Goal: Transaction & Acquisition: Purchase product/service

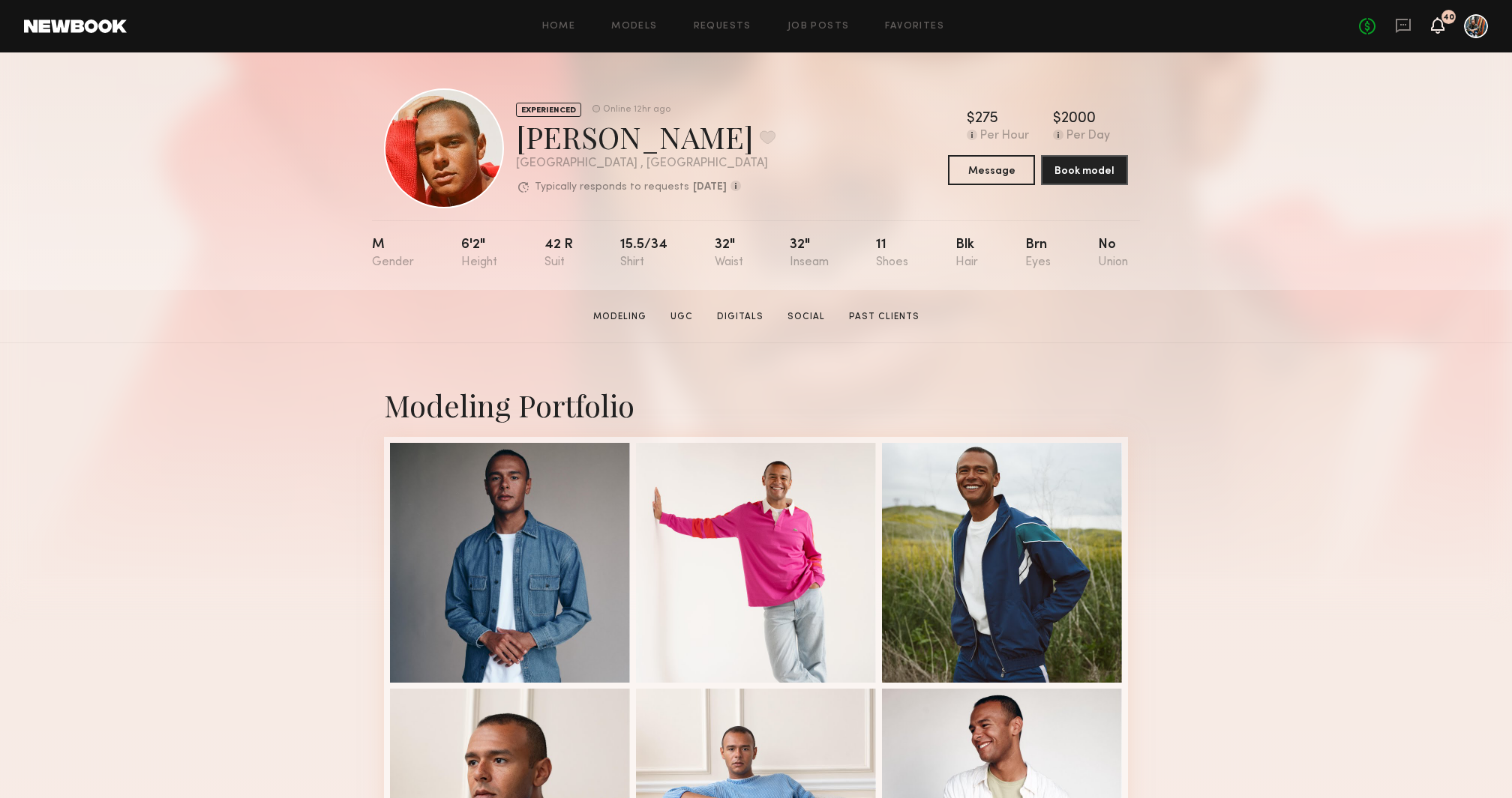
click at [1442, 26] on icon at bounding box center [1438, 24] width 12 height 11
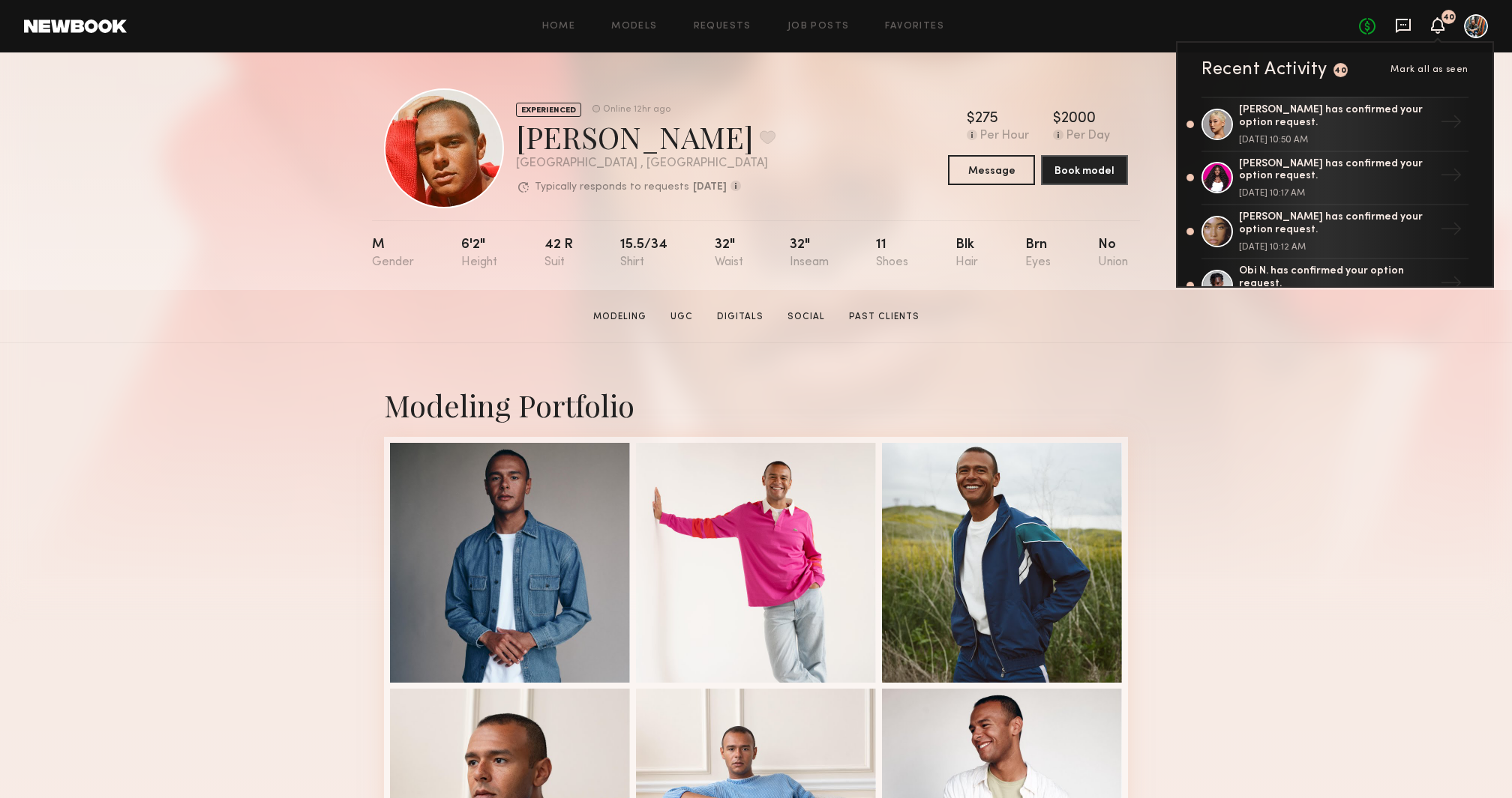
click at [1404, 19] on icon at bounding box center [1403, 25] width 15 height 15
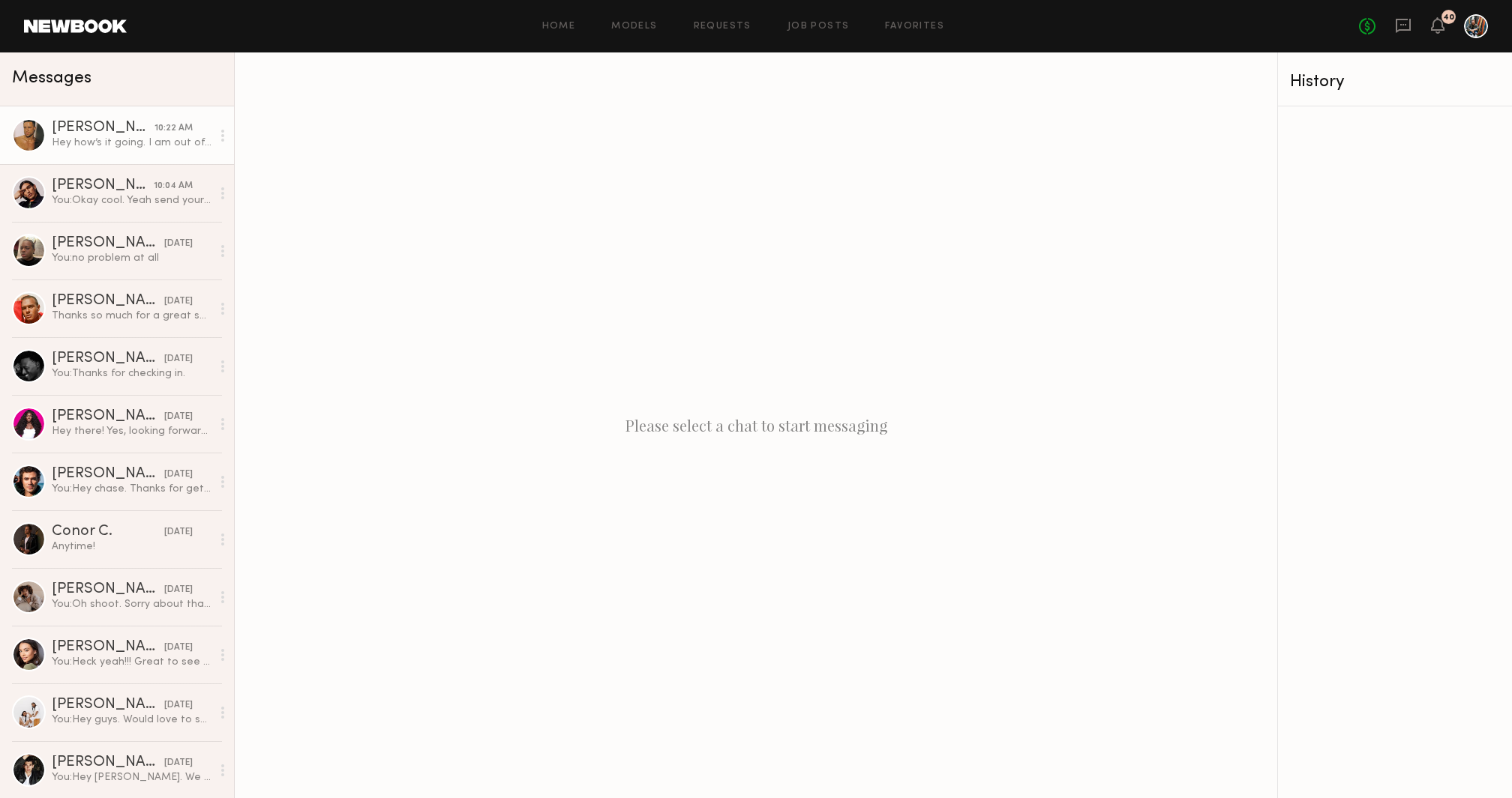
click at [121, 153] on link "Glen D. 10:22 AM Hey how’s it going. I am out of town the 9h to the 12th" at bounding box center [117, 135] width 234 height 57
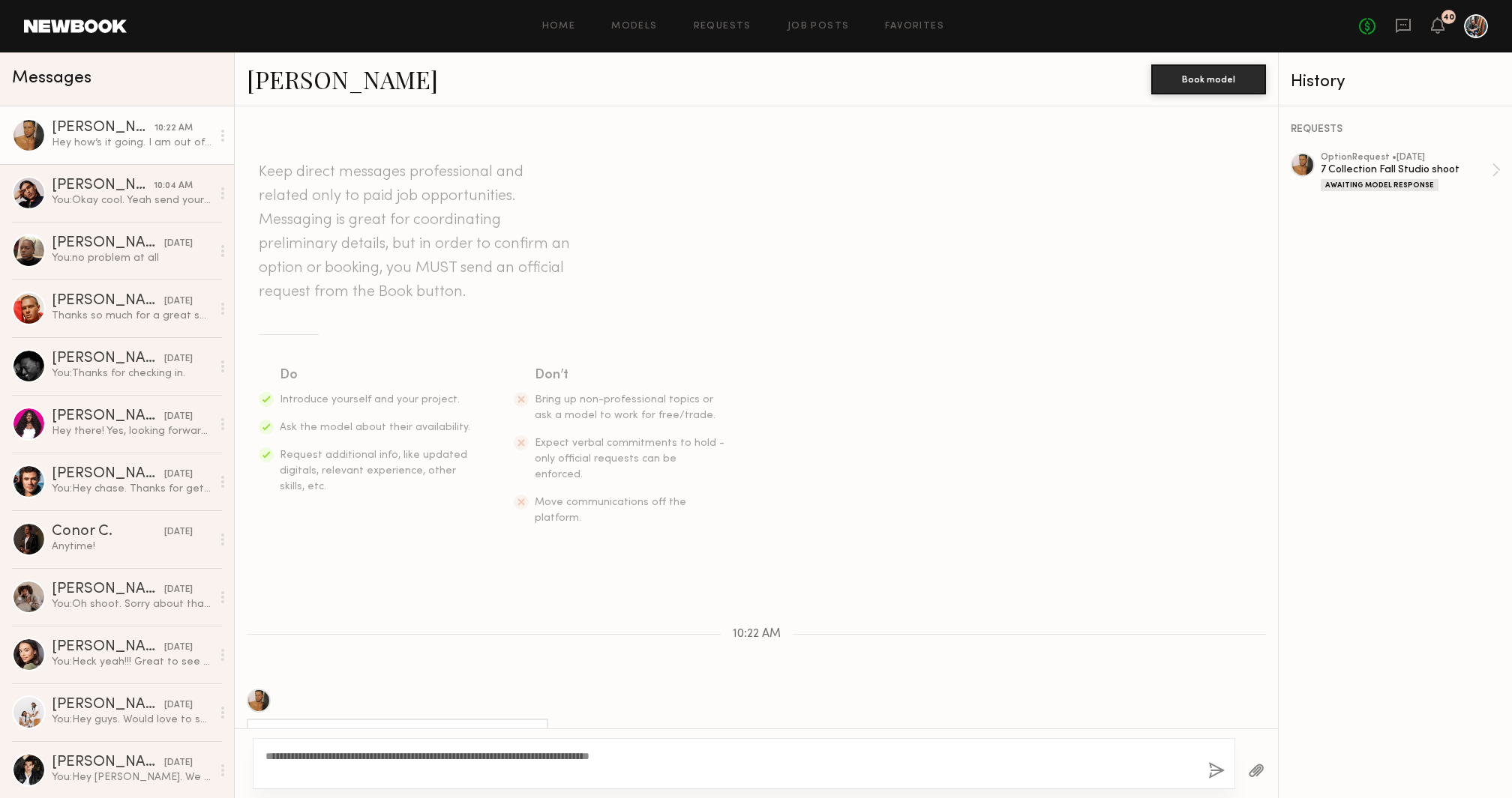
type textarea "**********"
click at [1216, 769] on button "button" at bounding box center [1216, 771] width 17 height 18
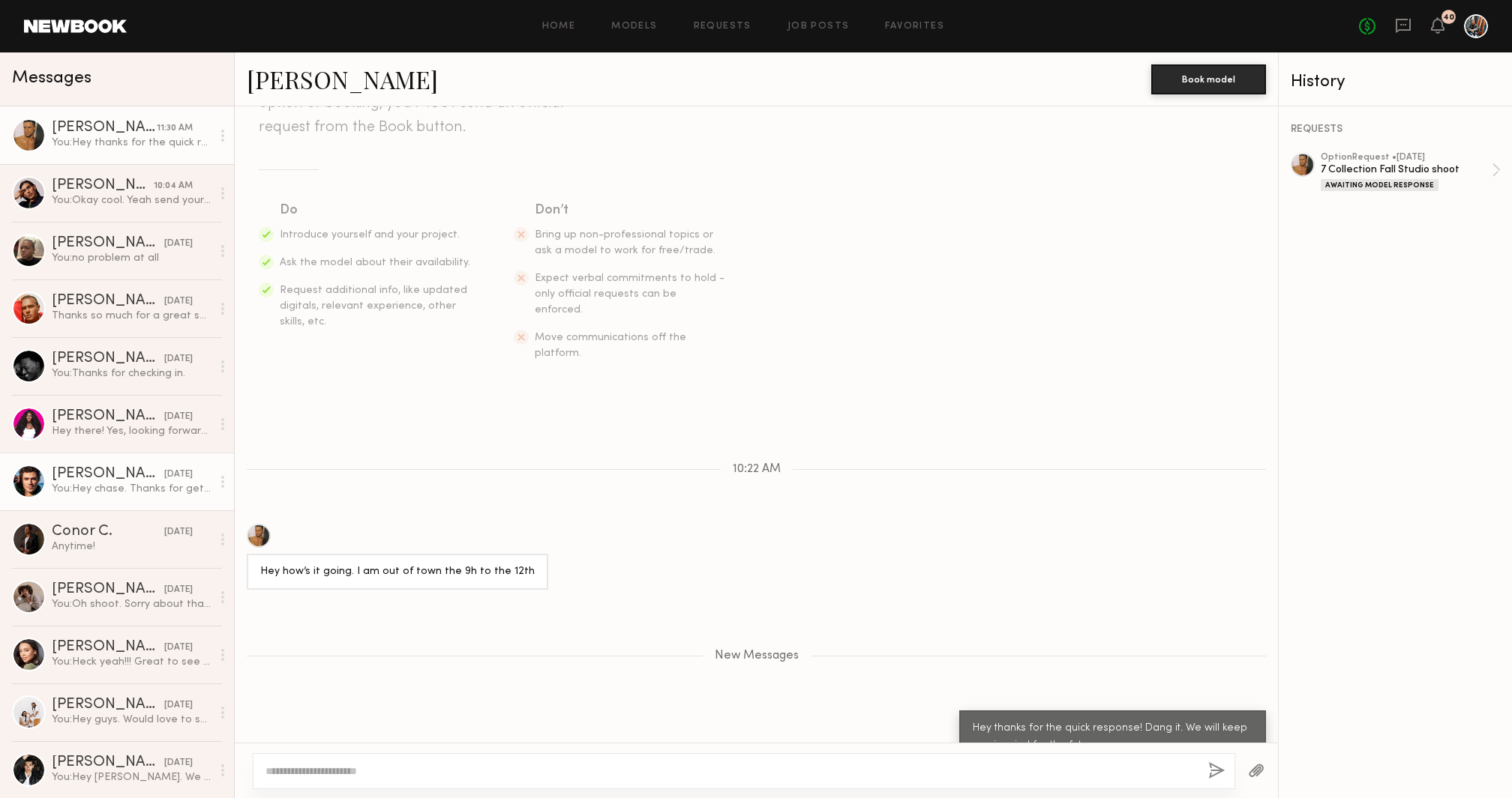
click at [115, 480] on div "[PERSON_NAME]" at bounding box center [108, 474] width 113 height 15
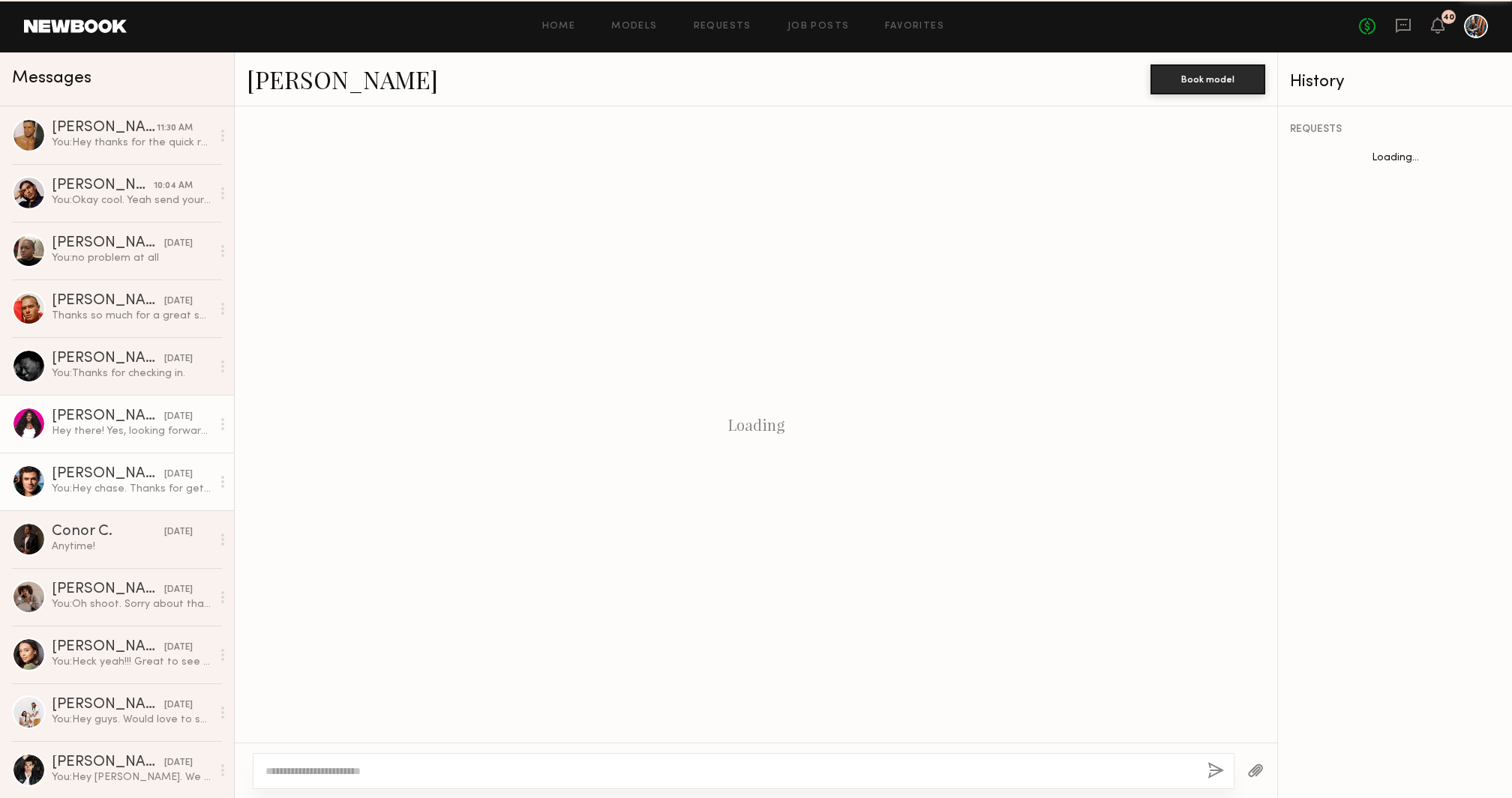
scroll to position [790, 0]
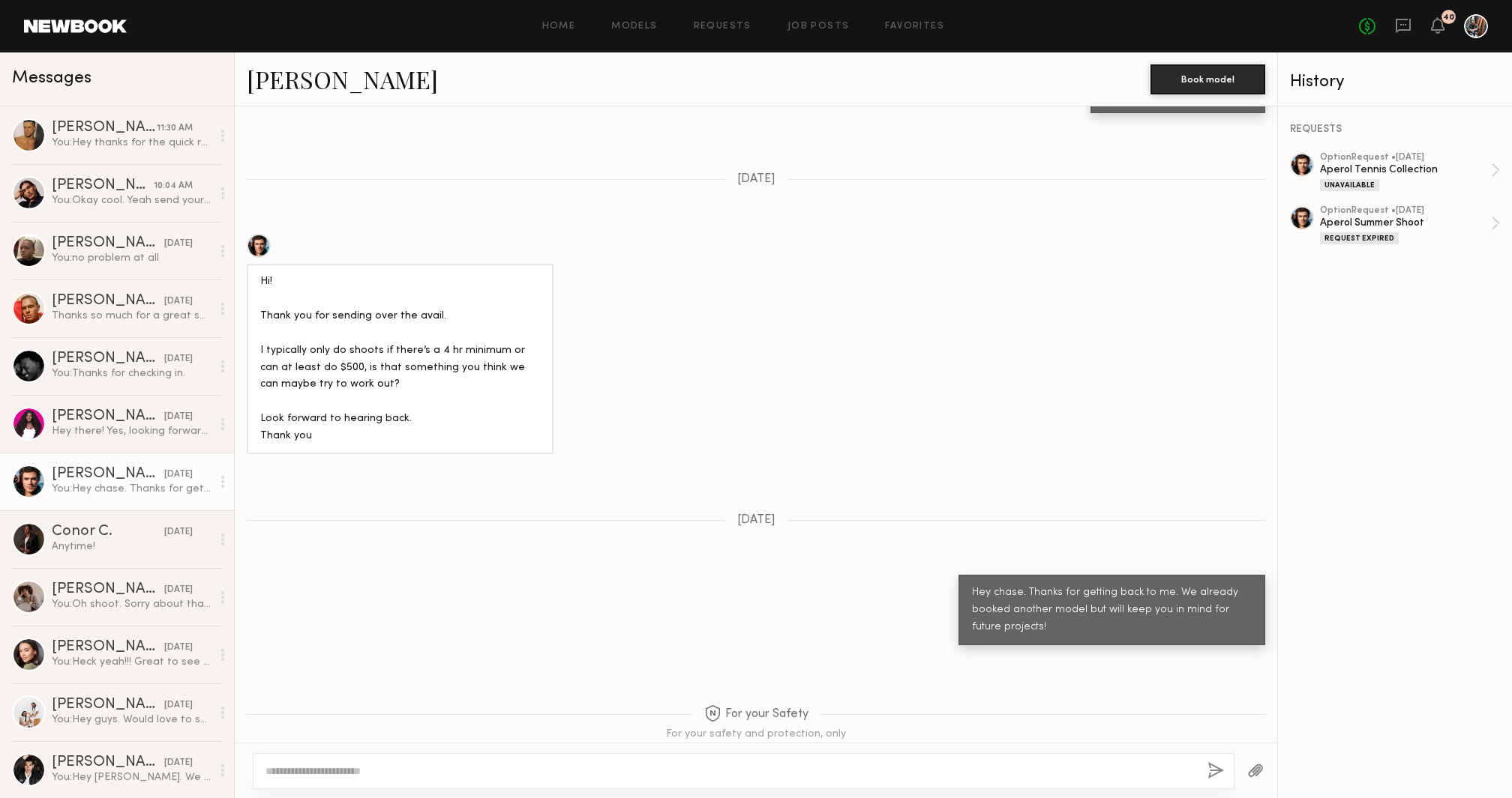
click at [304, 73] on link "Chase H." at bounding box center [342, 79] width 191 height 32
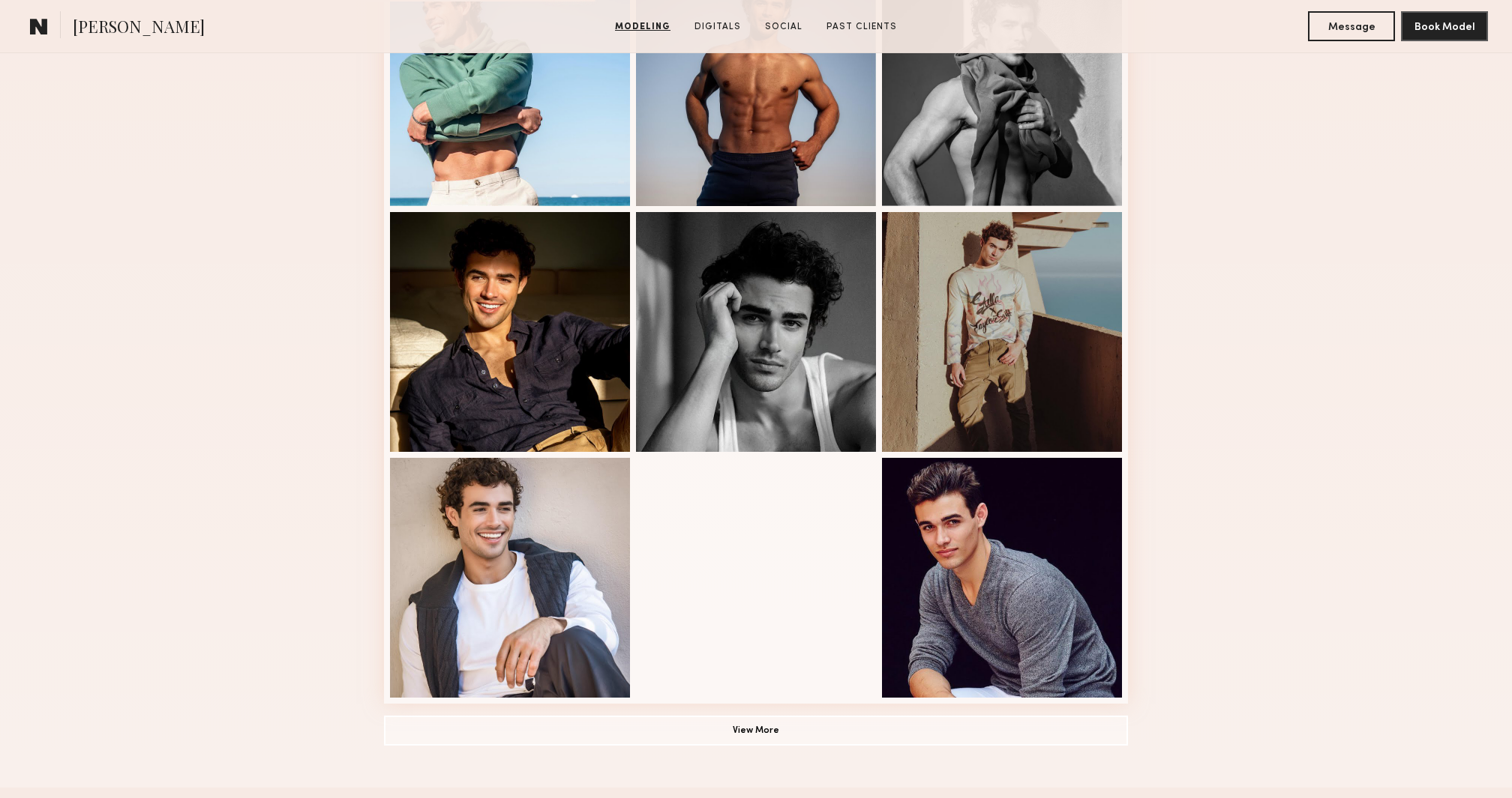
scroll to position [788, 0]
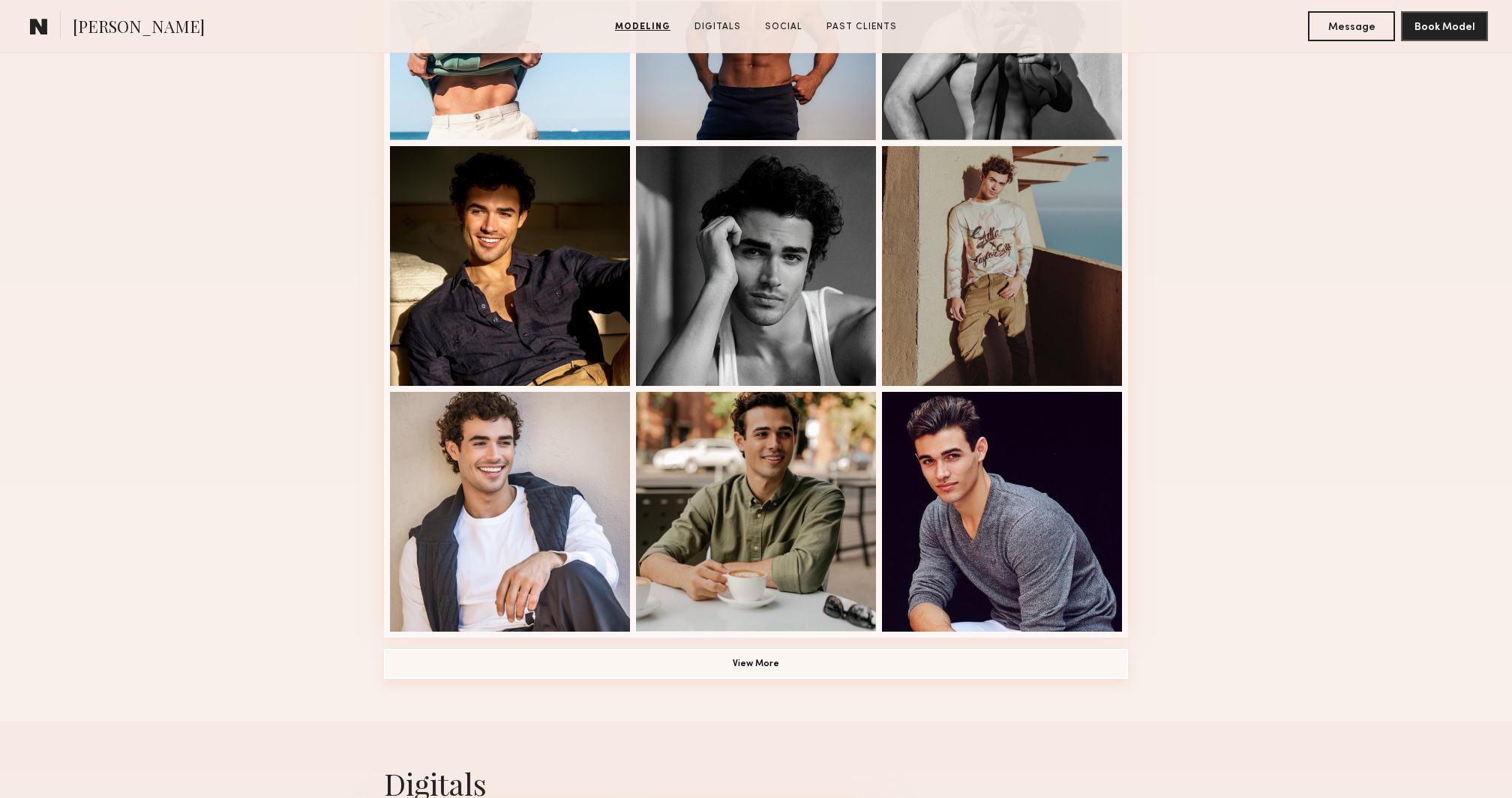
click at [761, 663] on button "View More" at bounding box center [756, 663] width 744 height 30
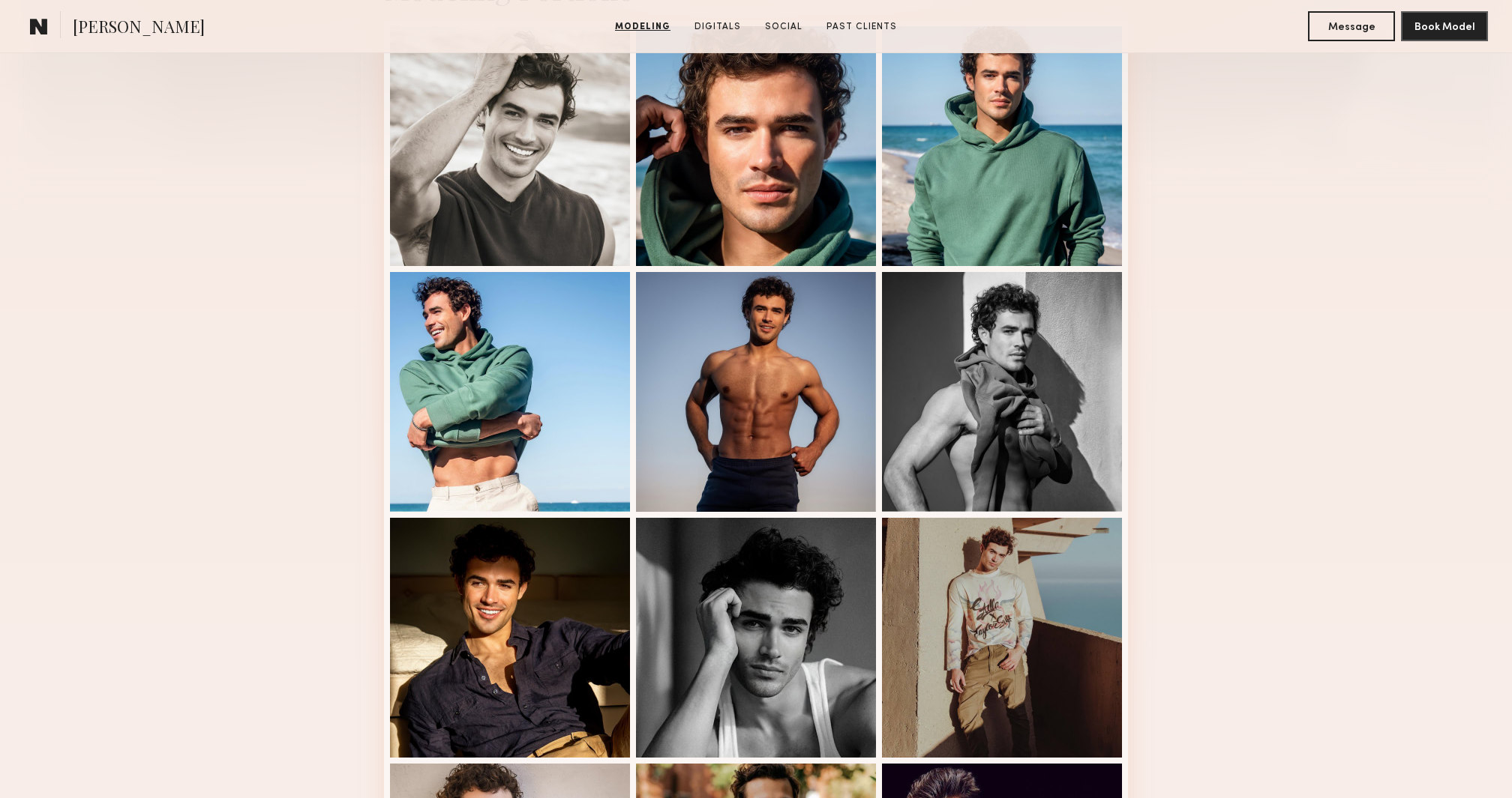
scroll to position [285, 0]
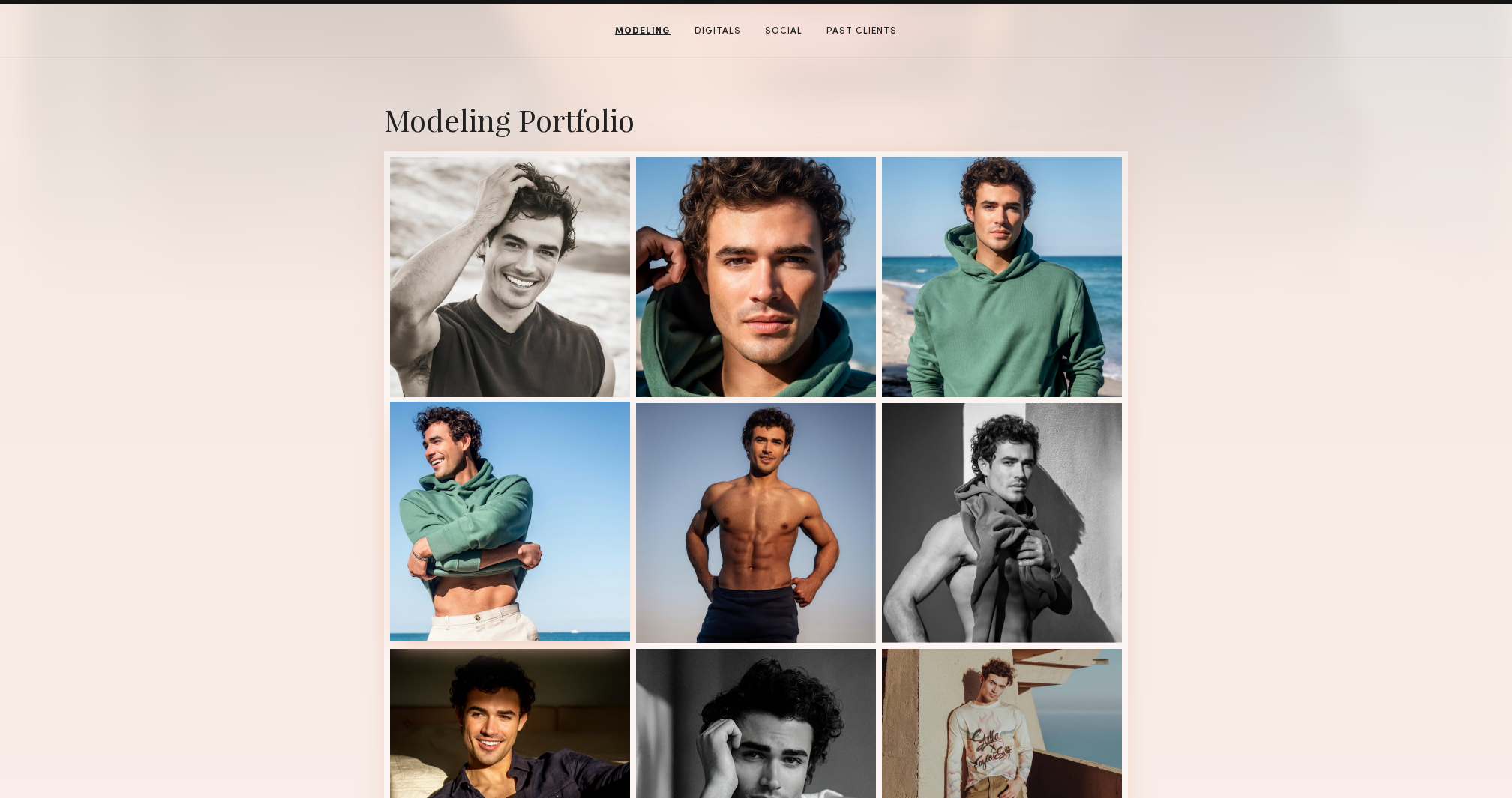
click at [576, 565] on div at bounding box center [509, 521] width 240 height 239
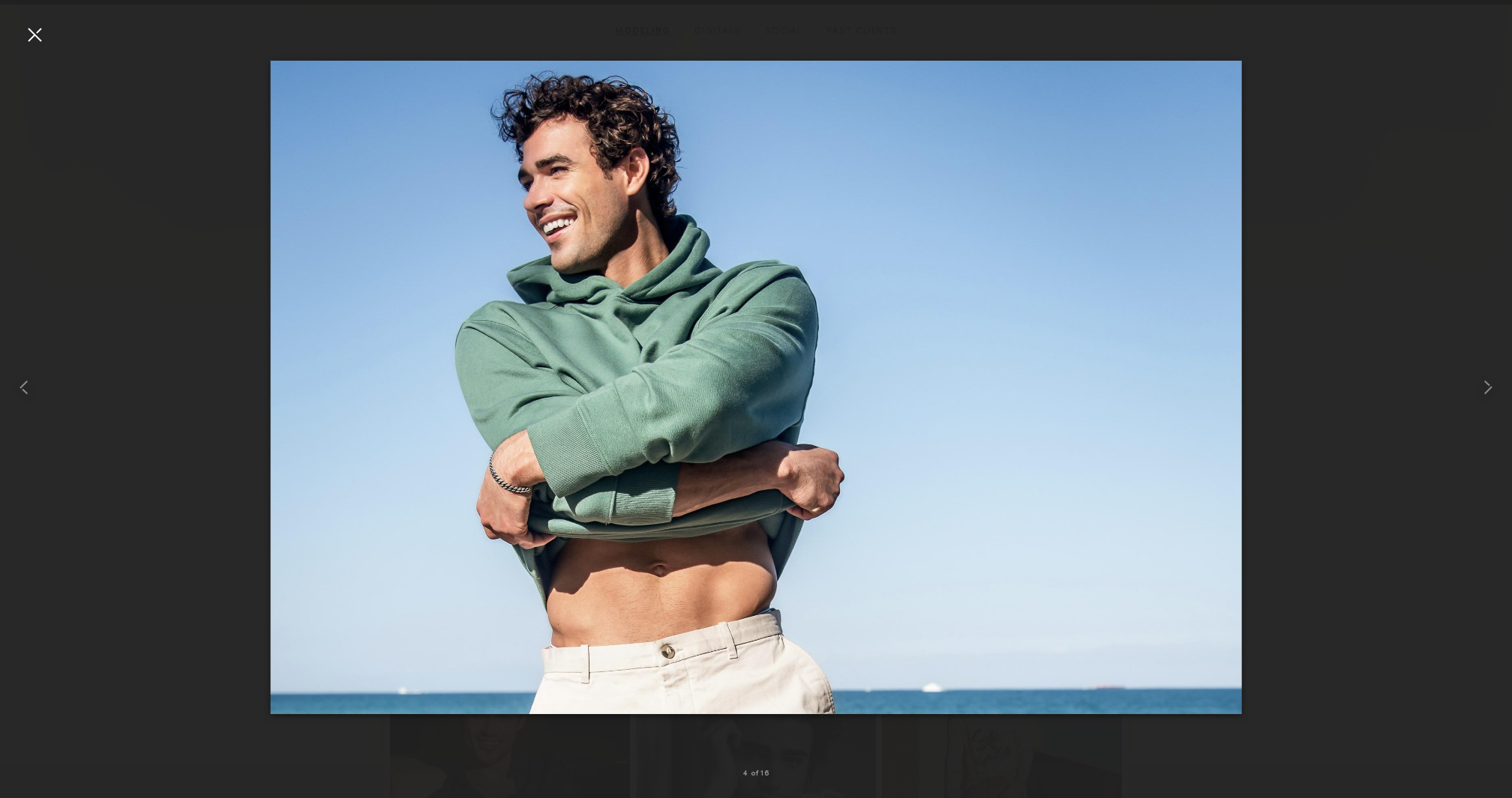
click at [33, 41] on div at bounding box center [34, 34] width 24 height 24
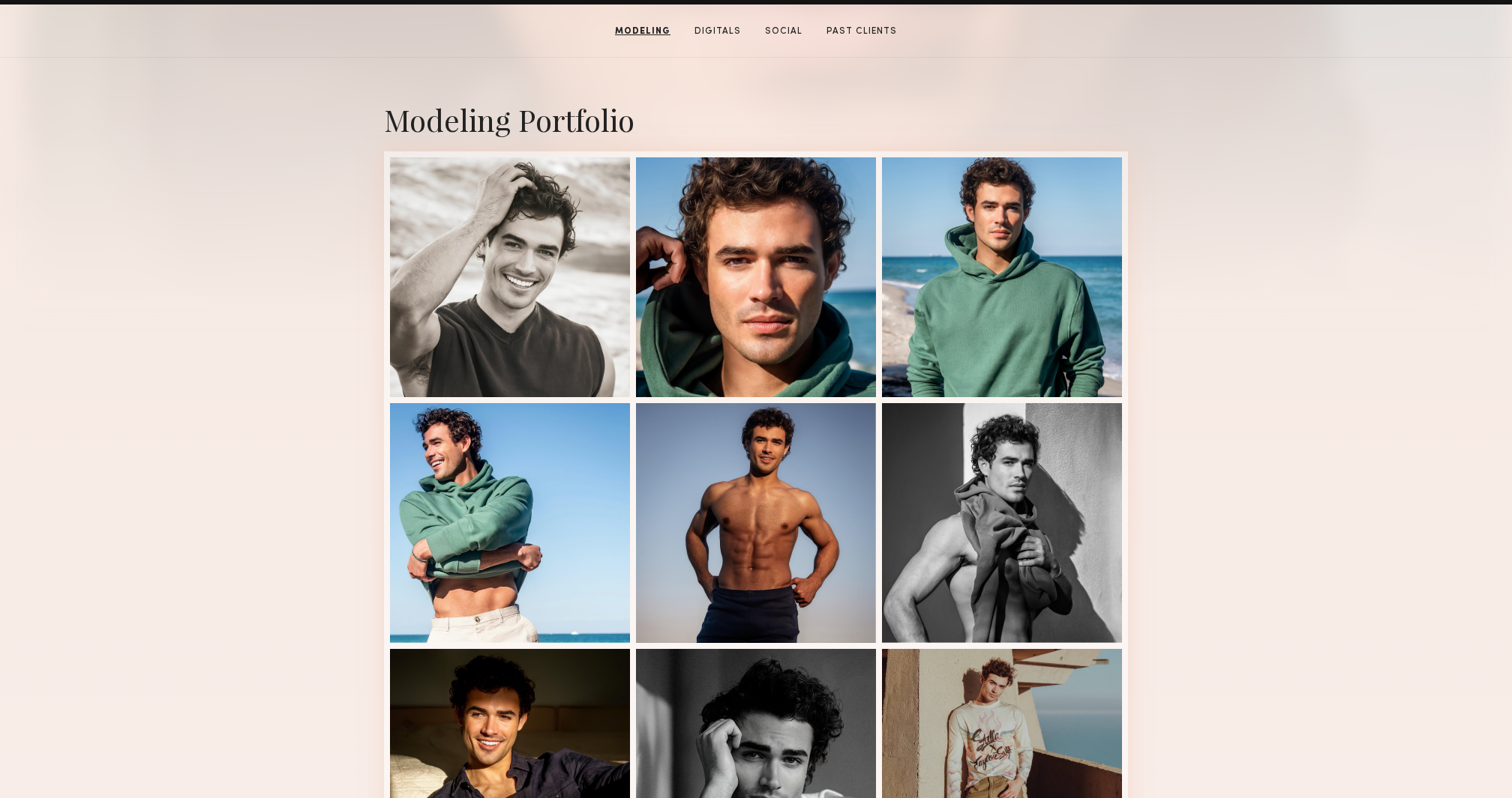
click at [617, 106] on div "Modeling Portfolio" at bounding box center [756, 119] width 744 height 40
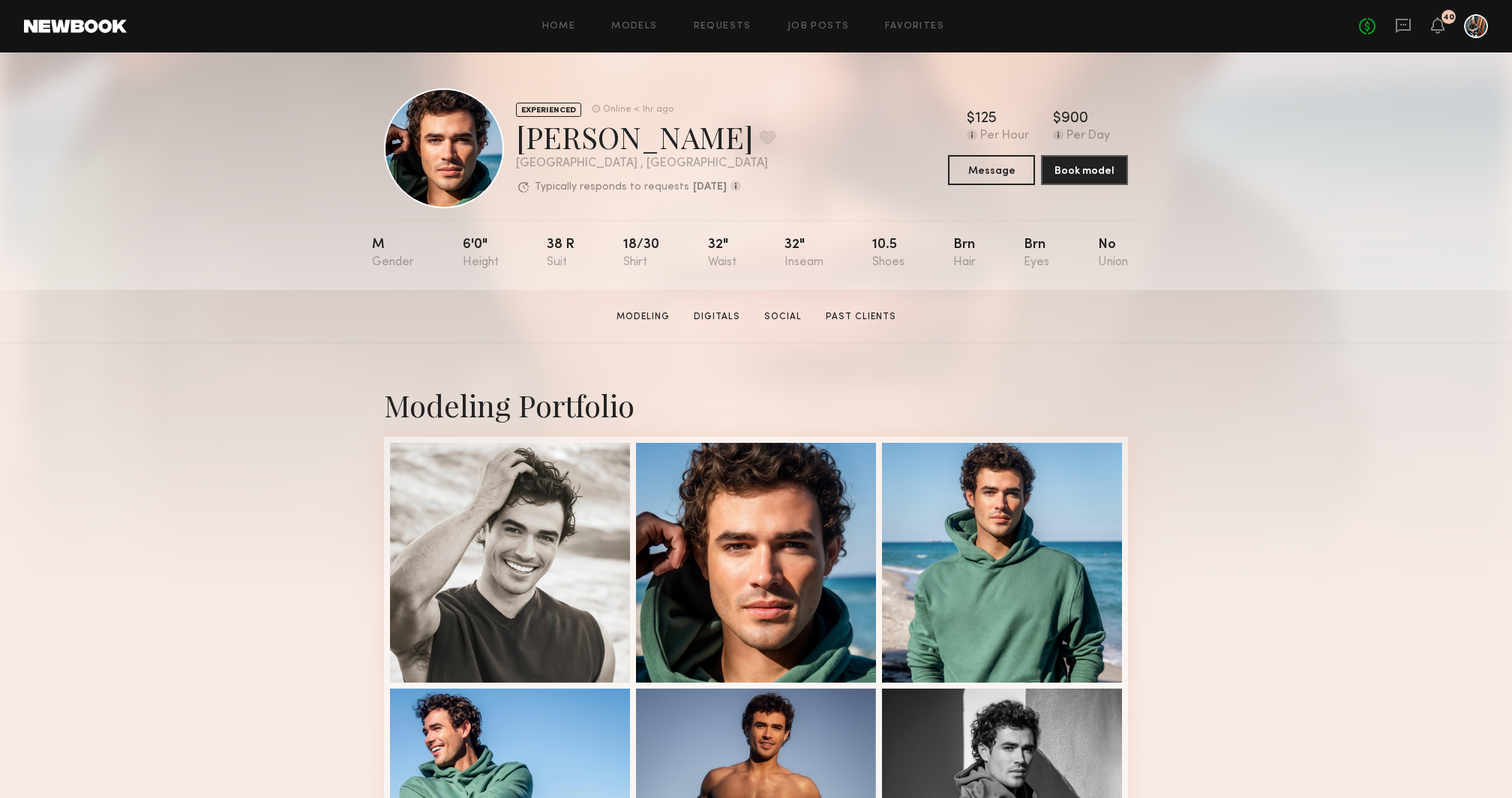
click at [779, 94] on div "EXPERIENCED Online < 1hr ago Chase H. Favorite Los Angeles , CA Typically respo…" at bounding box center [756, 148] width 744 height 120
click at [633, 28] on link "Models" at bounding box center [634, 26] width 46 height 10
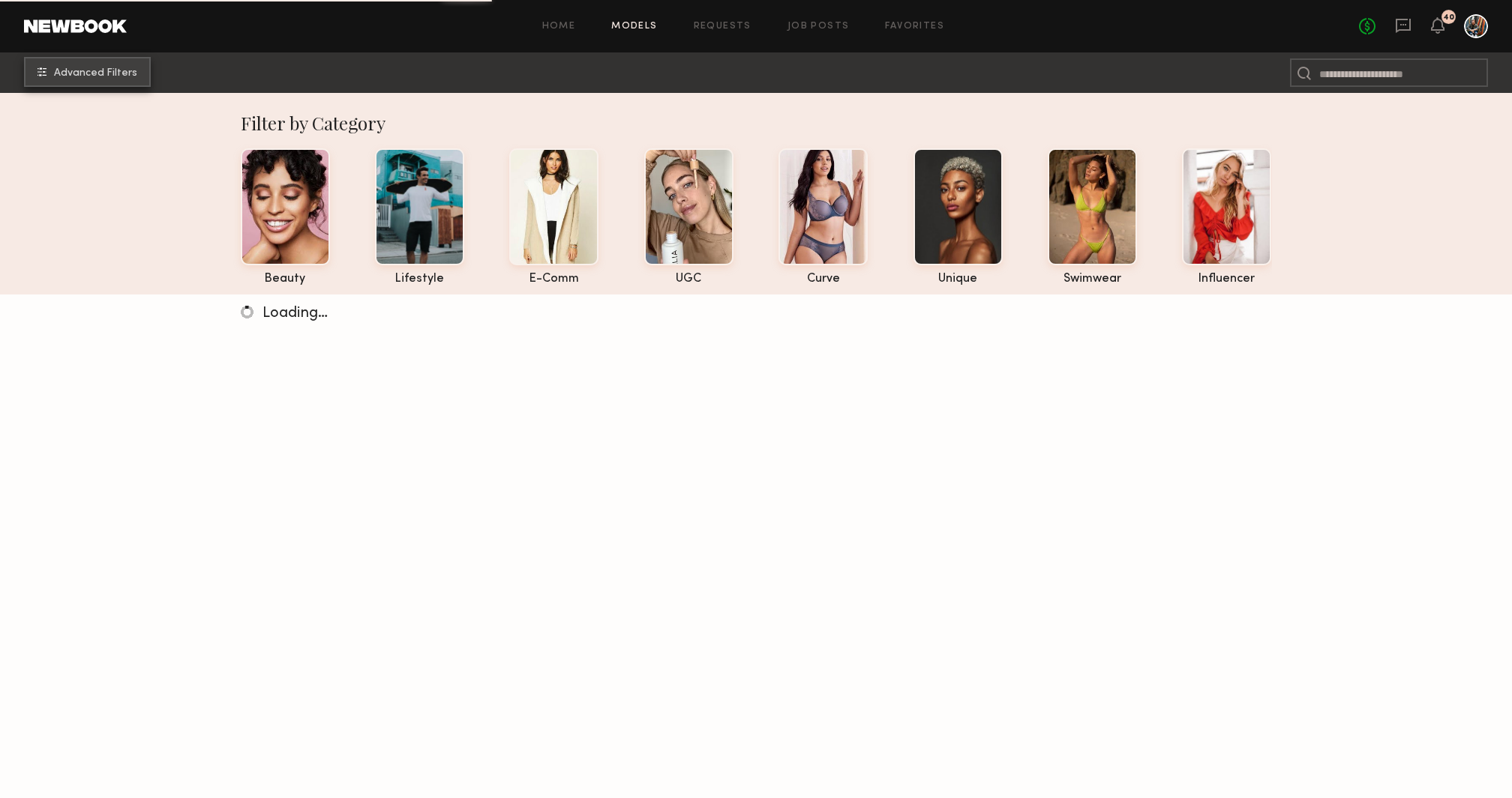
click at [78, 74] on span "Advanced Filters" at bounding box center [96, 73] width 83 height 11
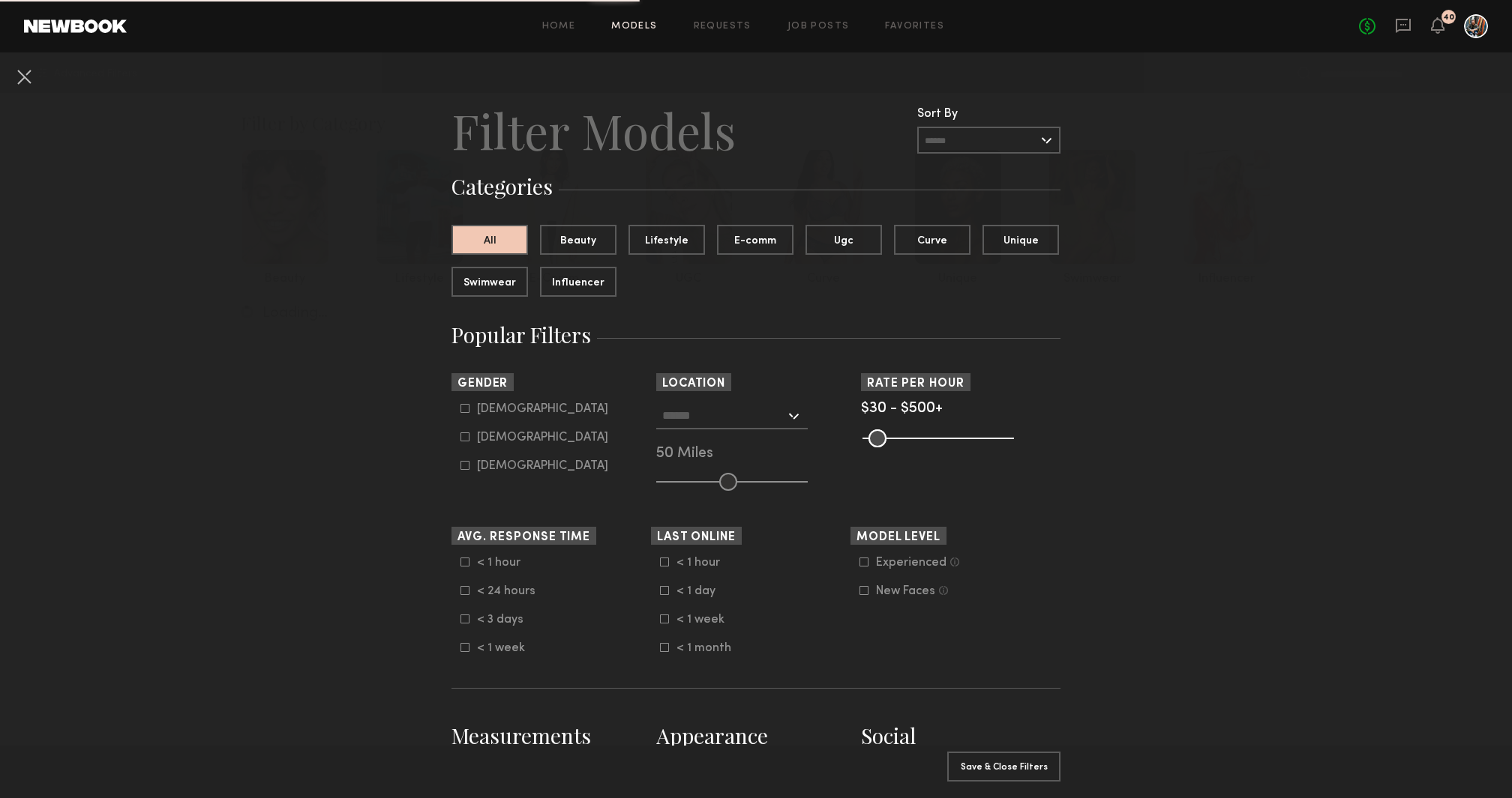
click at [462, 409] on icon at bounding box center [465, 409] width 9 height 9
type input "*"
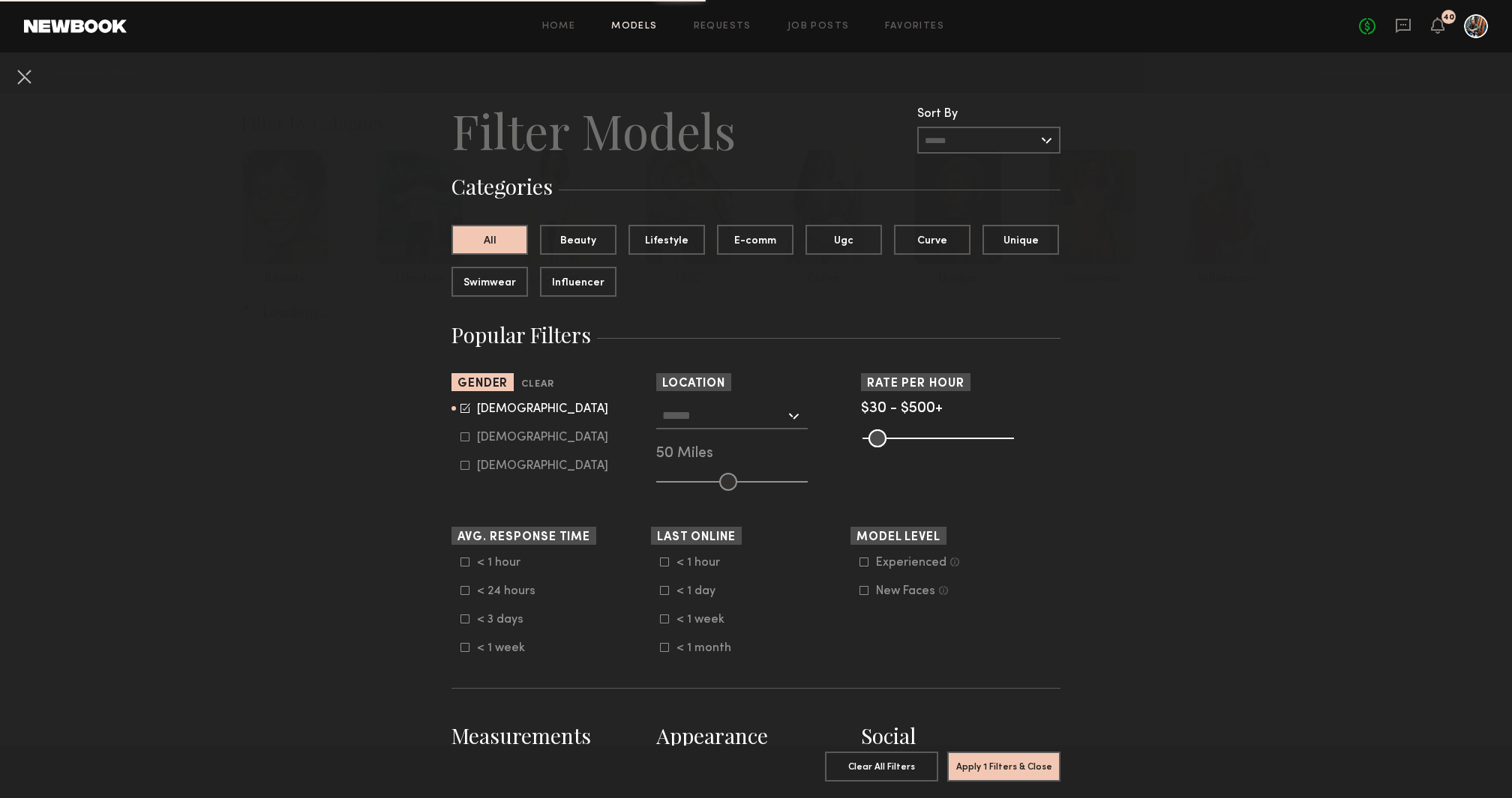
click at [675, 422] on input "text" at bounding box center [723, 415] width 123 height 25
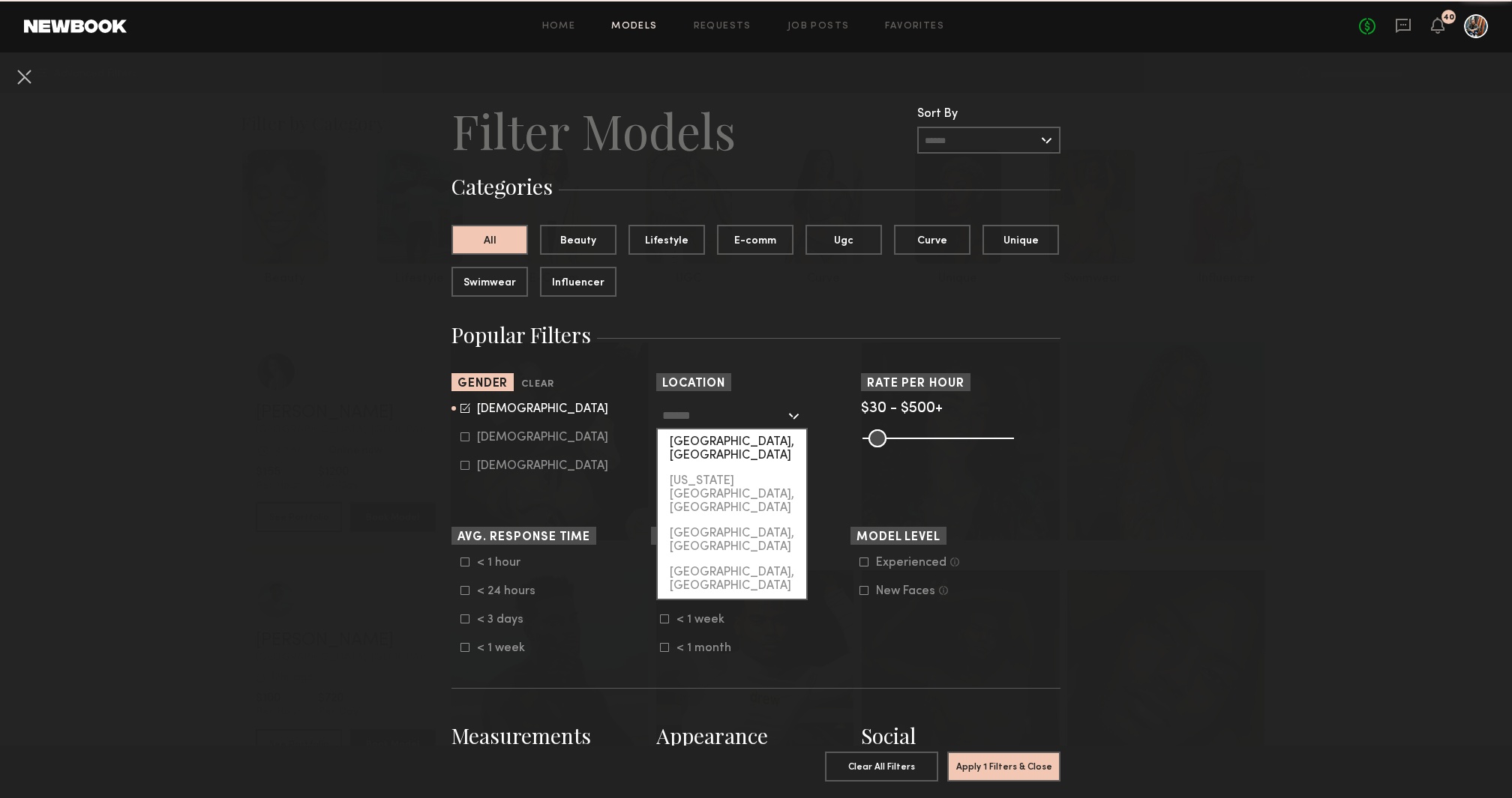
click at [690, 441] on div "Los Angeles, CA" at bounding box center [732, 448] width 149 height 39
type input "**********"
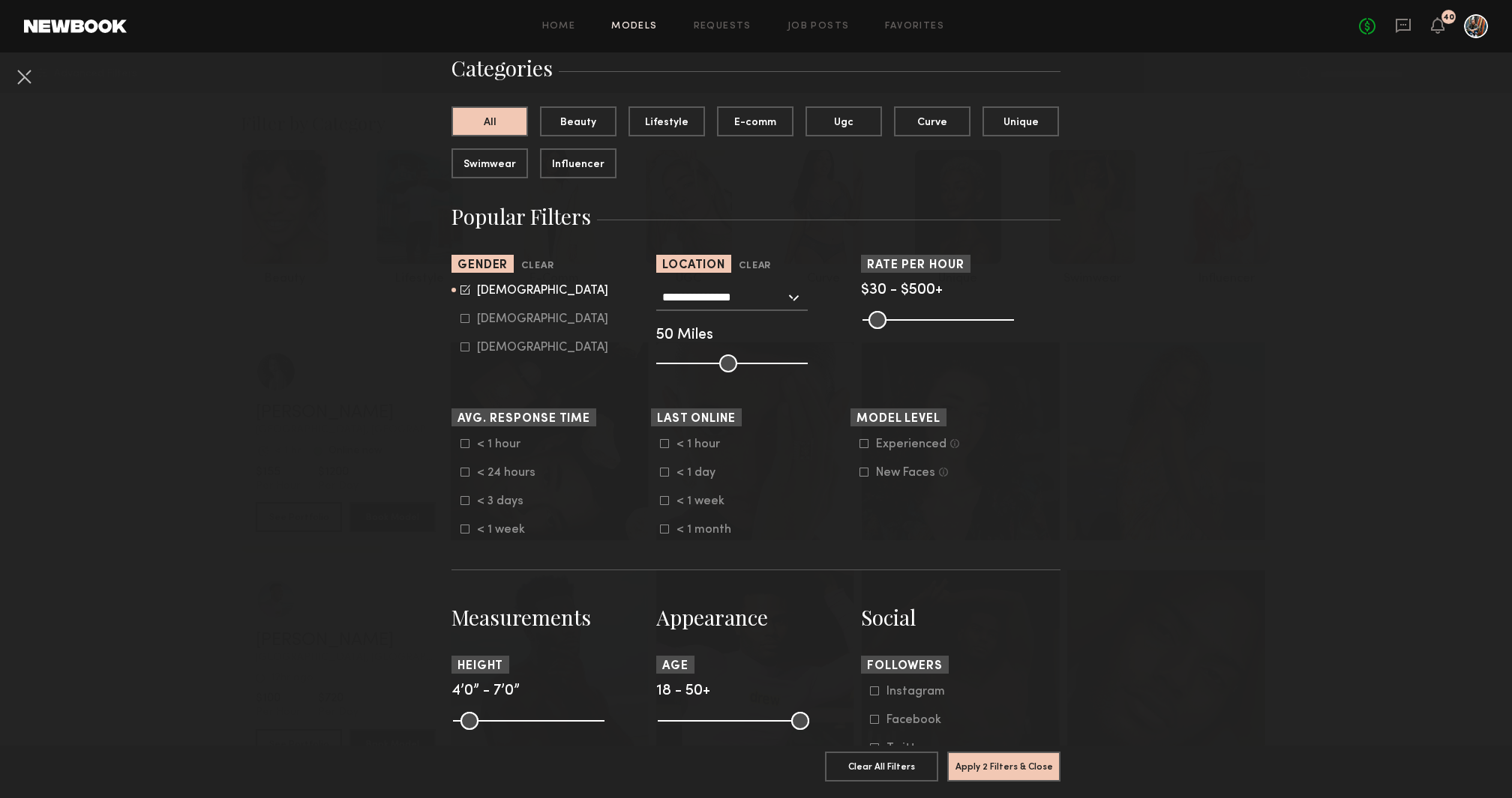
scroll to position [81, 0]
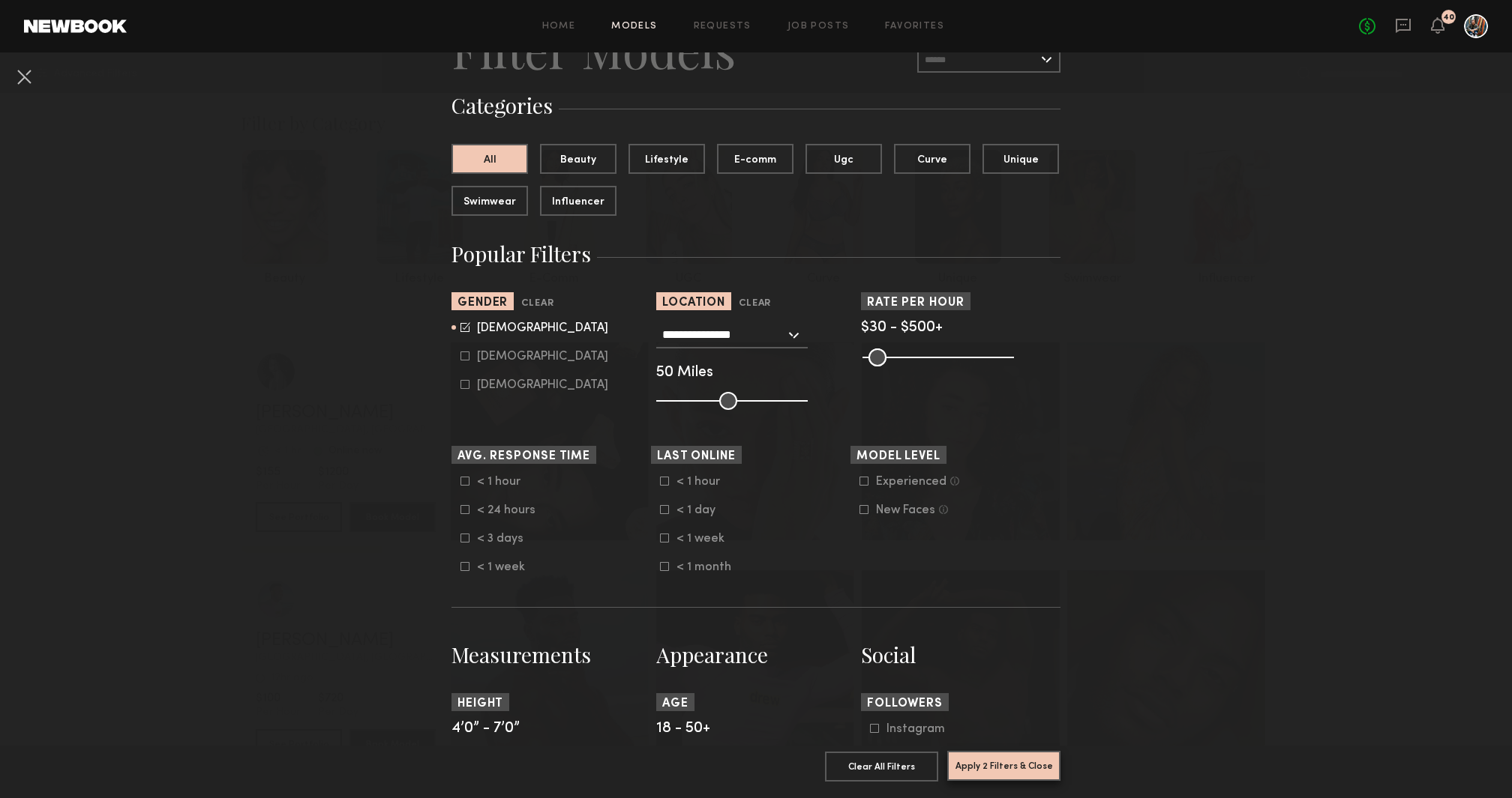
click at [984, 772] on button "Apply 2 Filters & Close" at bounding box center [1004, 765] width 113 height 30
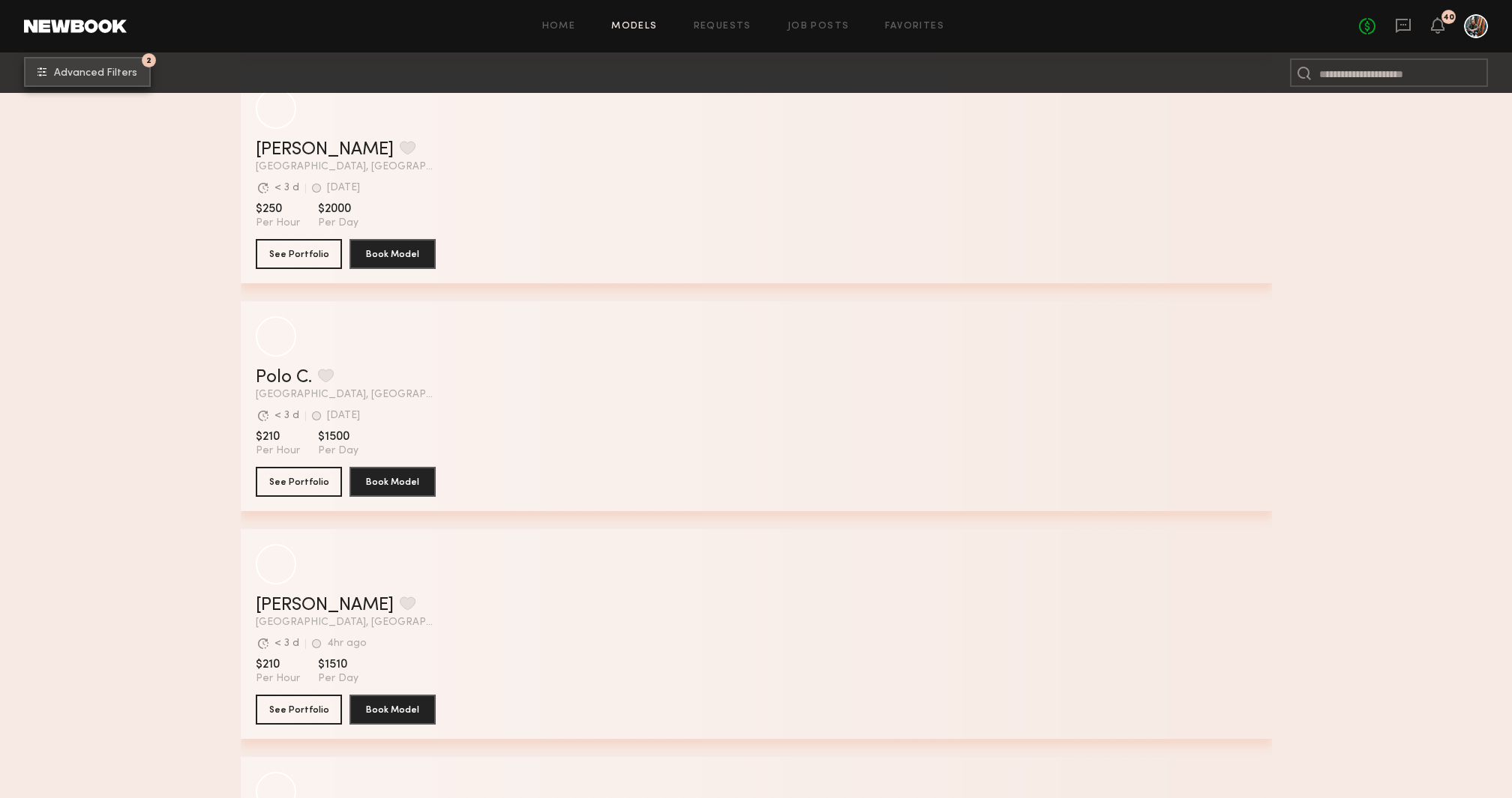
scroll to position [966, 0]
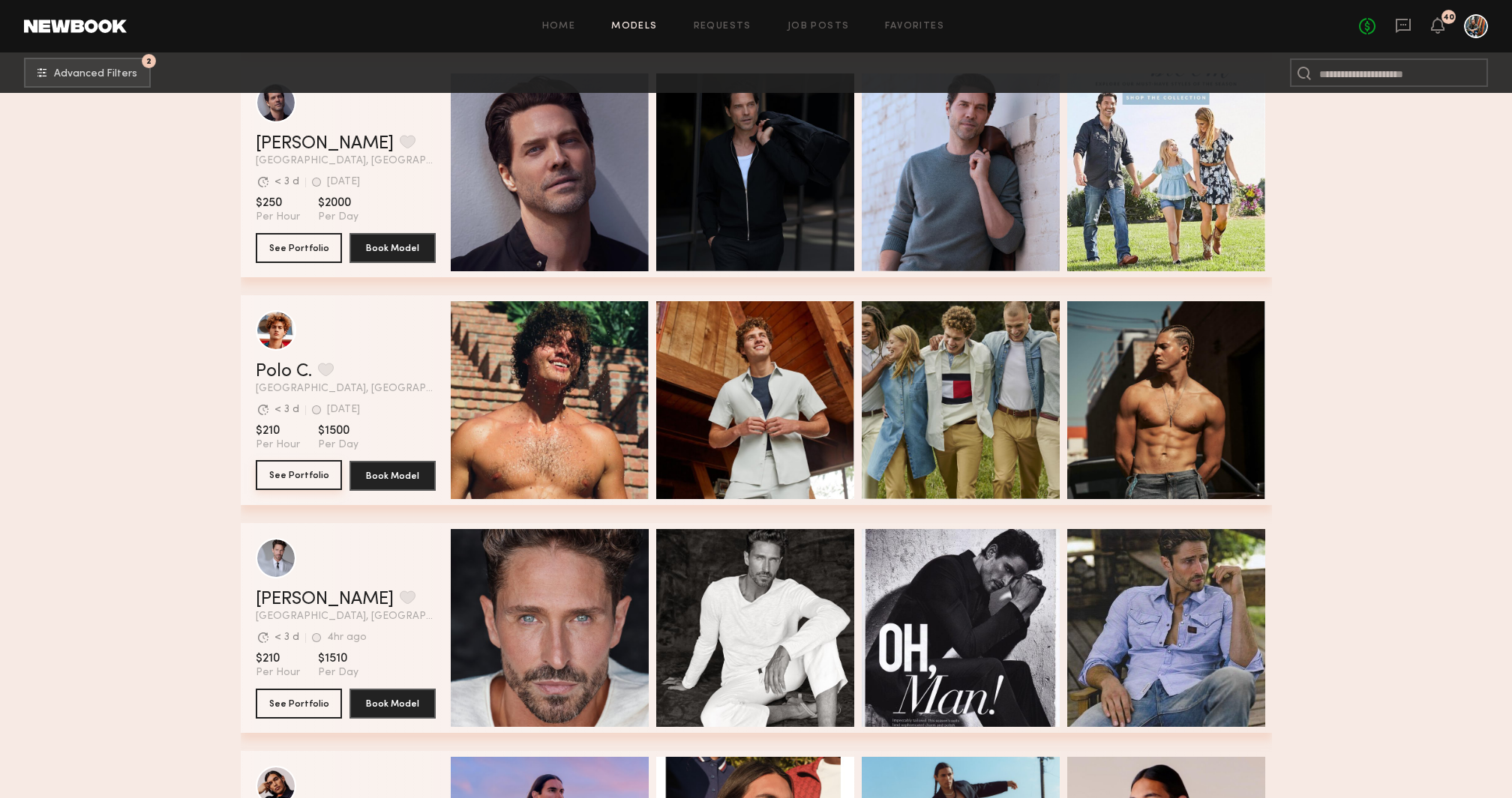
click at [303, 474] on button "See Portfolio" at bounding box center [299, 474] width 87 height 30
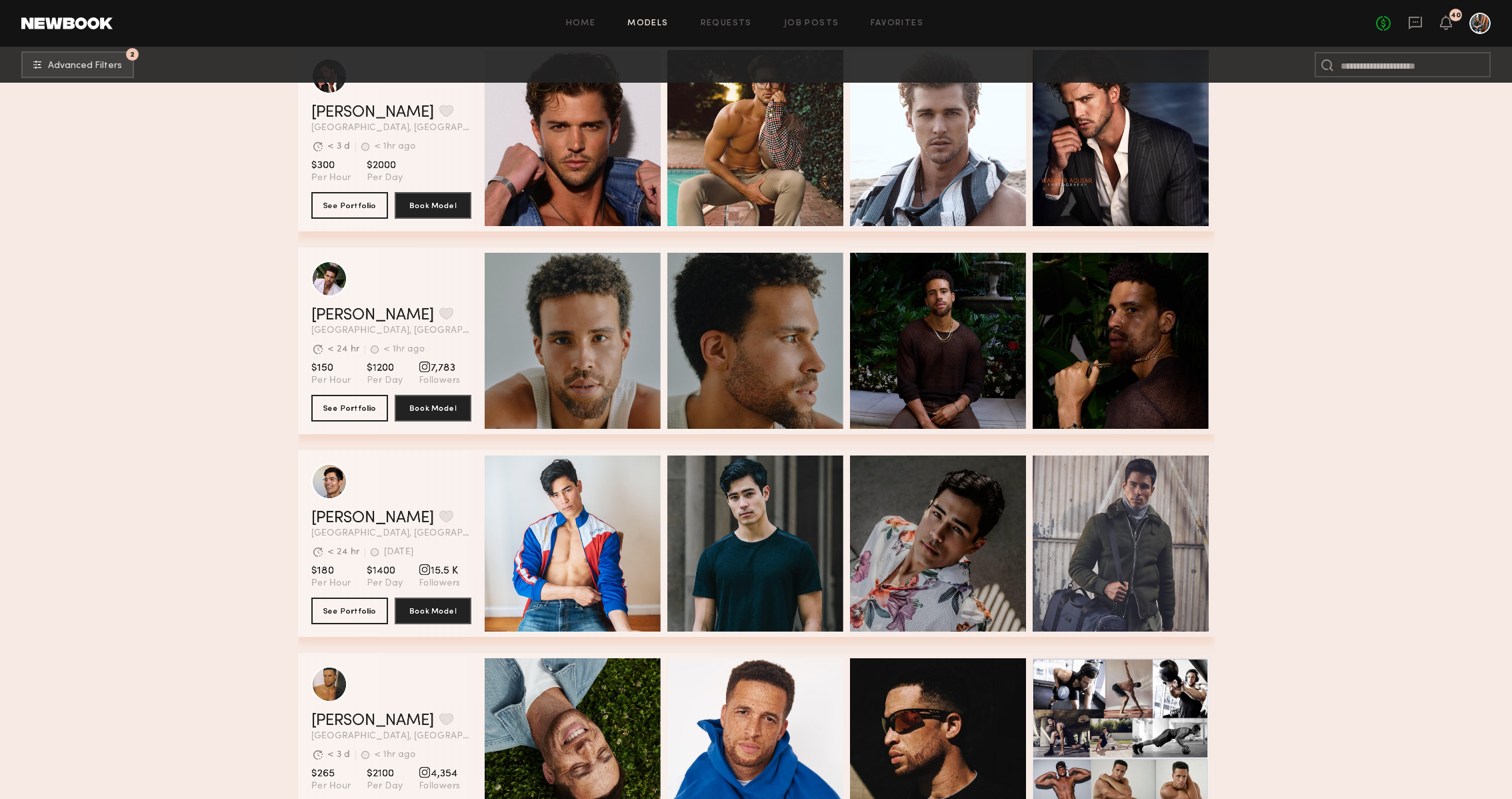
scroll to position [2712, 0]
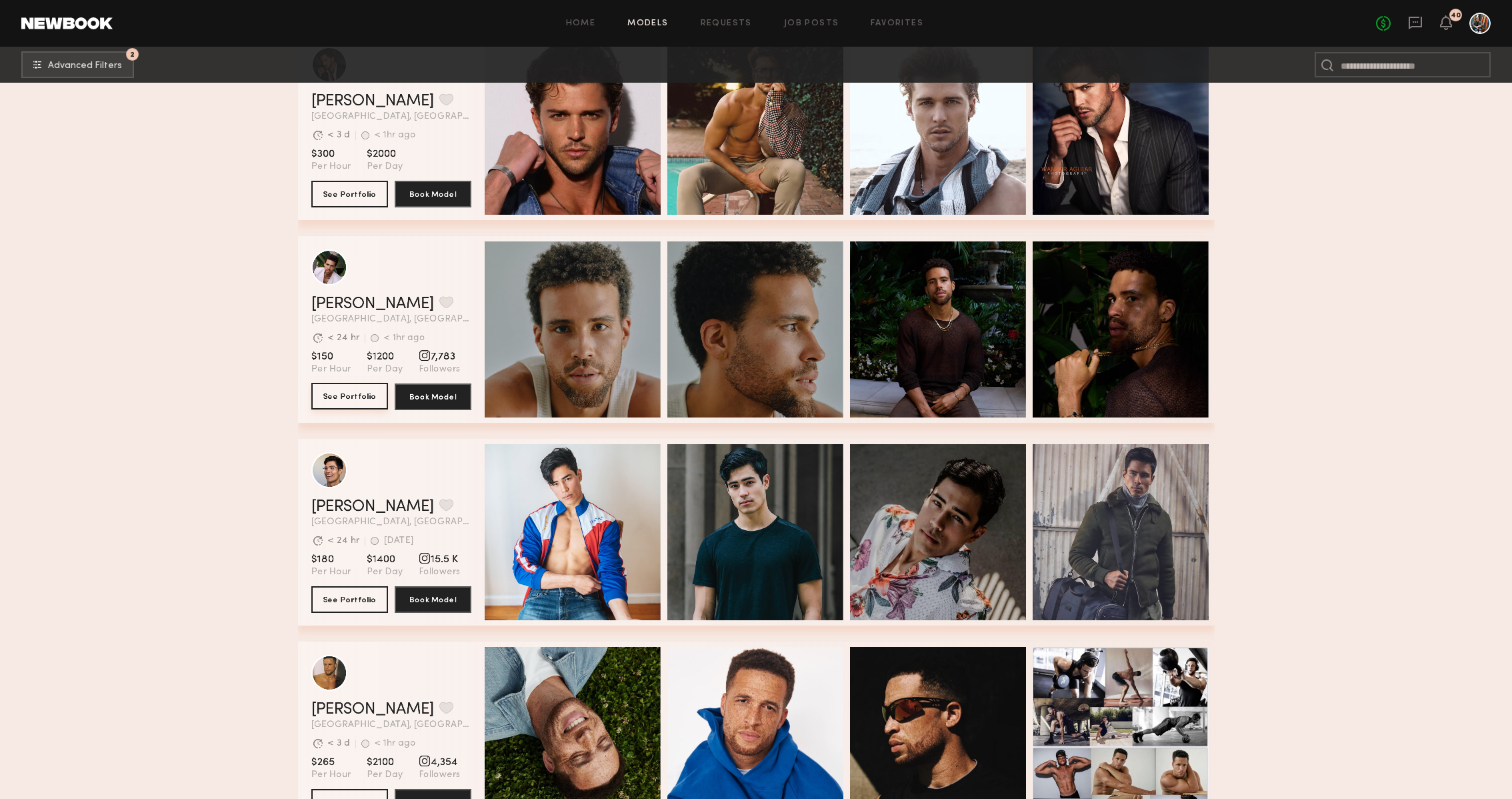
click at [360, 401] on button "See Portfolio" at bounding box center [349, 396] width 77 height 27
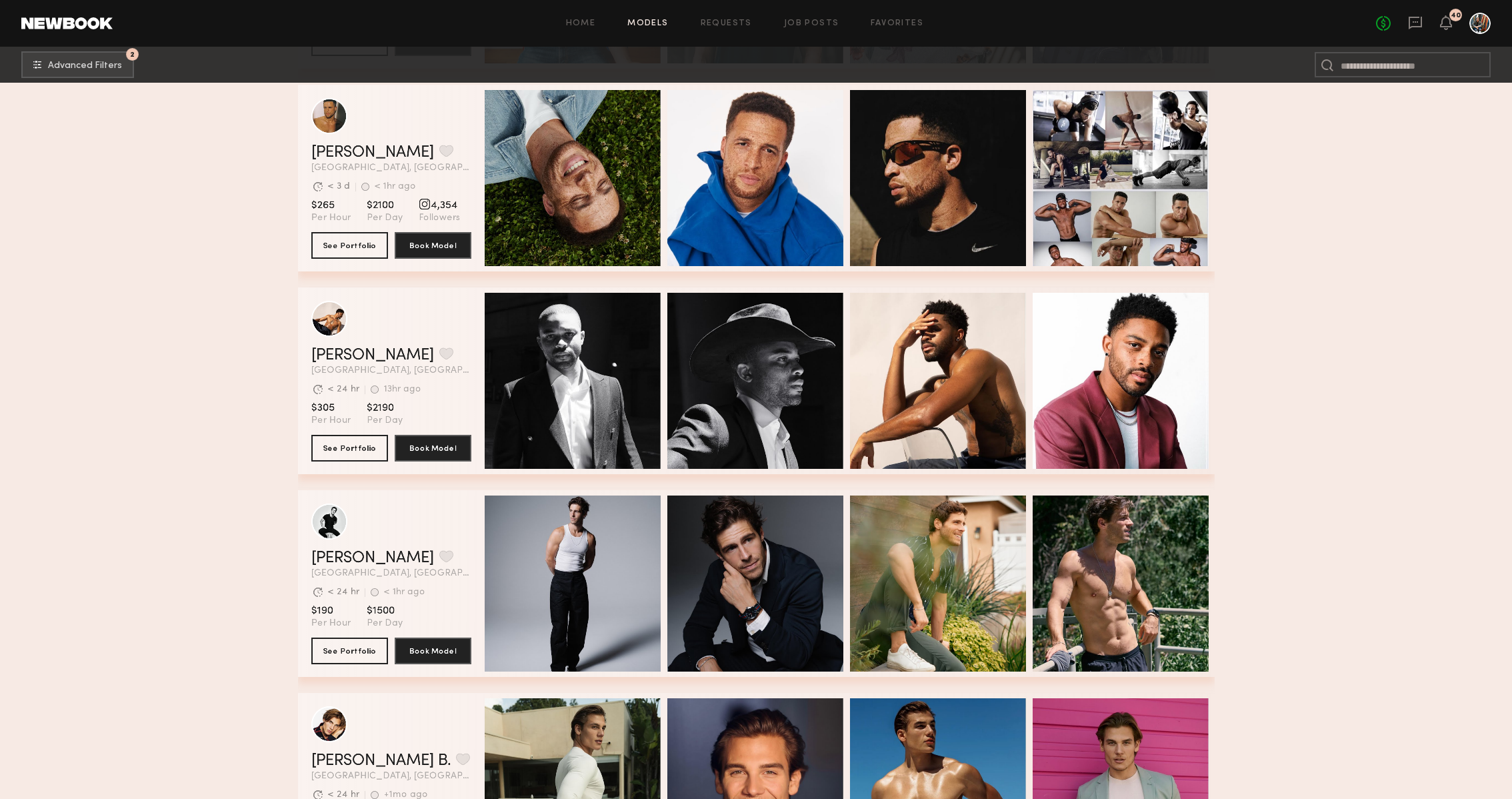
scroll to position [3302, 0]
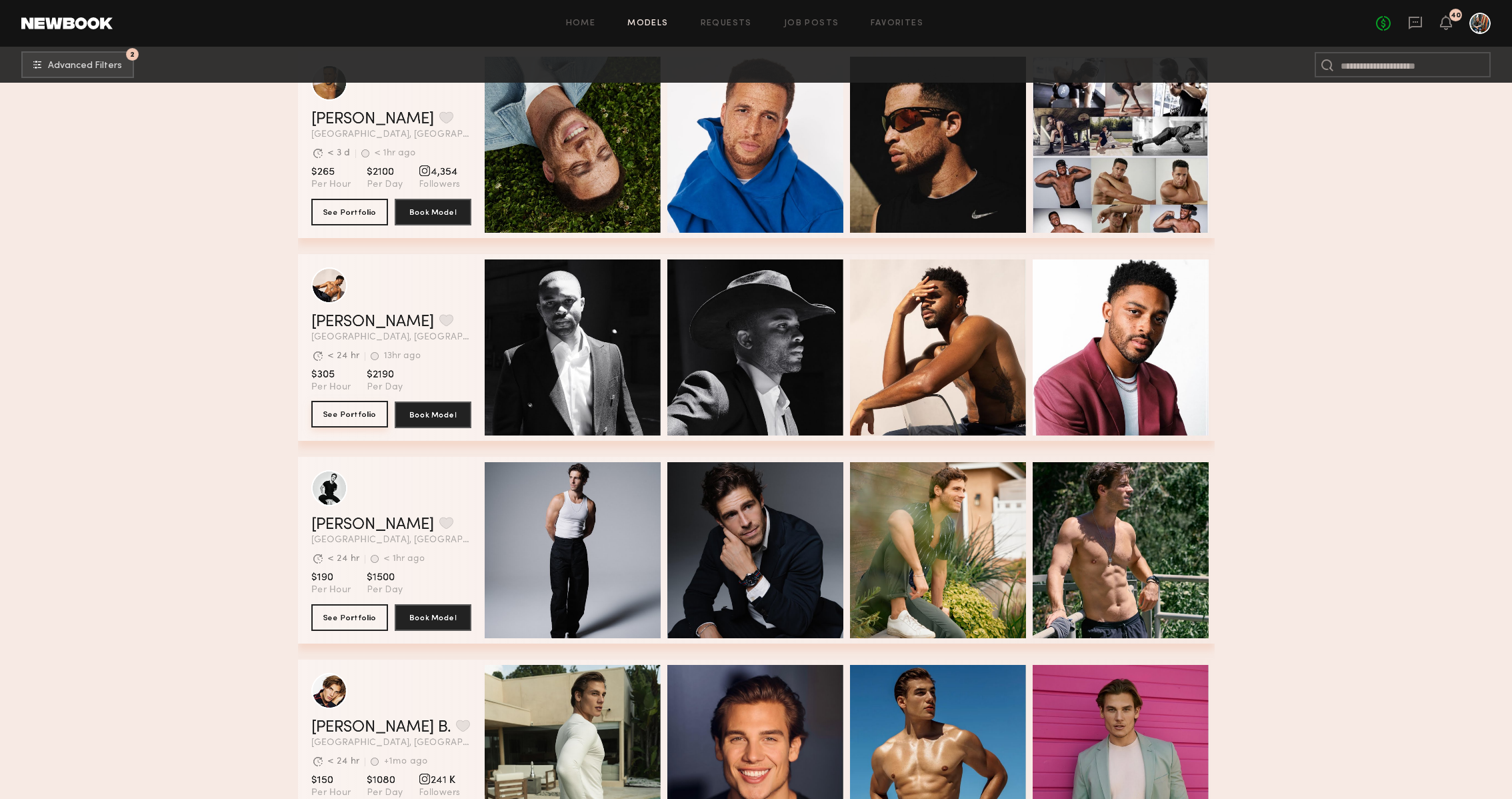
click at [347, 414] on button "See Portfolio" at bounding box center [349, 414] width 77 height 27
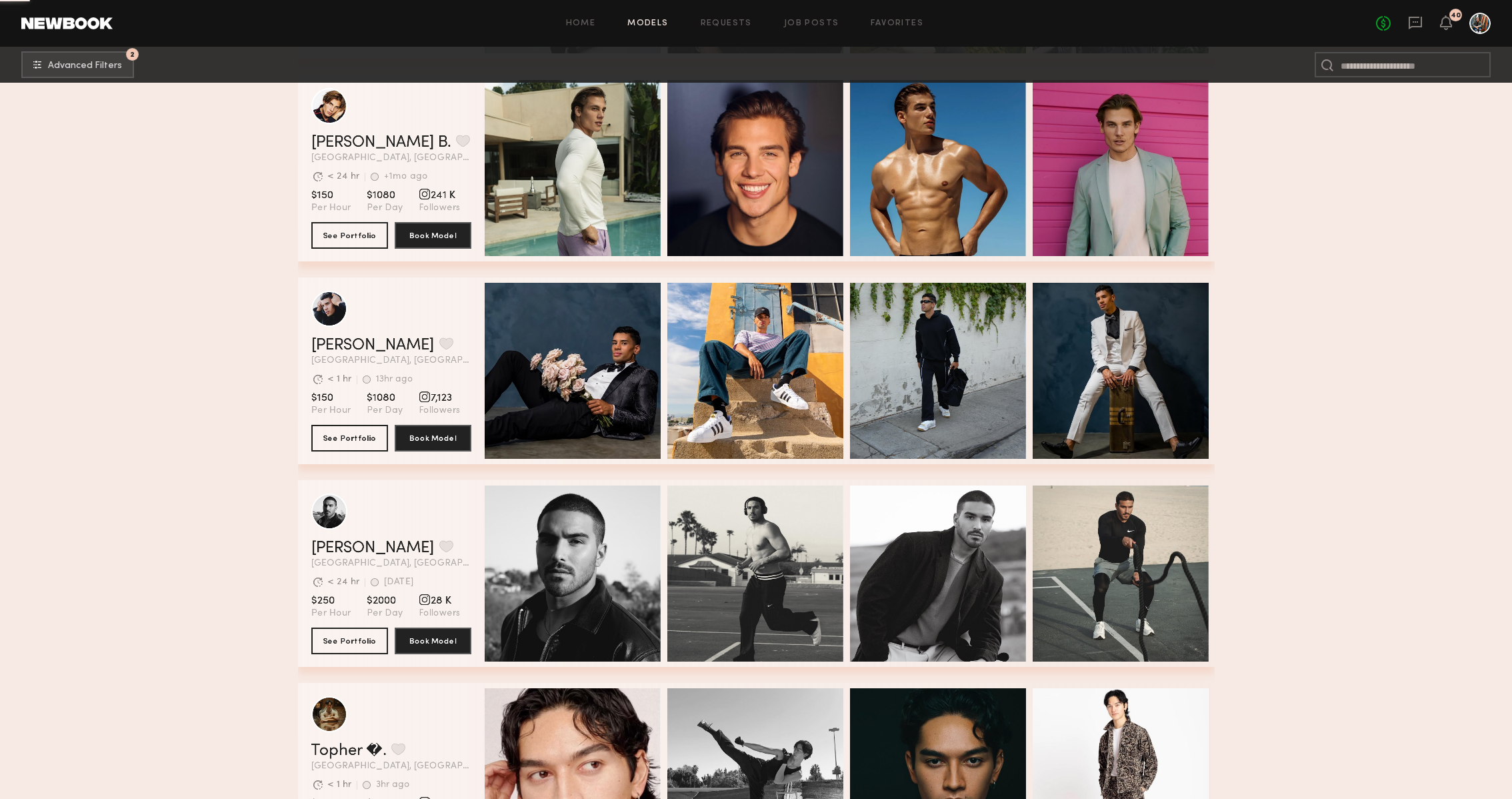
scroll to position [3900, 0]
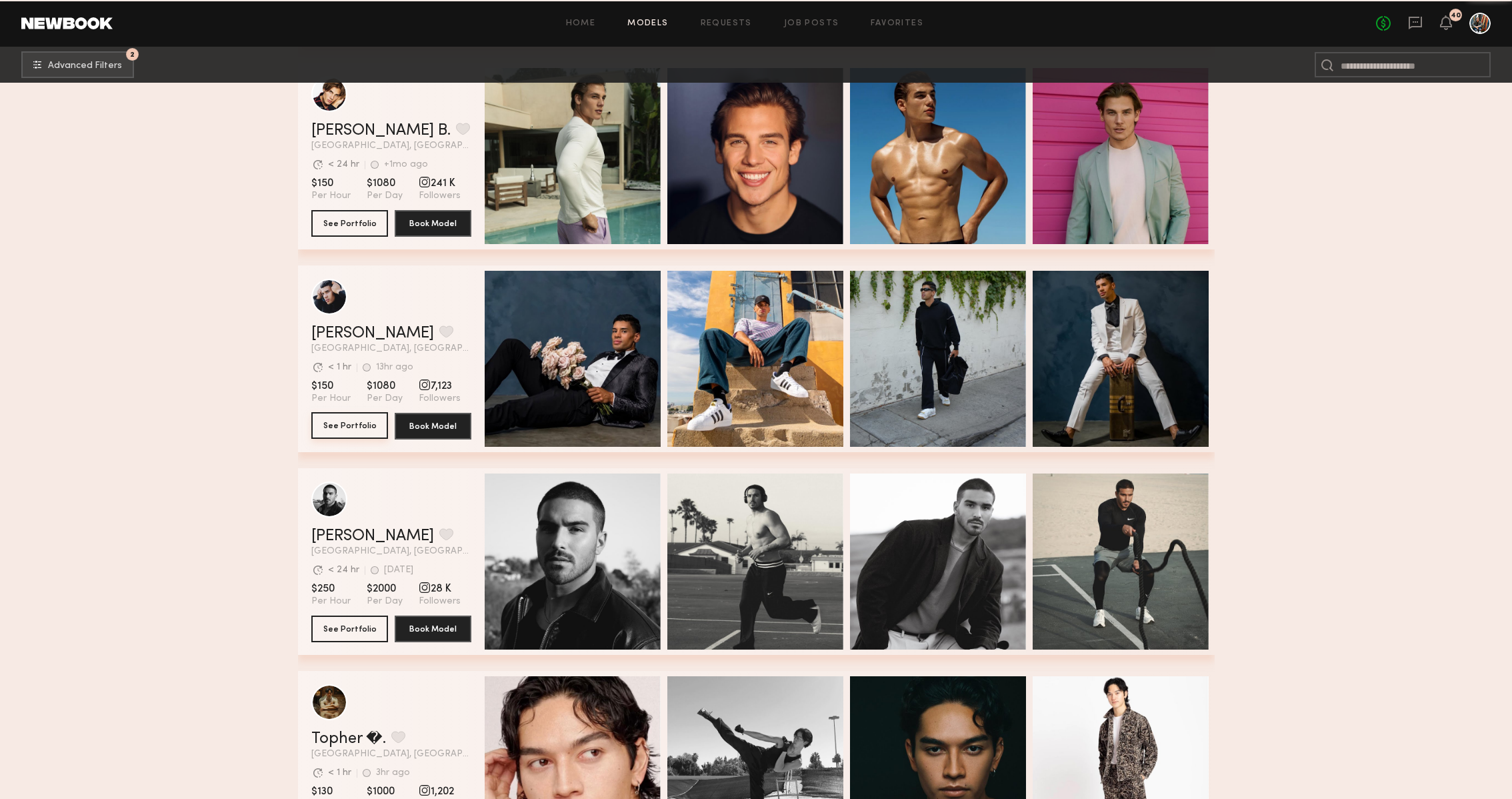
click at [353, 425] on button "See Portfolio" at bounding box center [349, 425] width 77 height 27
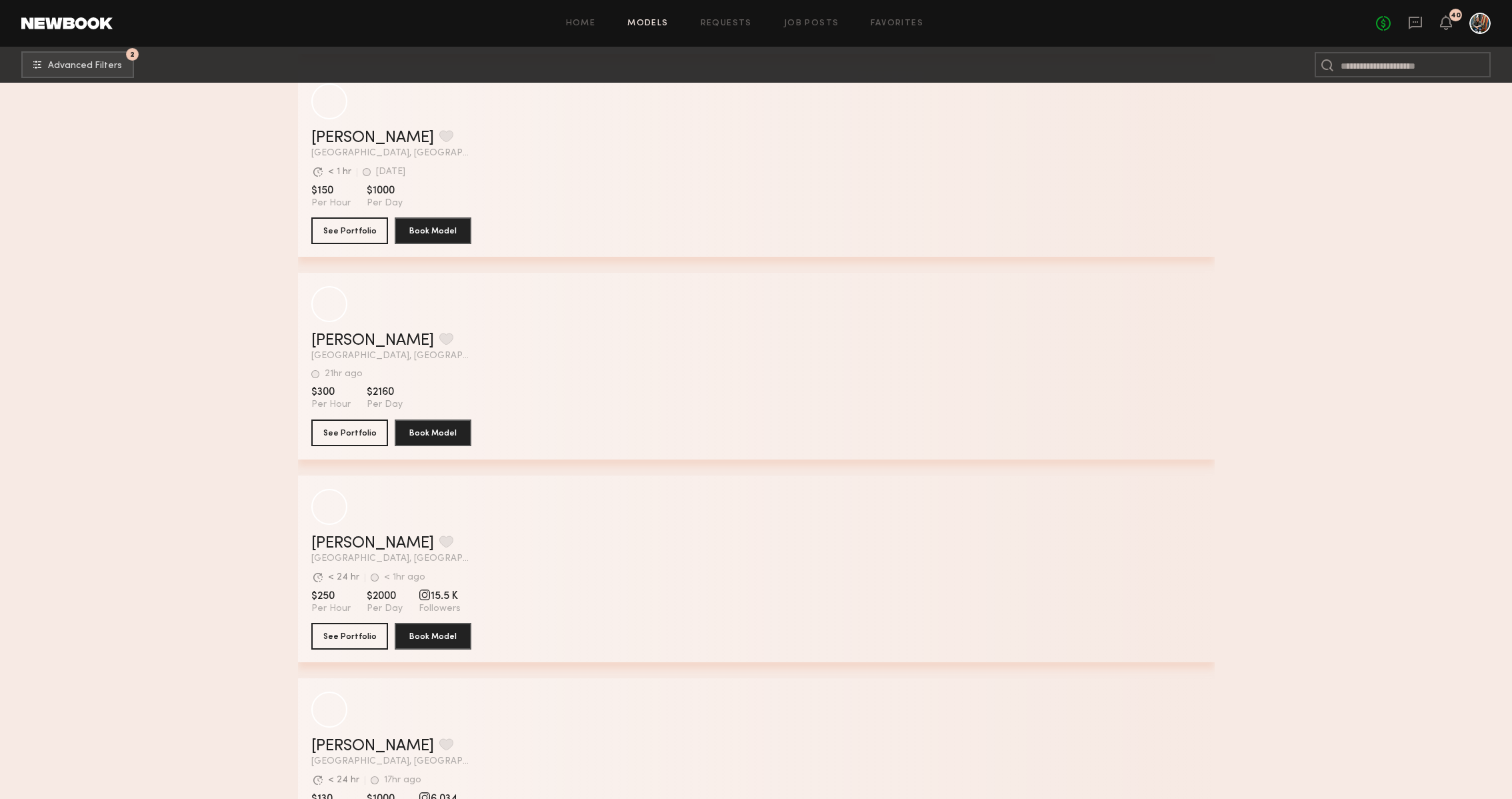
scroll to position [10182, 0]
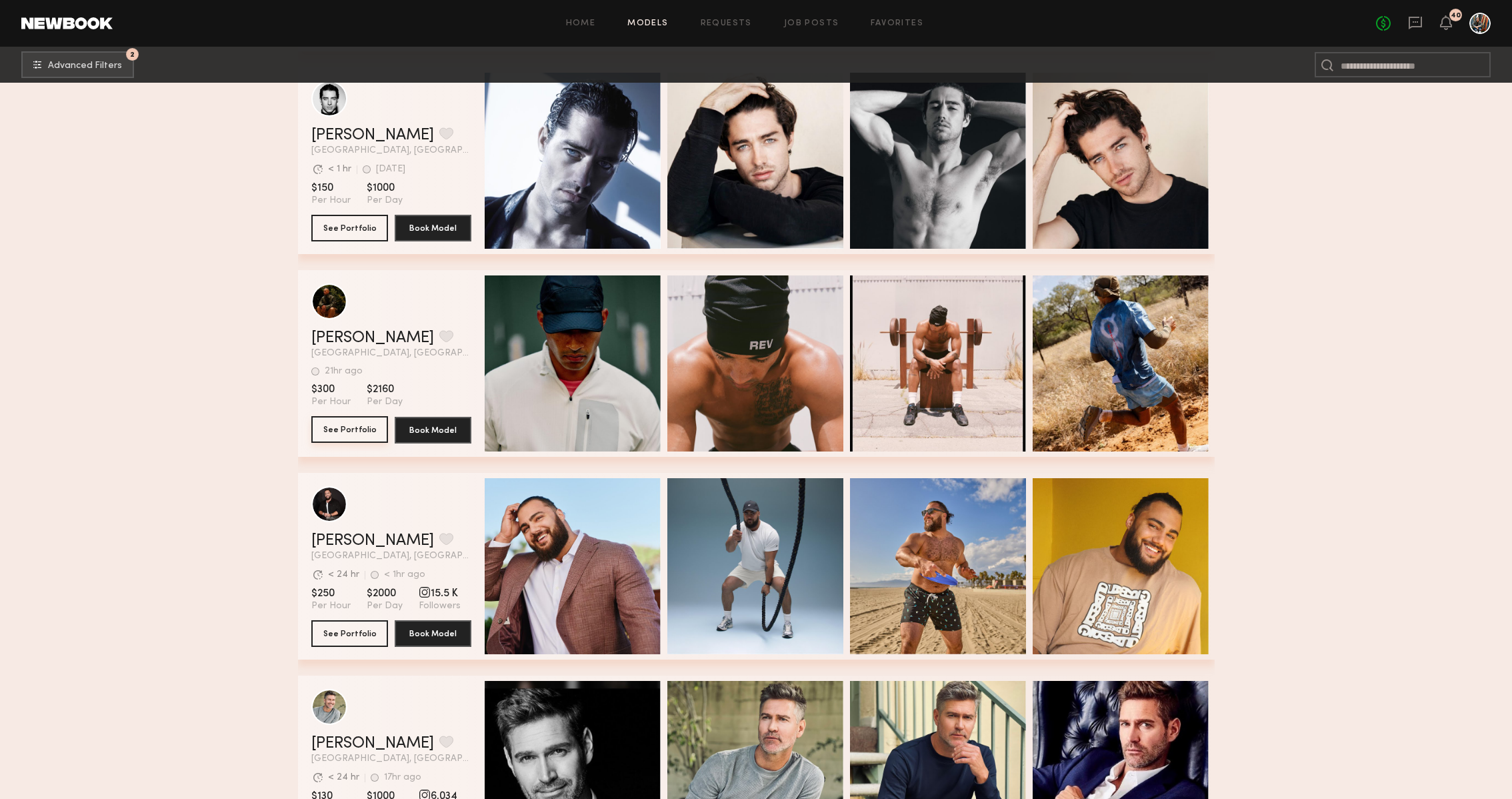
click at [366, 435] on button "See Portfolio" at bounding box center [349, 429] width 77 height 27
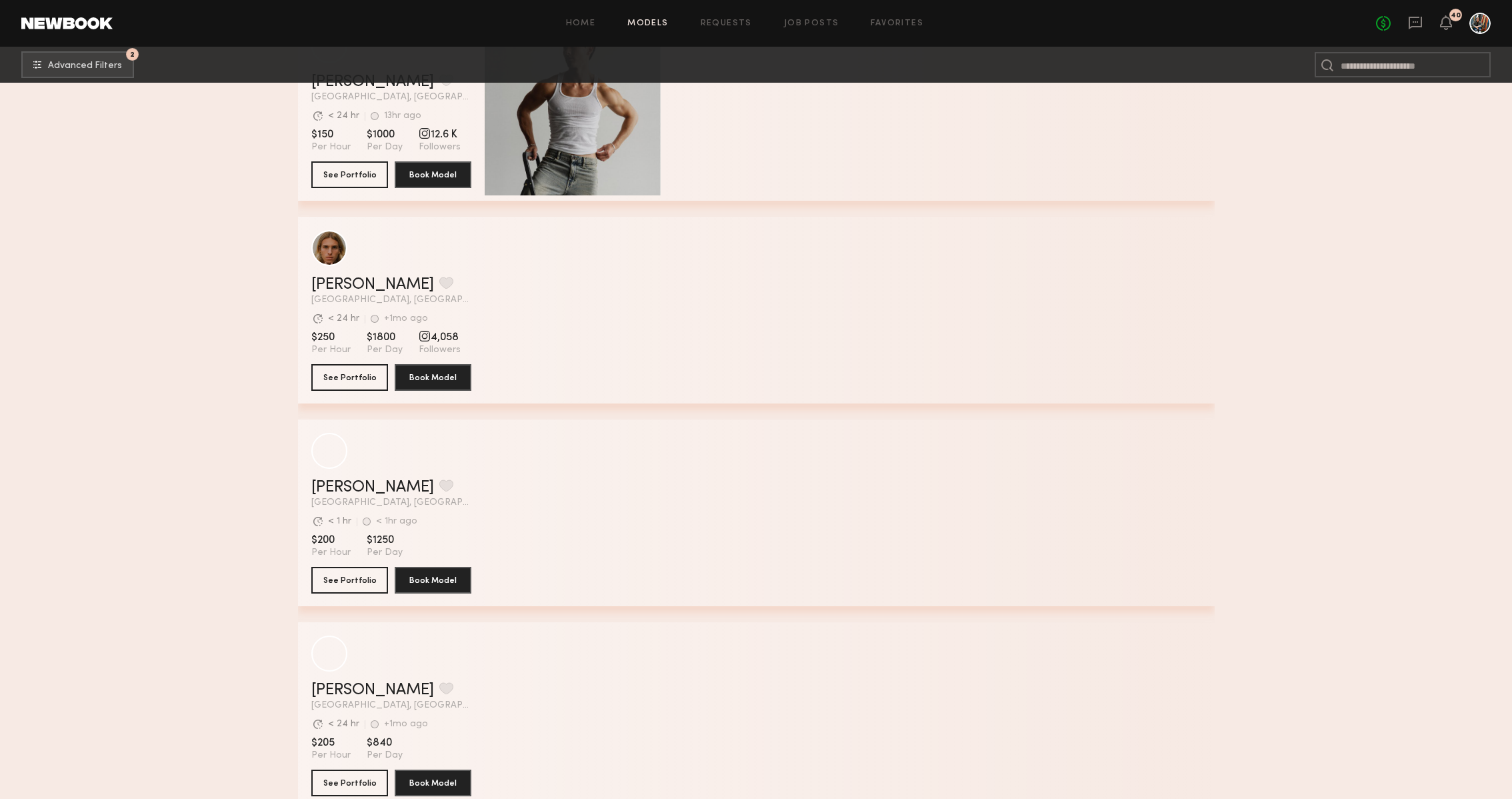
scroll to position [38833, 0]
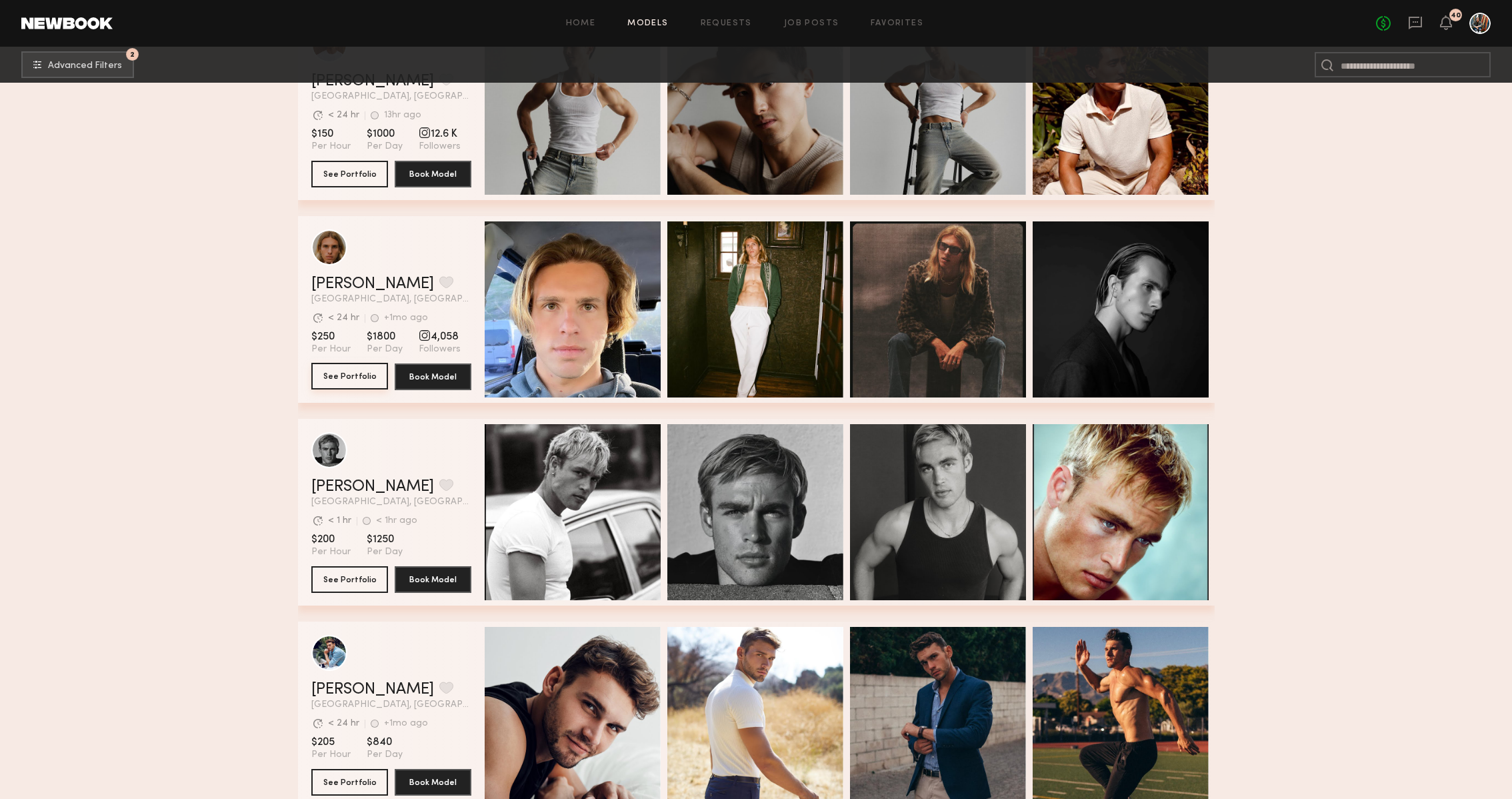
click at [357, 378] on button "See Portfolio" at bounding box center [349, 376] width 77 height 27
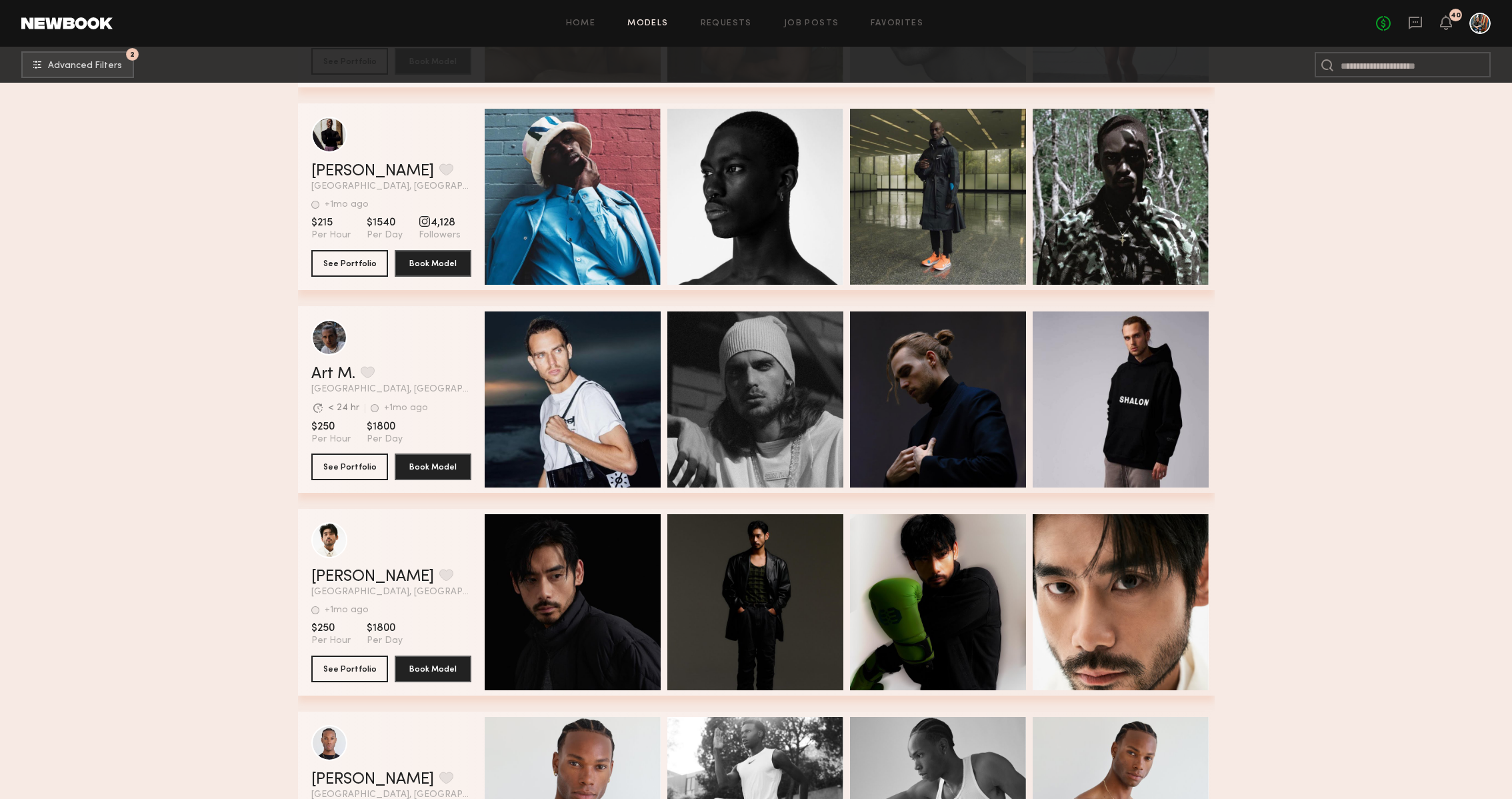
scroll to position [39758, 0]
click at [351, 469] on button "See Portfolio" at bounding box center [349, 465] width 77 height 27
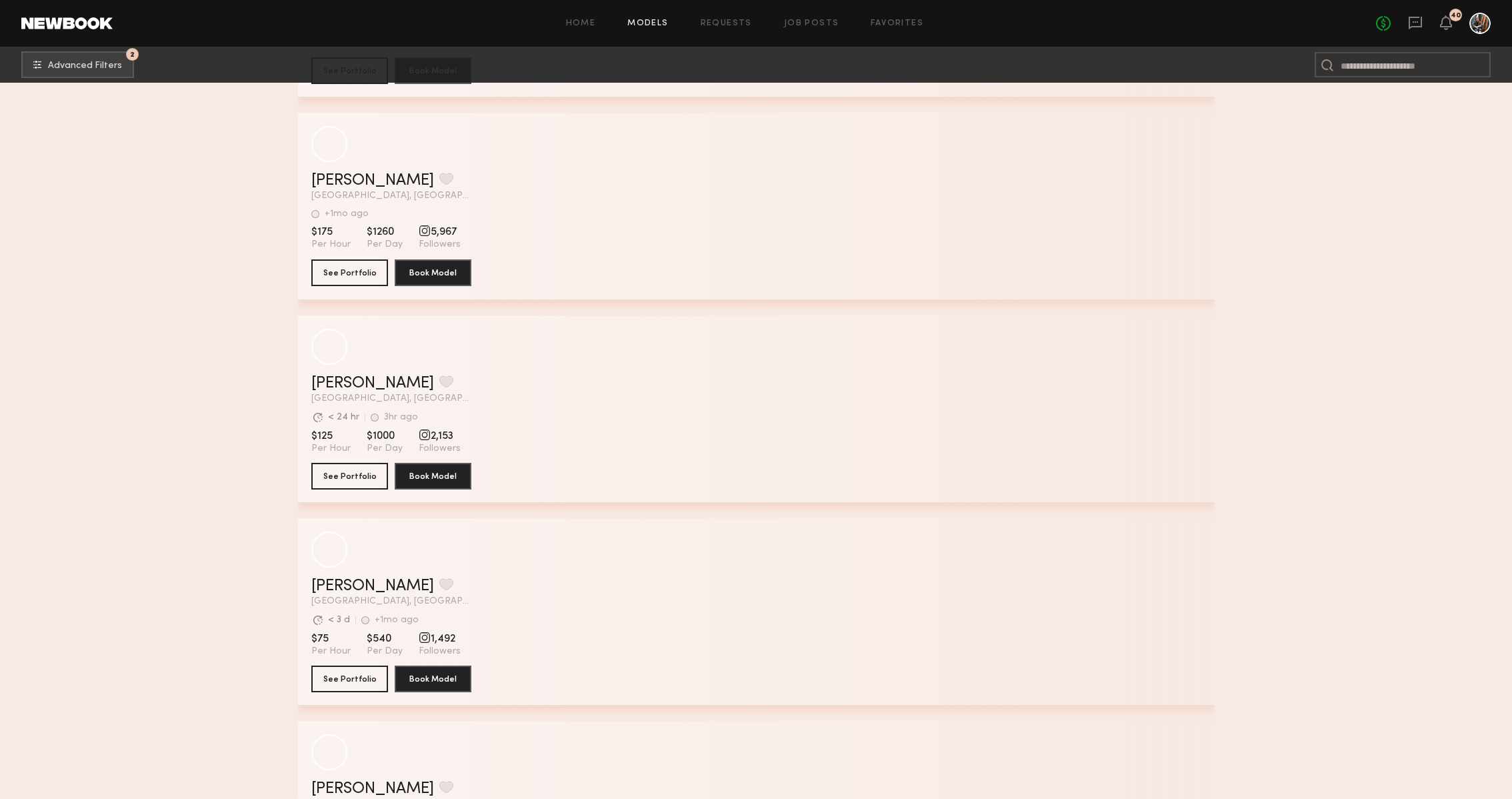
scroll to position [45632, 0]
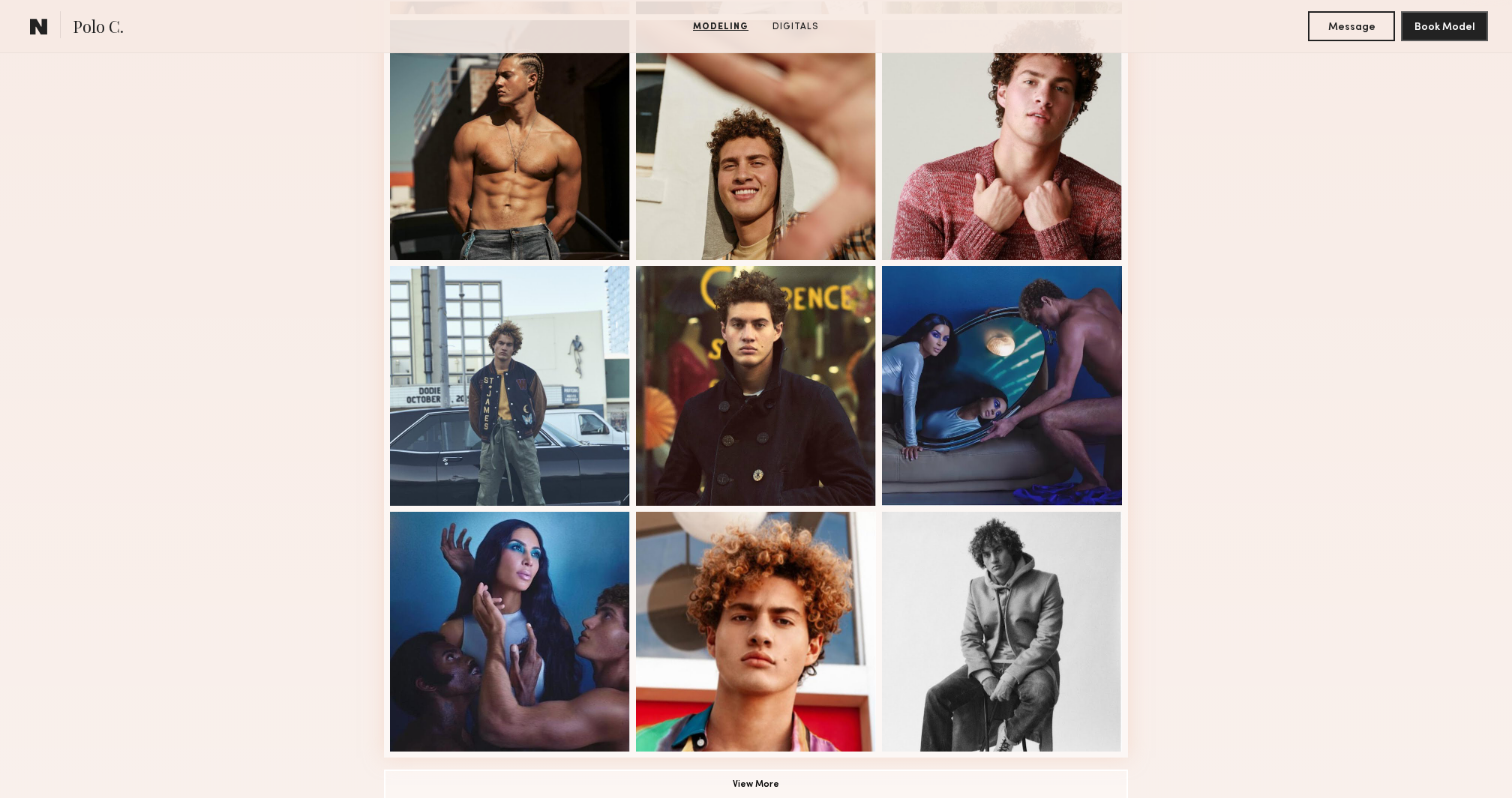
scroll to position [691, 0]
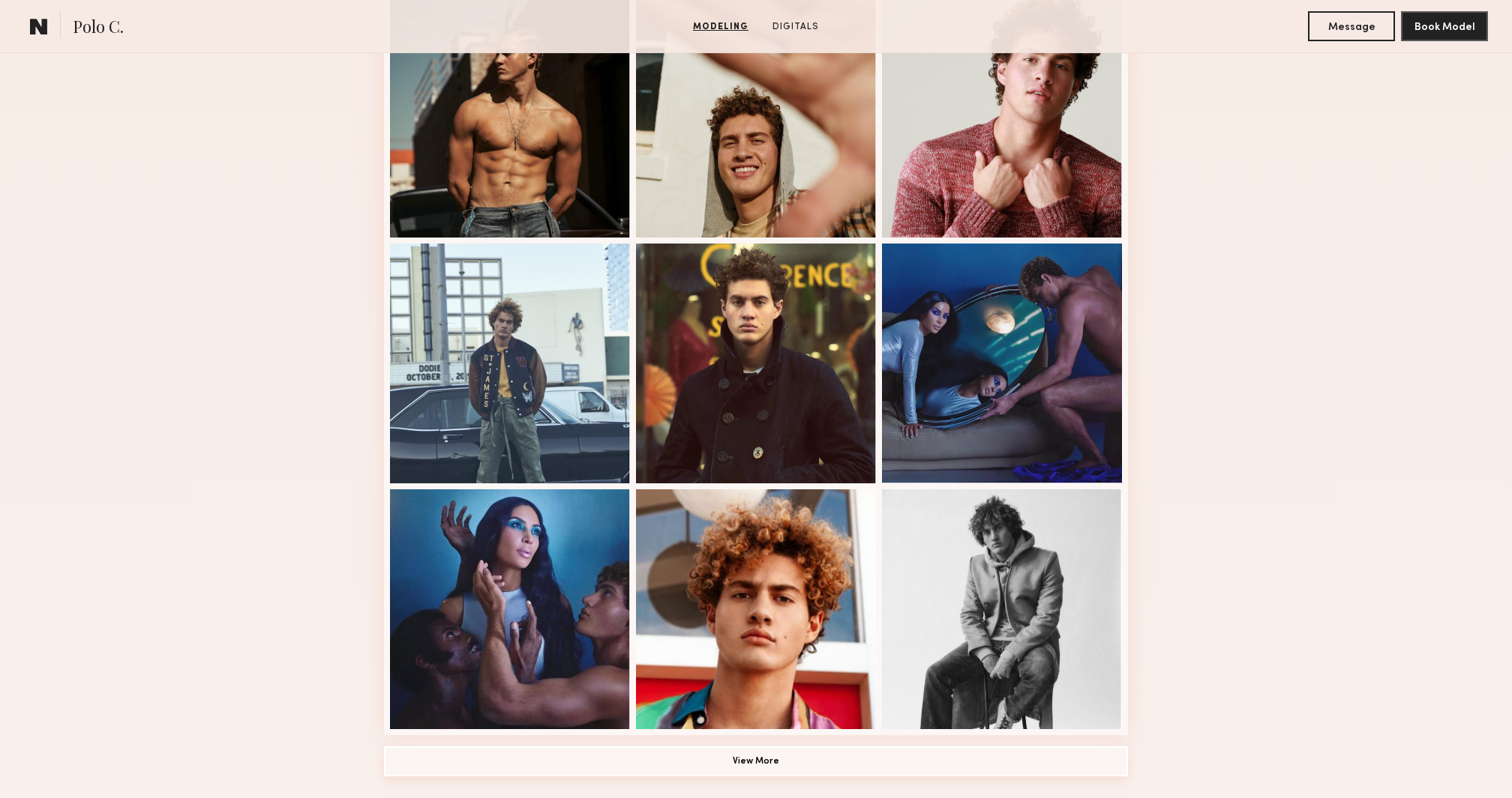
click at [735, 770] on button "View More" at bounding box center [756, 761] width 744 height 30
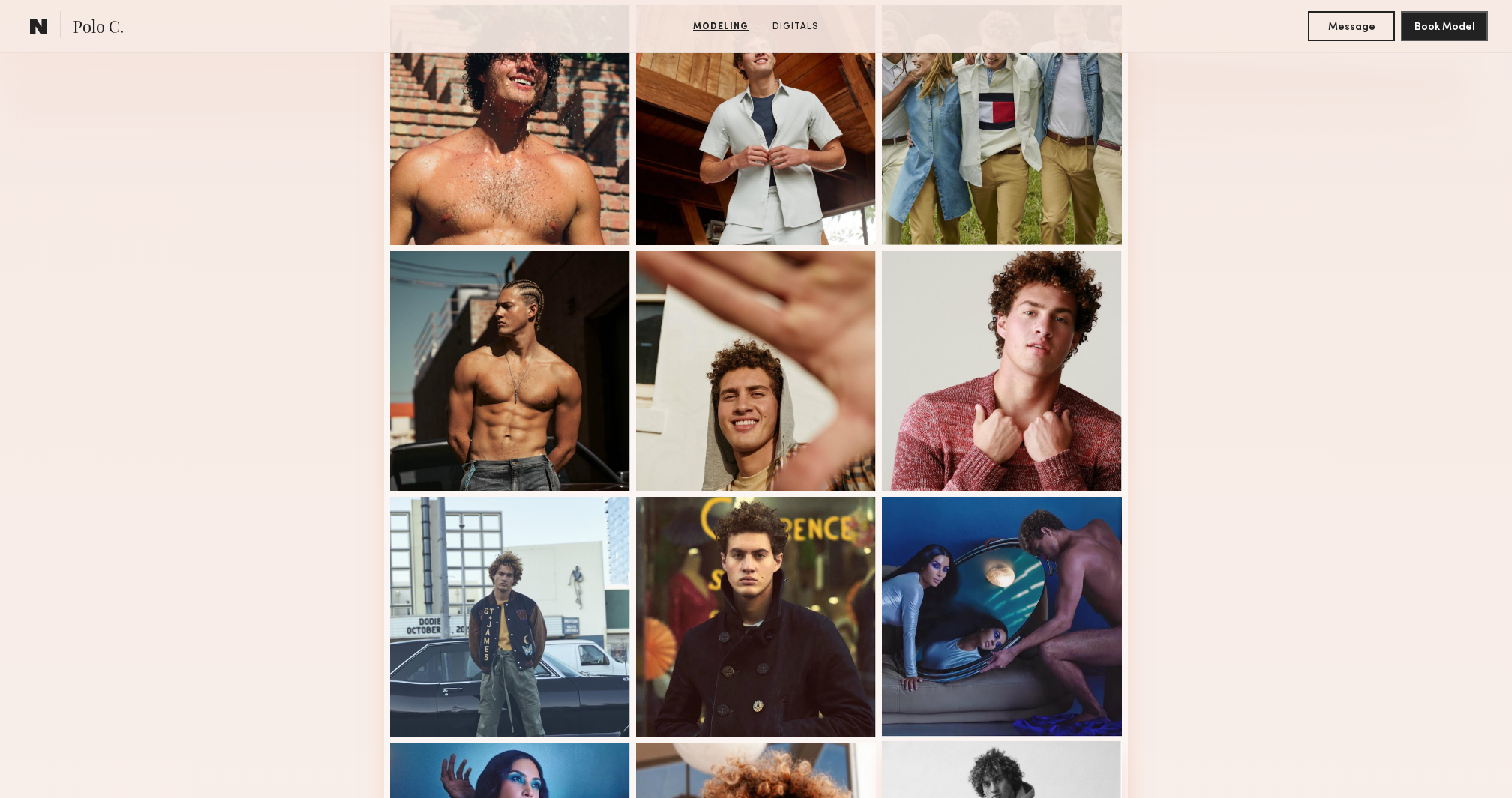
scroll to position [396, 0]
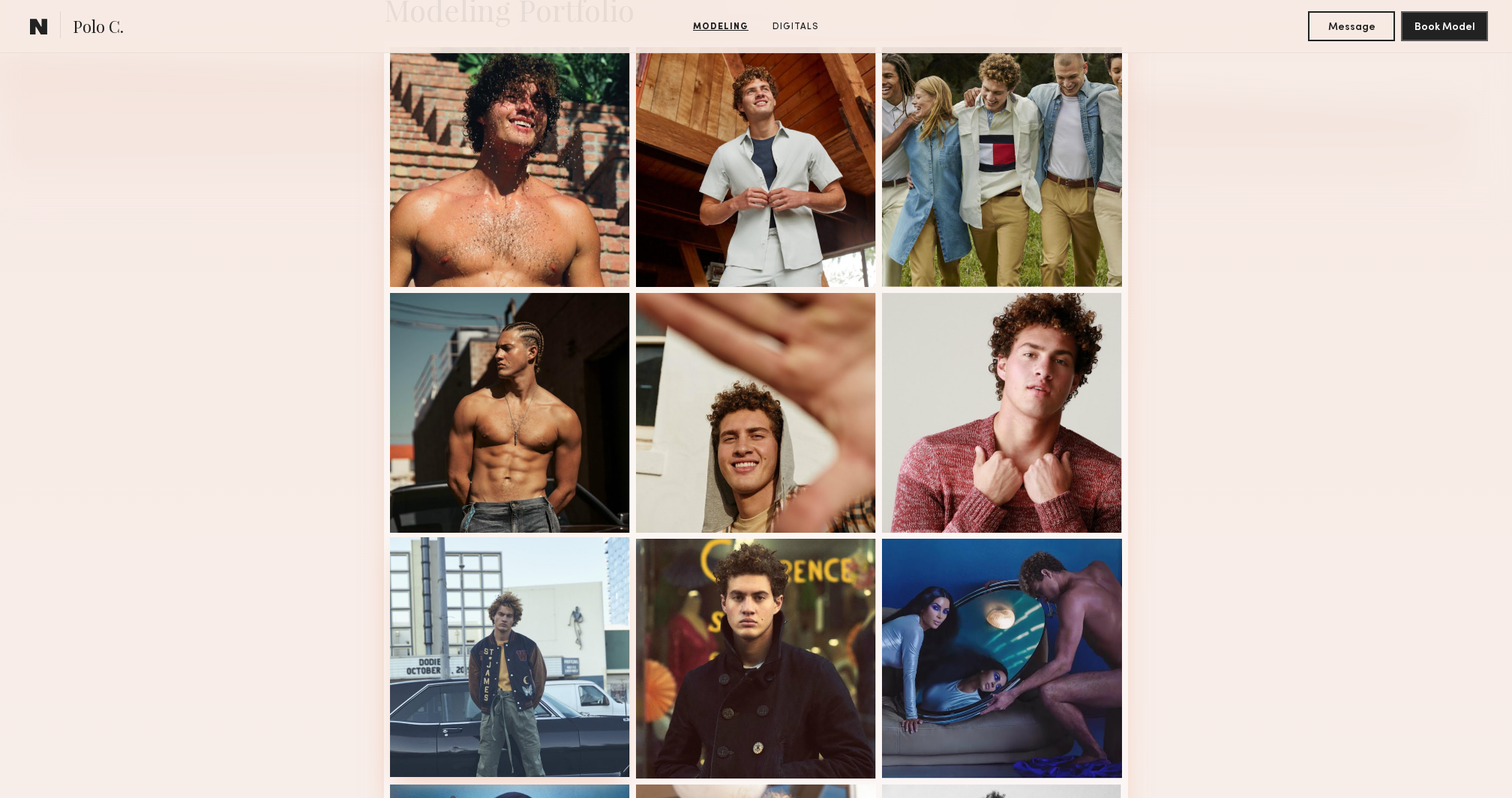
click at [562, 705] on div at bounding box center [509, 656] width 240 height 239
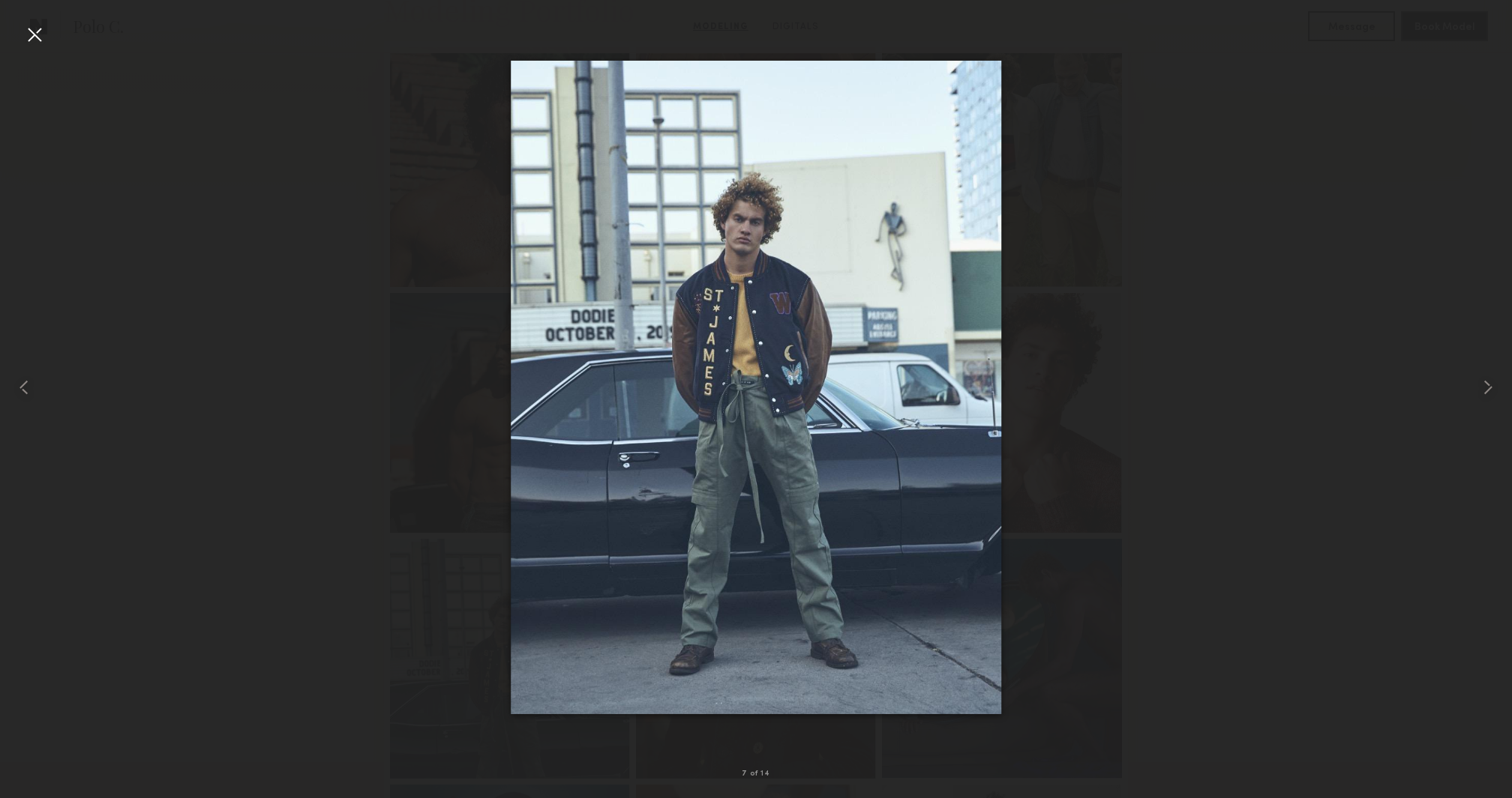
click at [37, 44] on div at bounding box center [34, 34] width 24 height 24
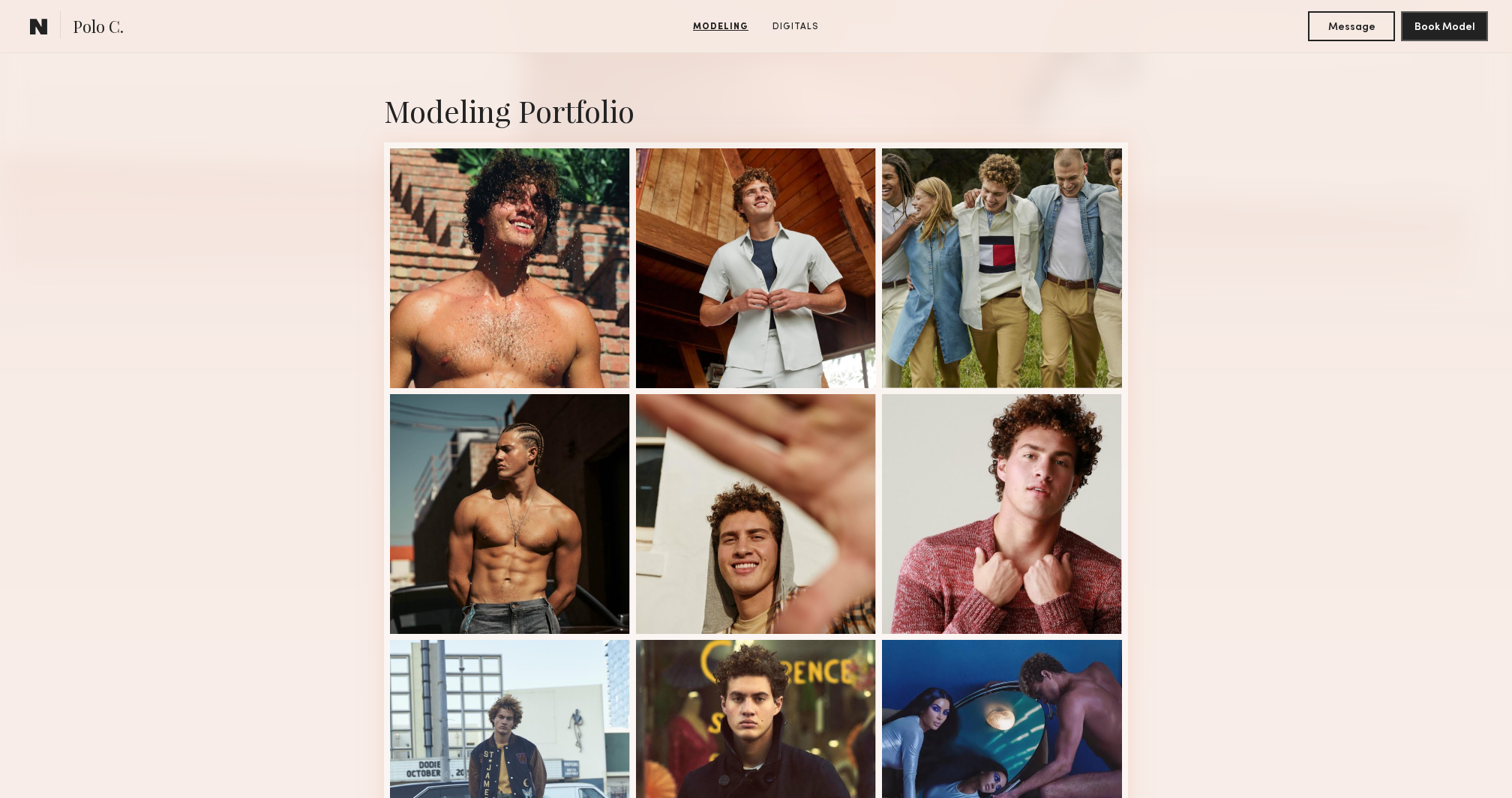
scroll to position [285, 0]
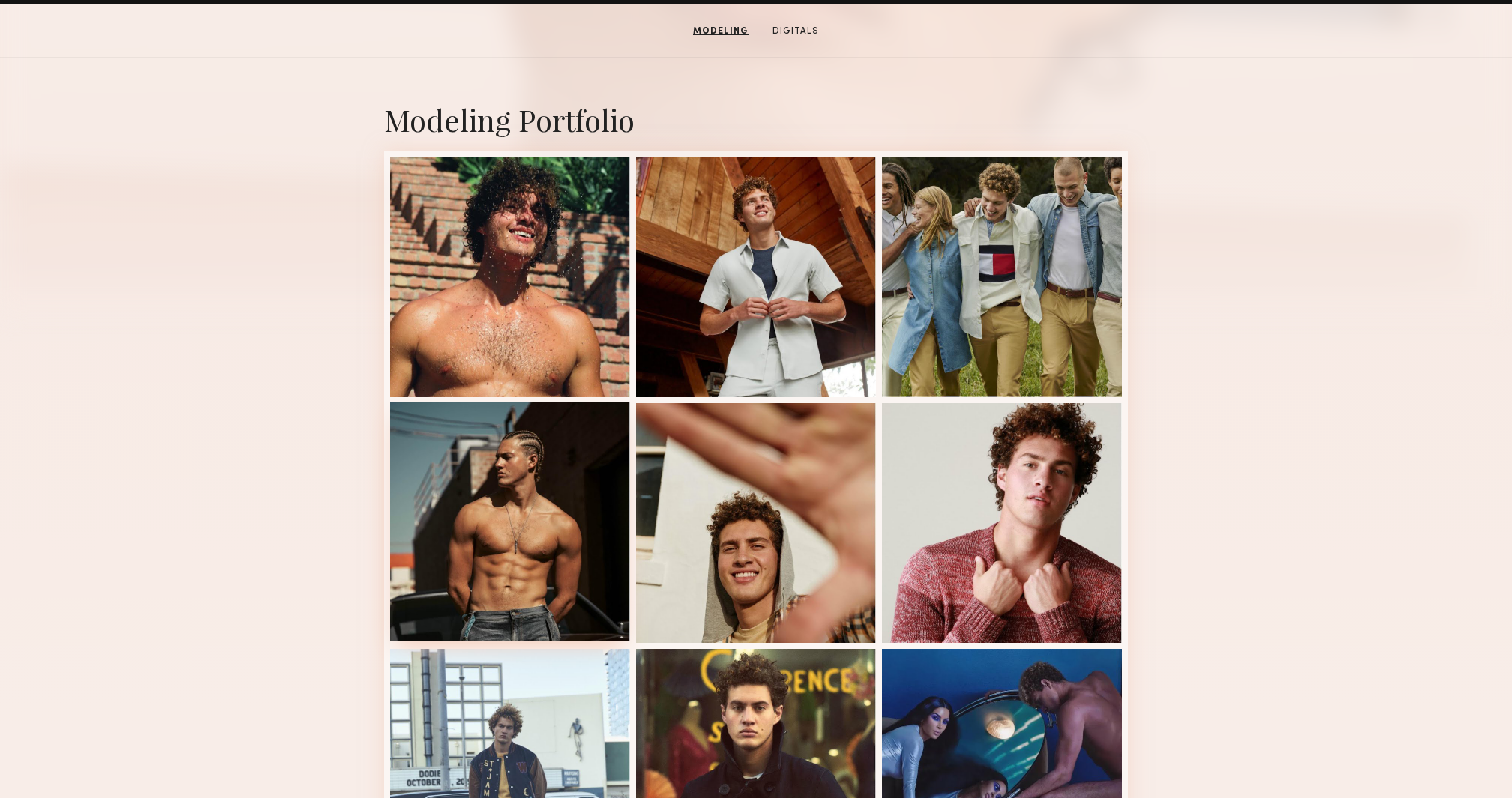
click at [517, 529] on div at bounding box center [509, 521] width 240 height 239
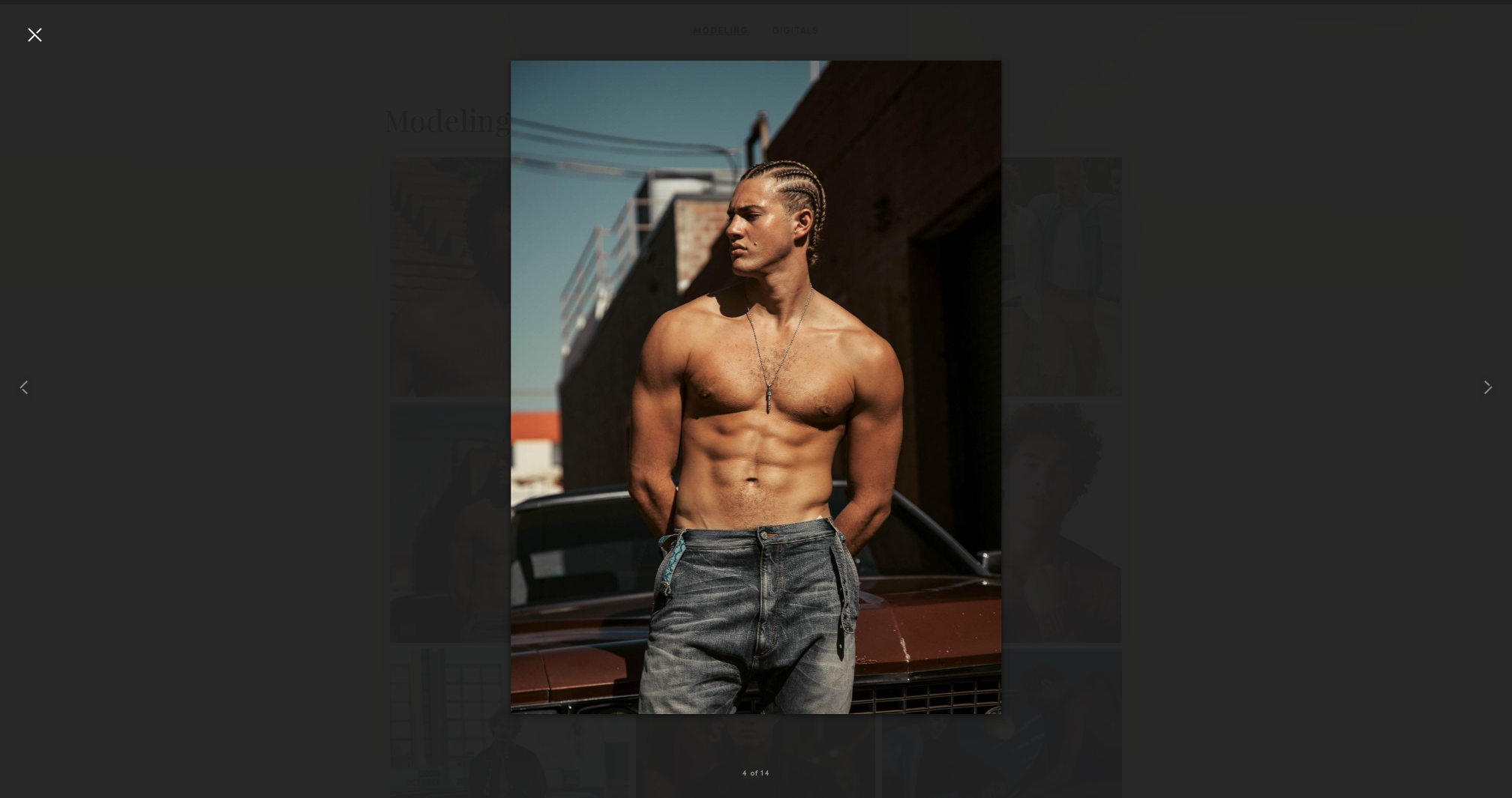
click at [29, 30] on div at bounding box center [34, 34] width 24 height 24
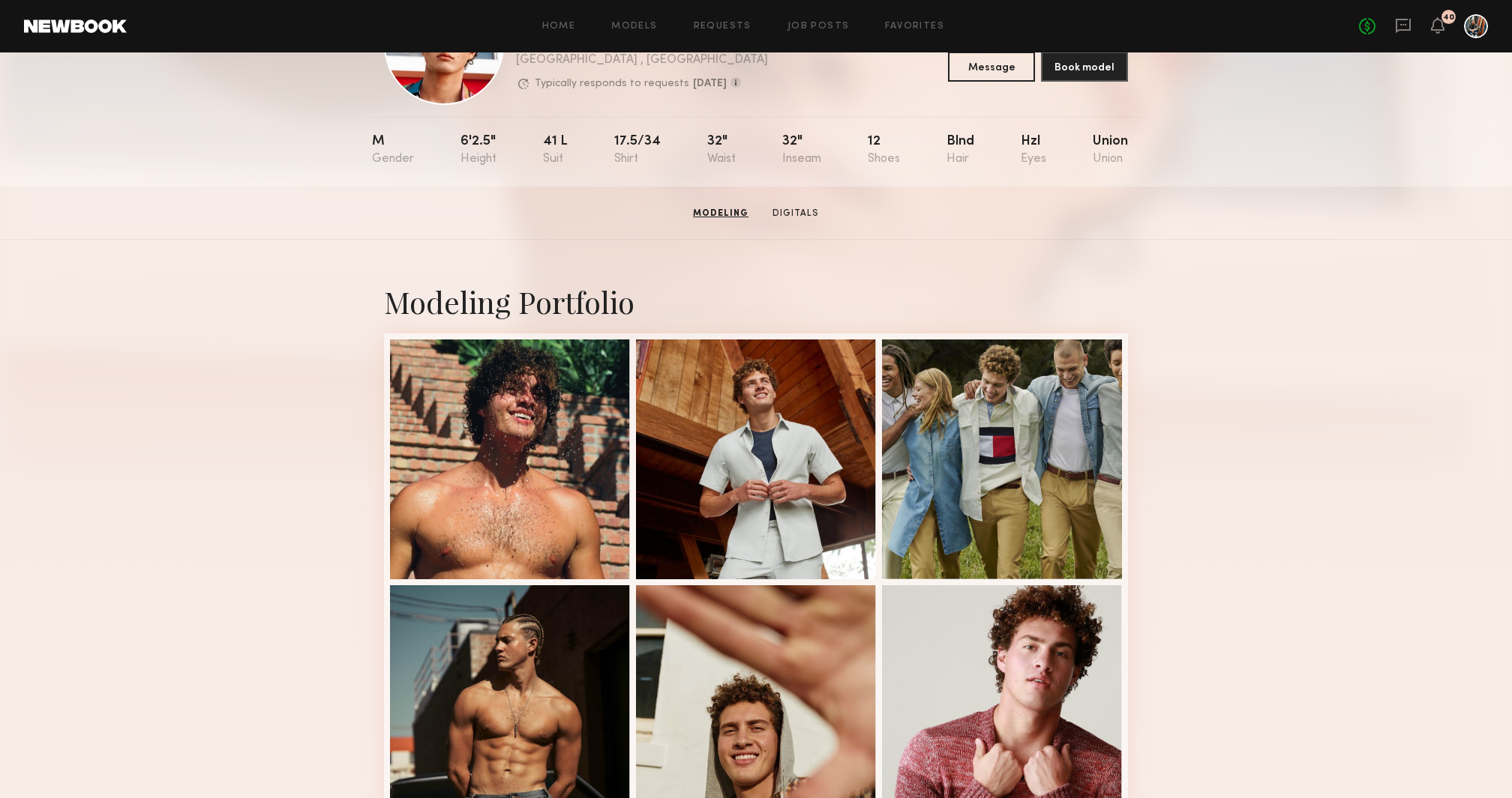
scroll to position [0, 0]
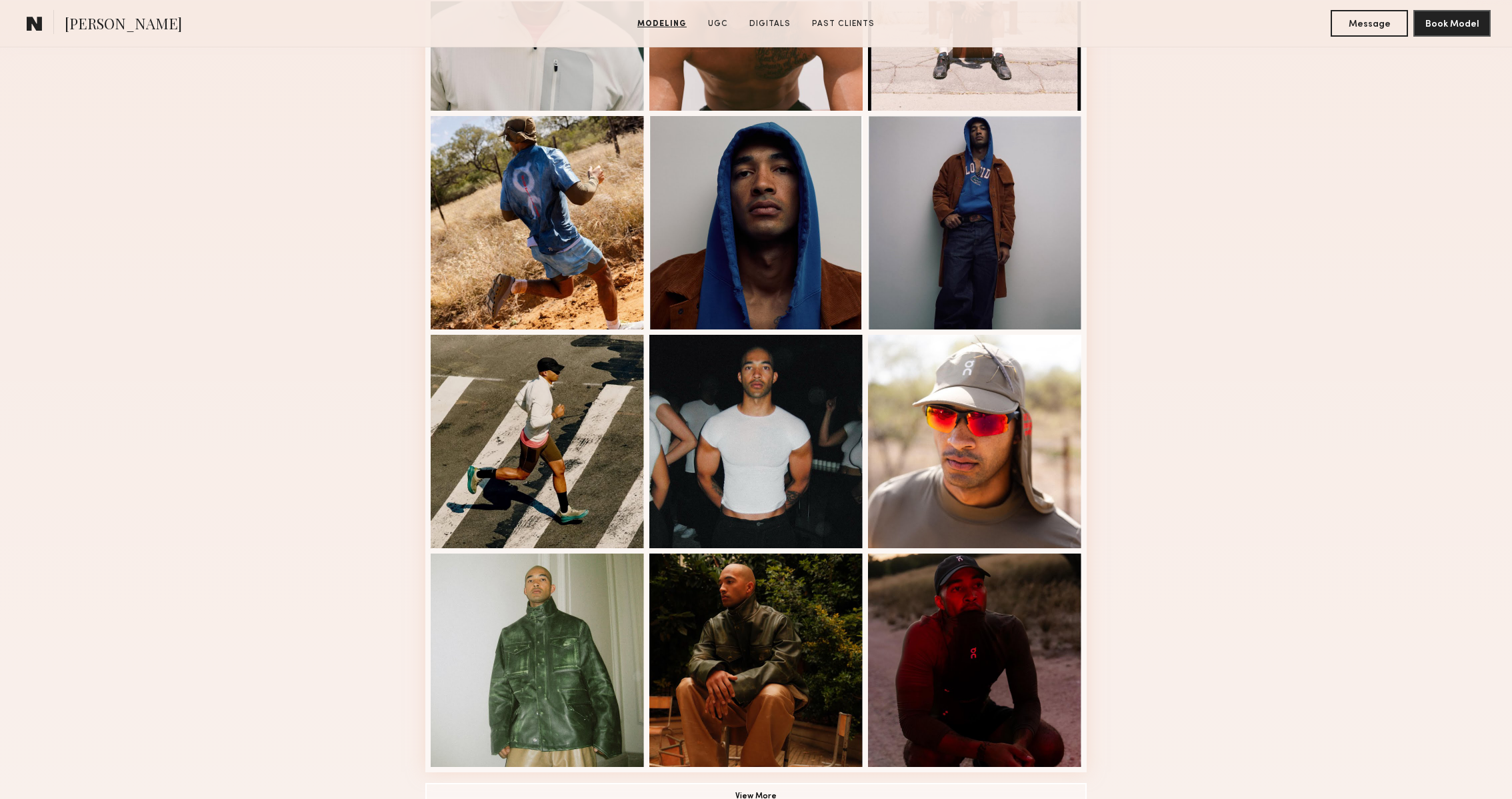
scroll to position [522, 0]
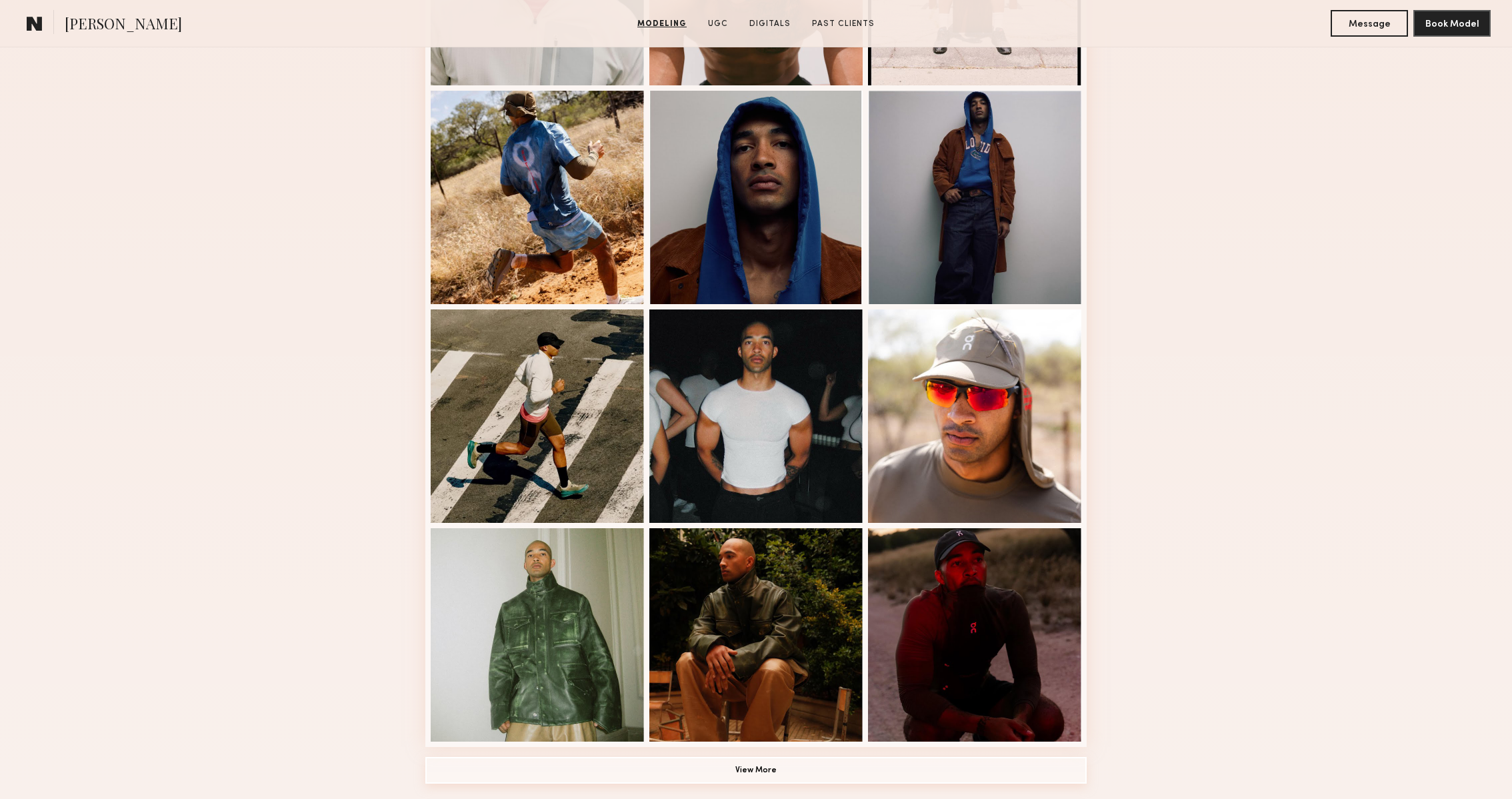
click at [807, 777] on button "View More" at bounding box center [756, 770] width 662 height 27
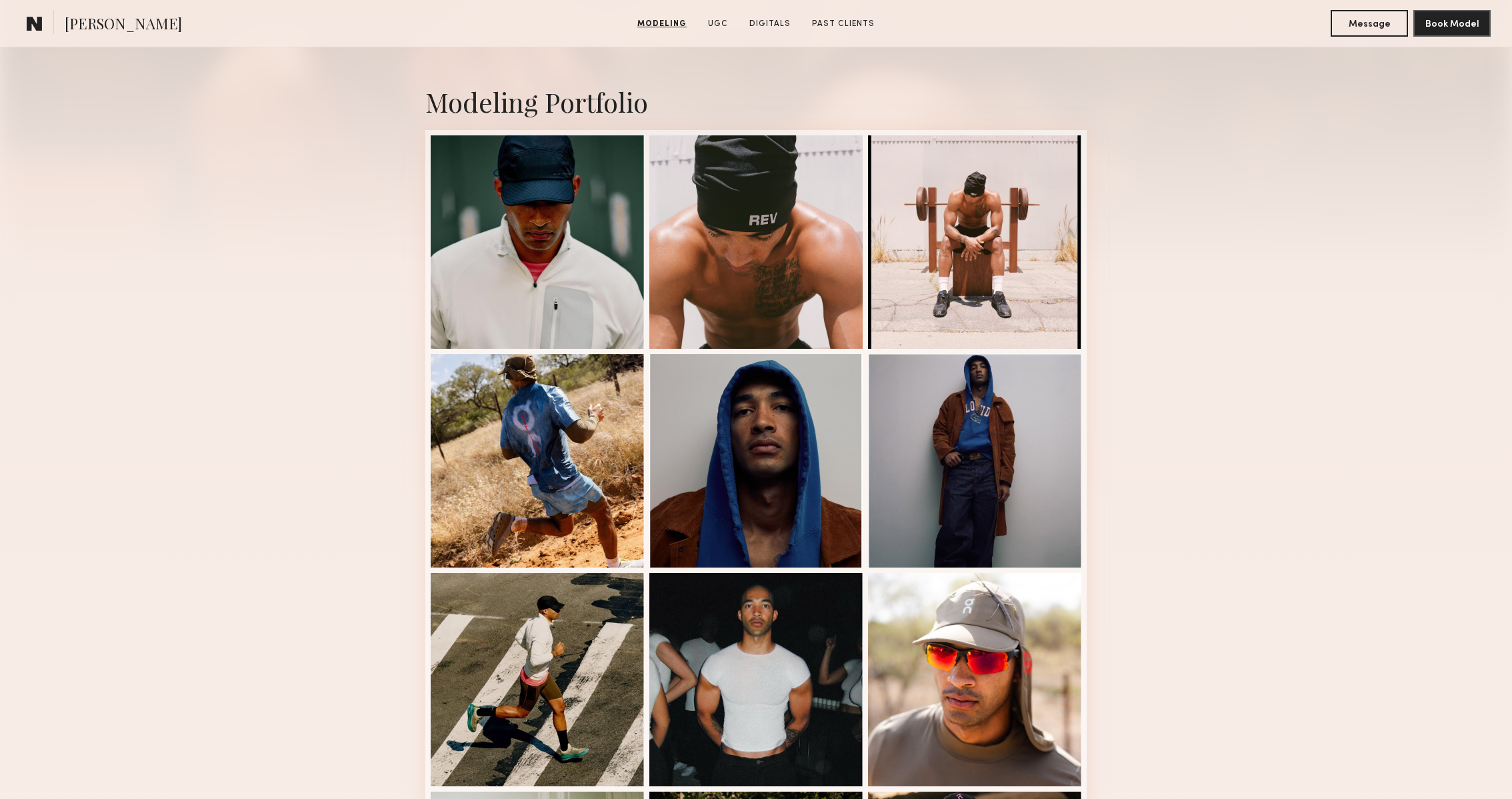
scroll to position [185, 0]
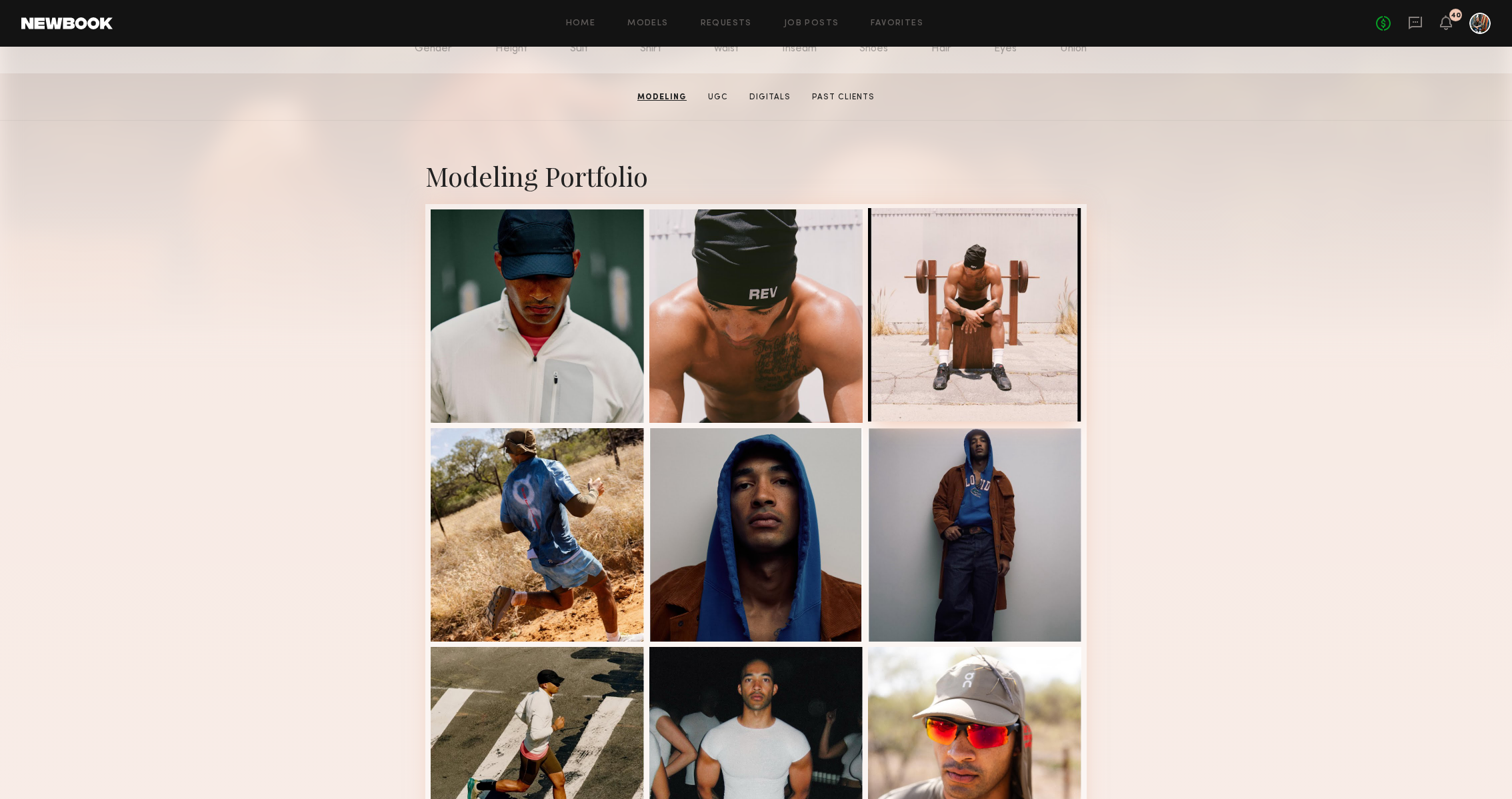
click at [999, 367] on div at bounding box center [974, 315] width 213 height 213
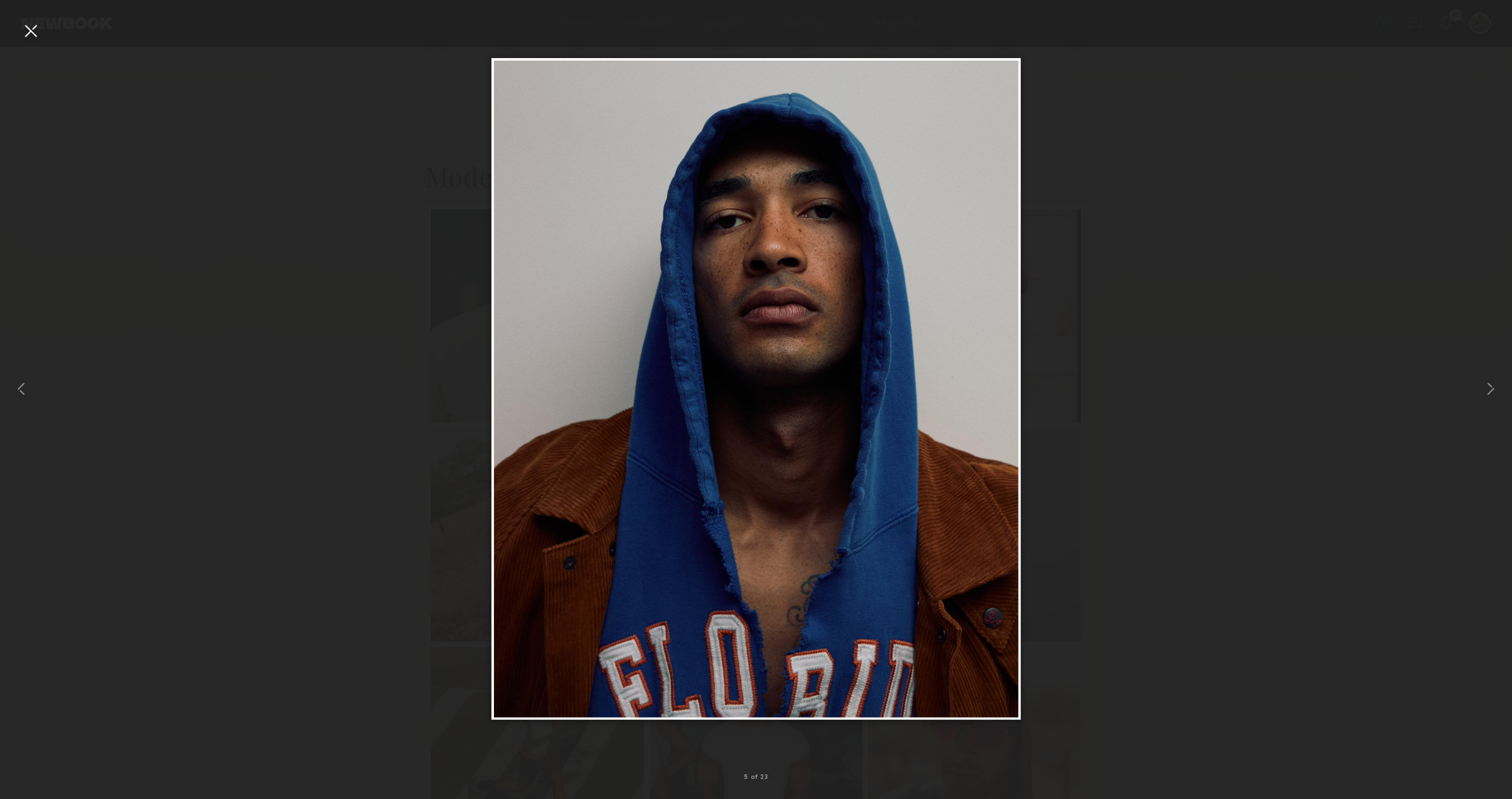
click at [39, 31] on div at bounding box center [30, 30] width 21 height 21
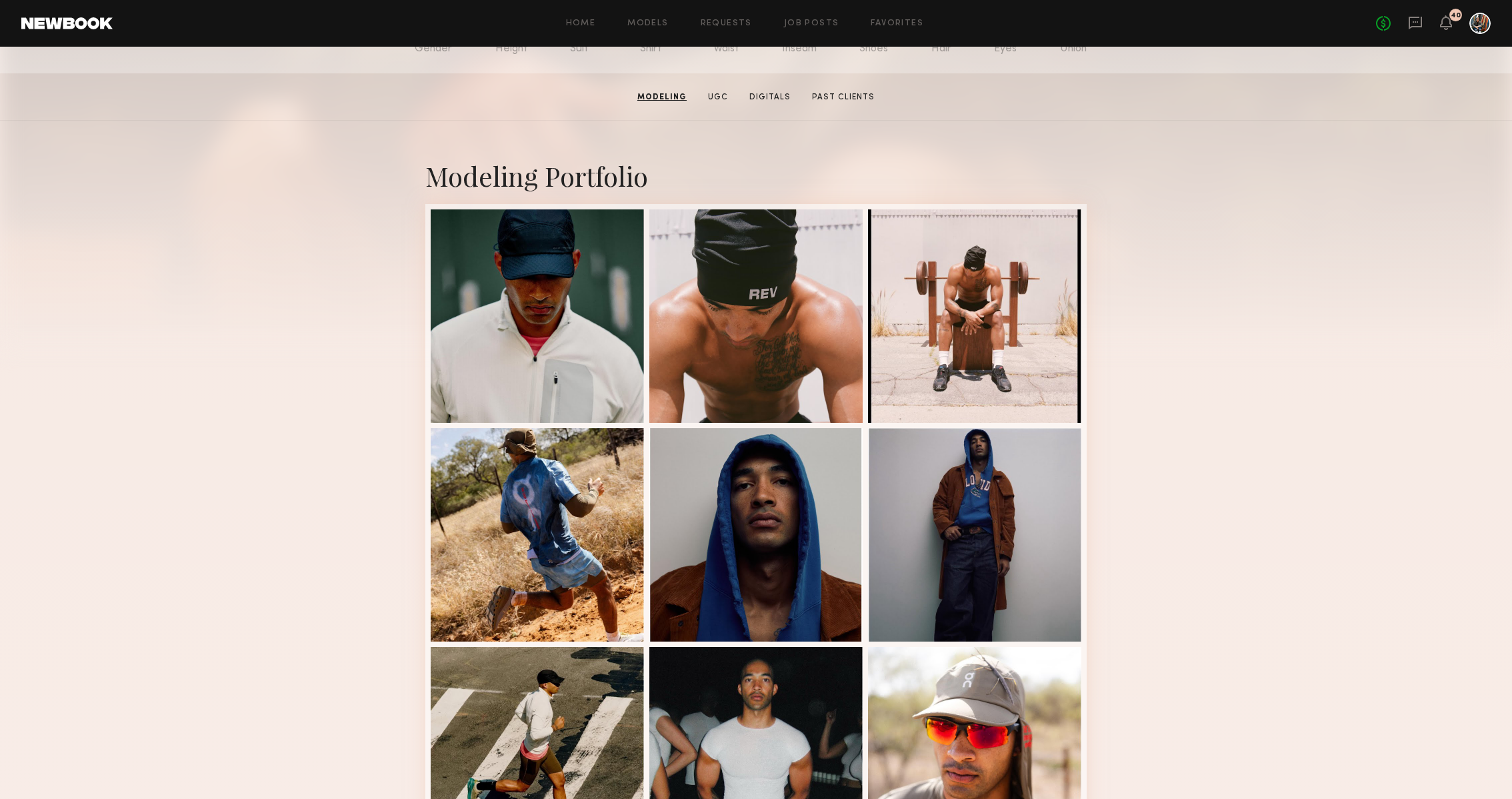
scroll to position [0, 0]
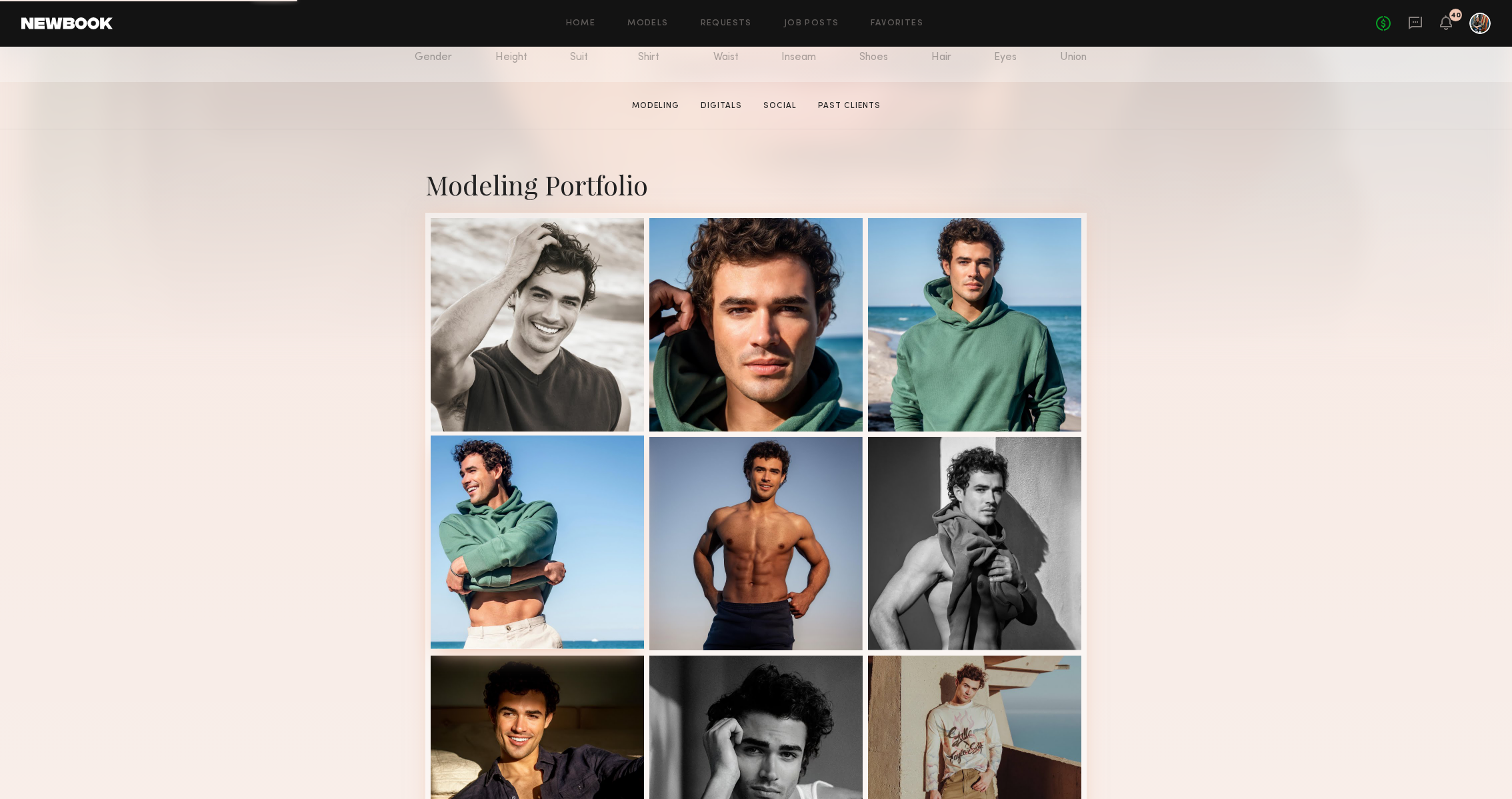
scroll to position [260, 0]
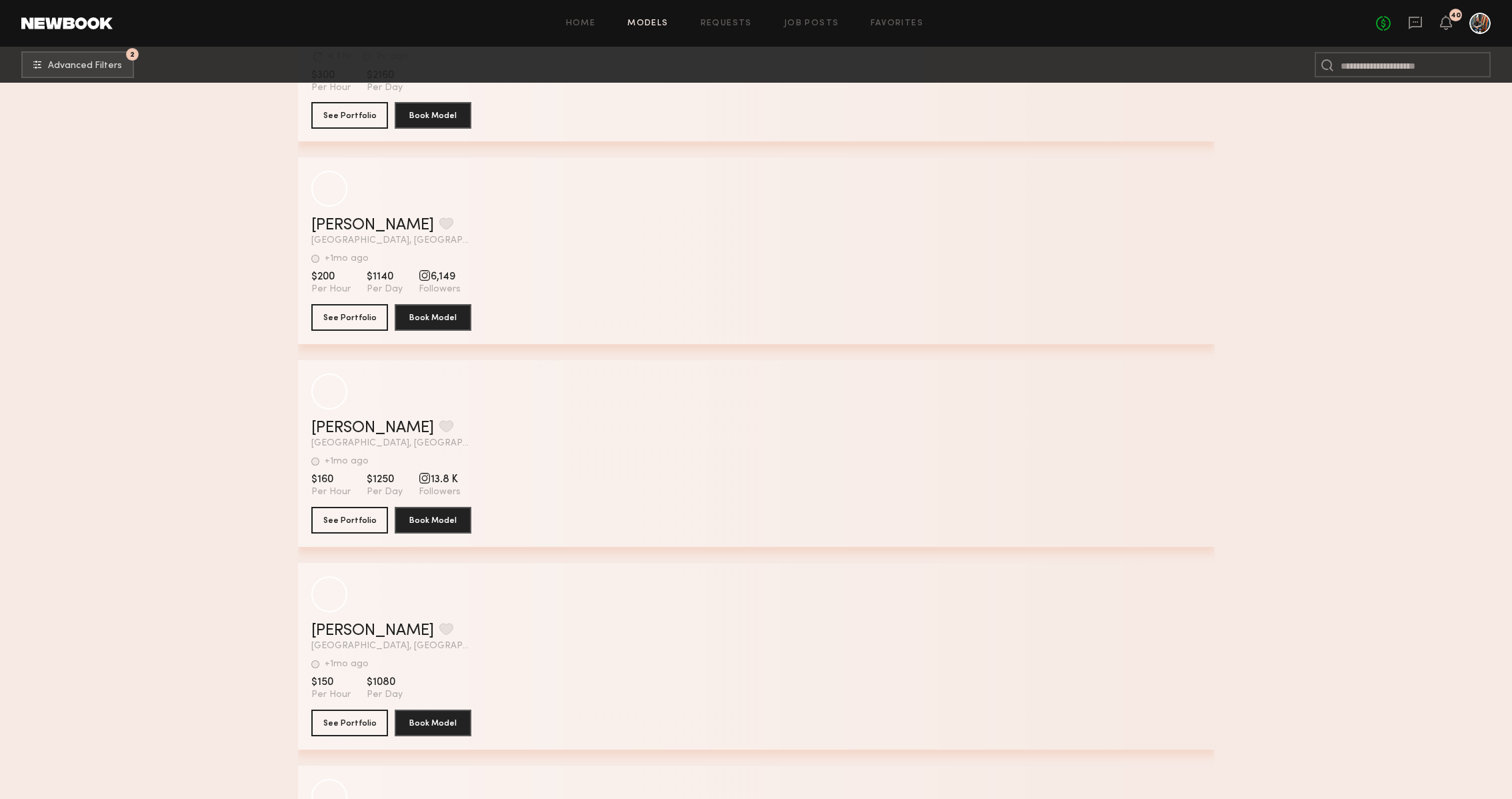
scroll to position [55537, 0]
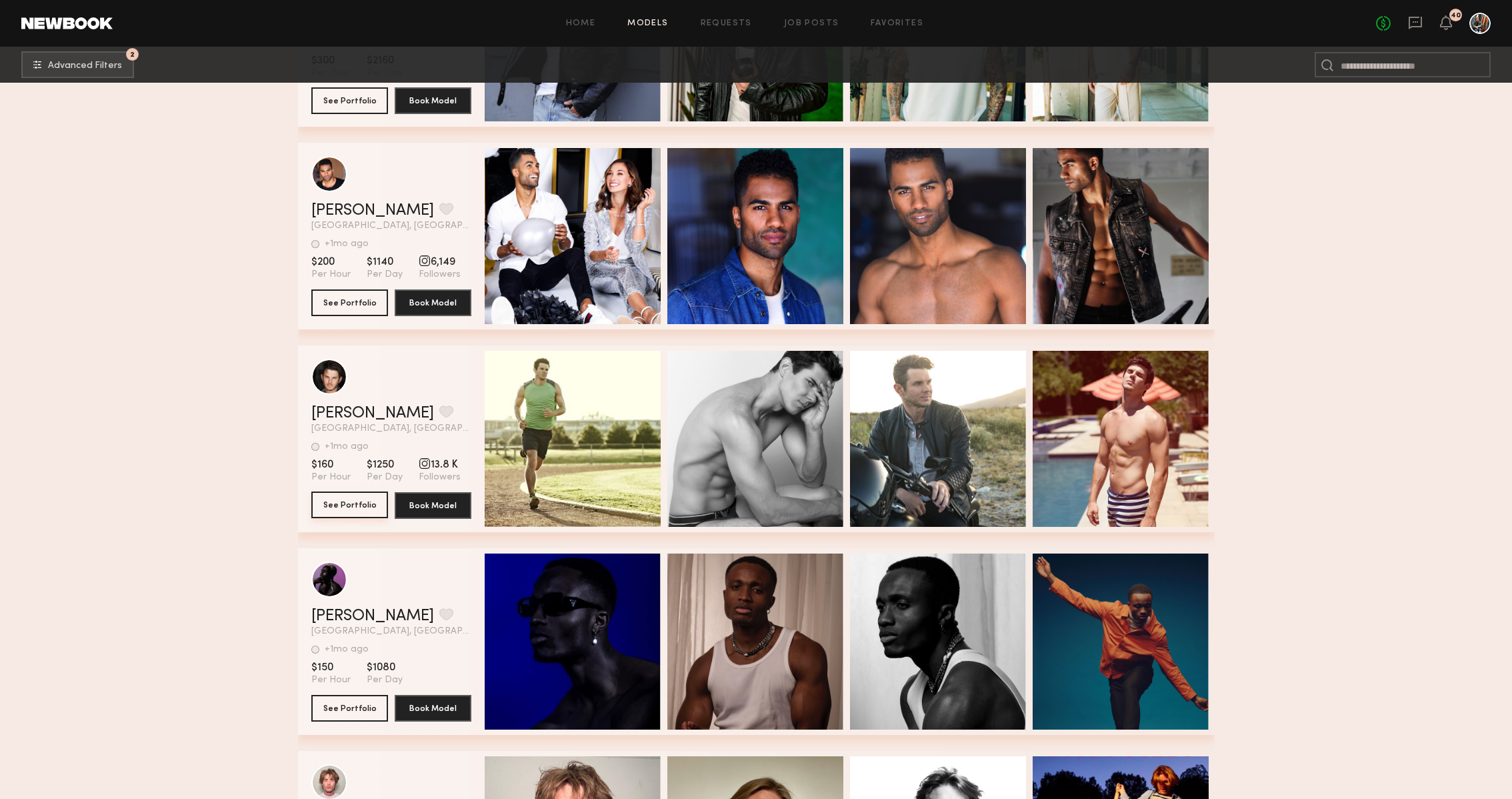
click at [365, 495] on button "See Portfolio" at bounding box center [349, 505] width 77 height 27
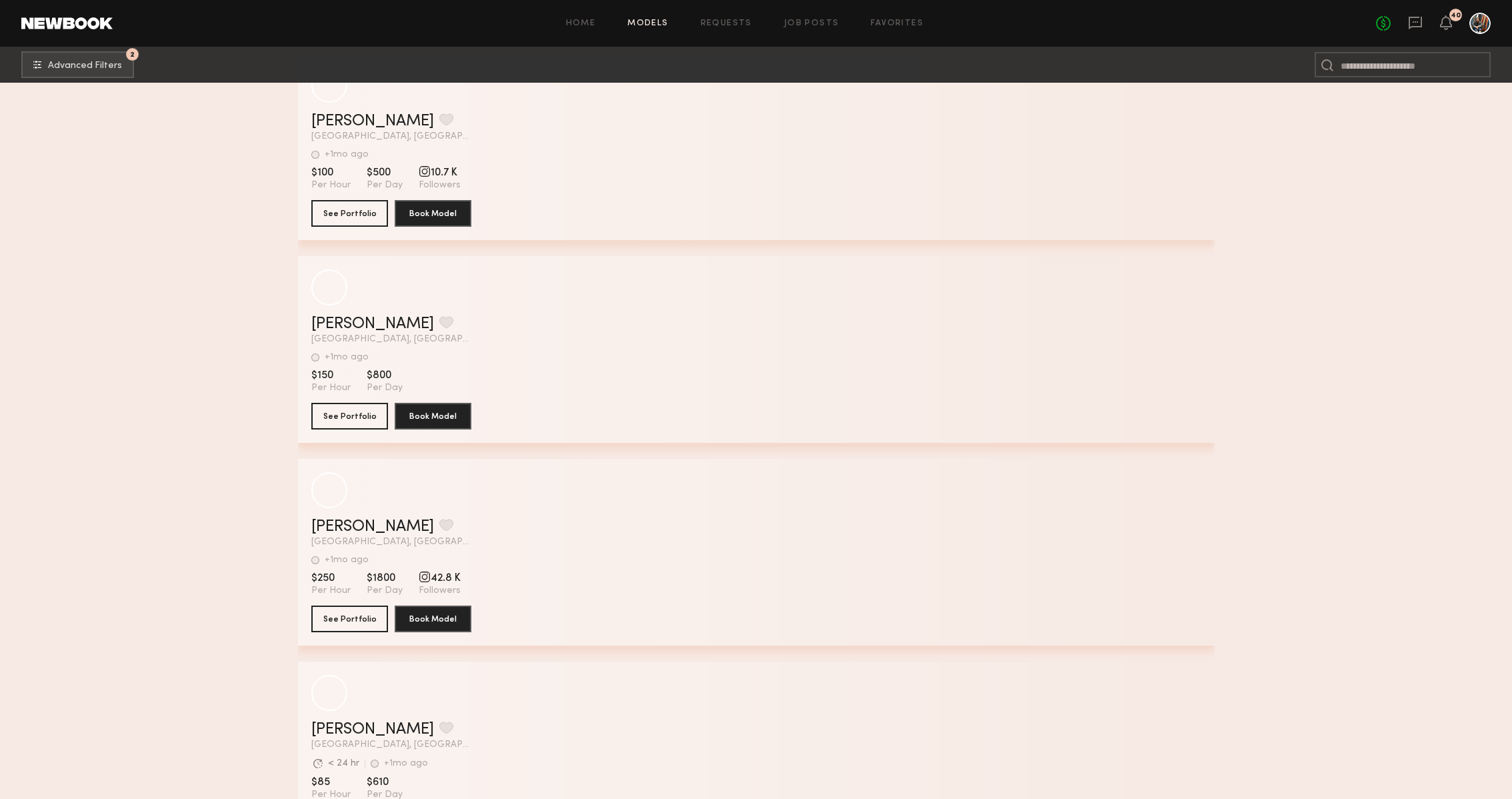
scroll to position [71045, 0]
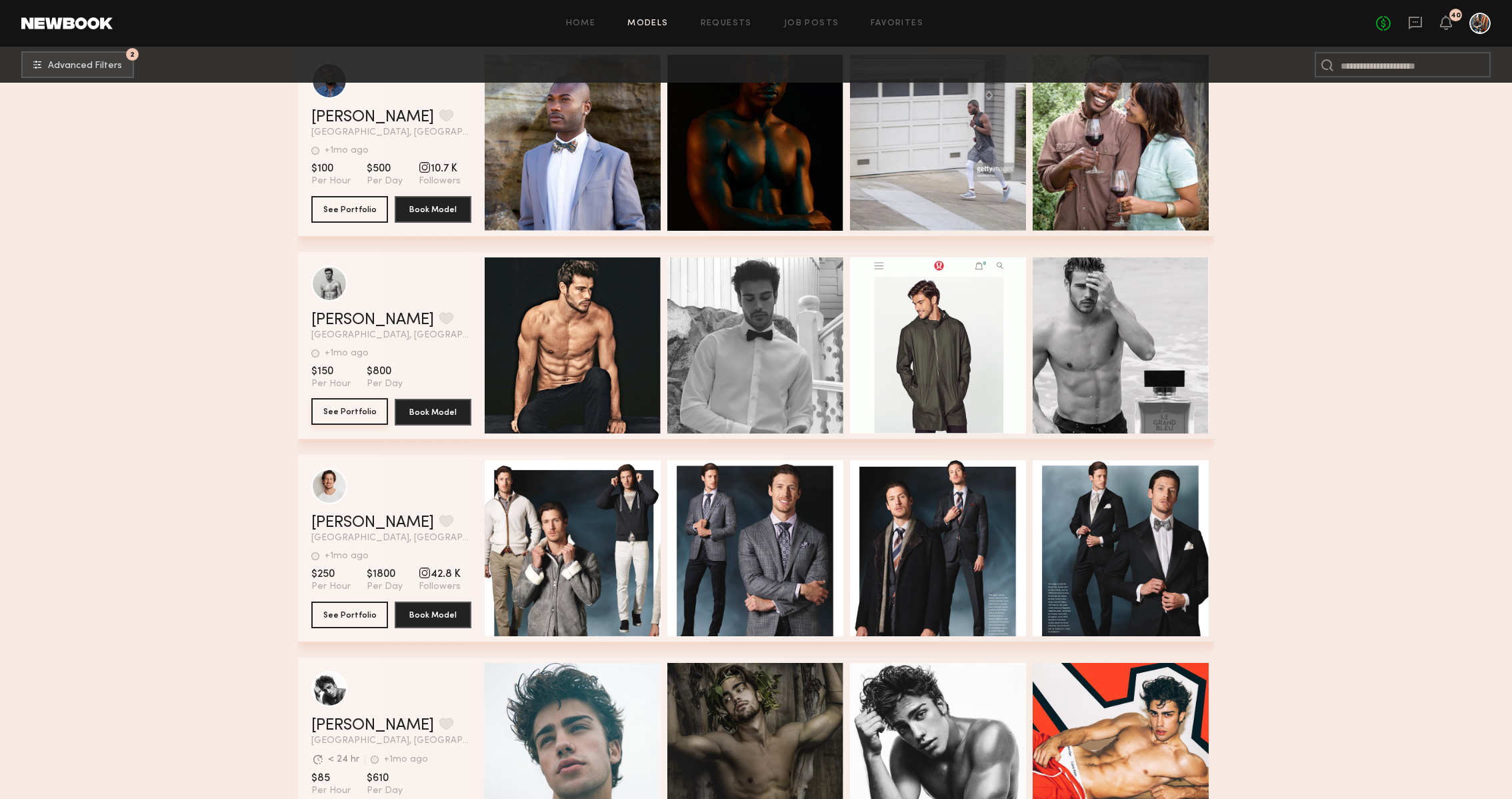
click at [349, 407] on button "See Portfolio" at bounding box center [349, 411] width 77 height 27
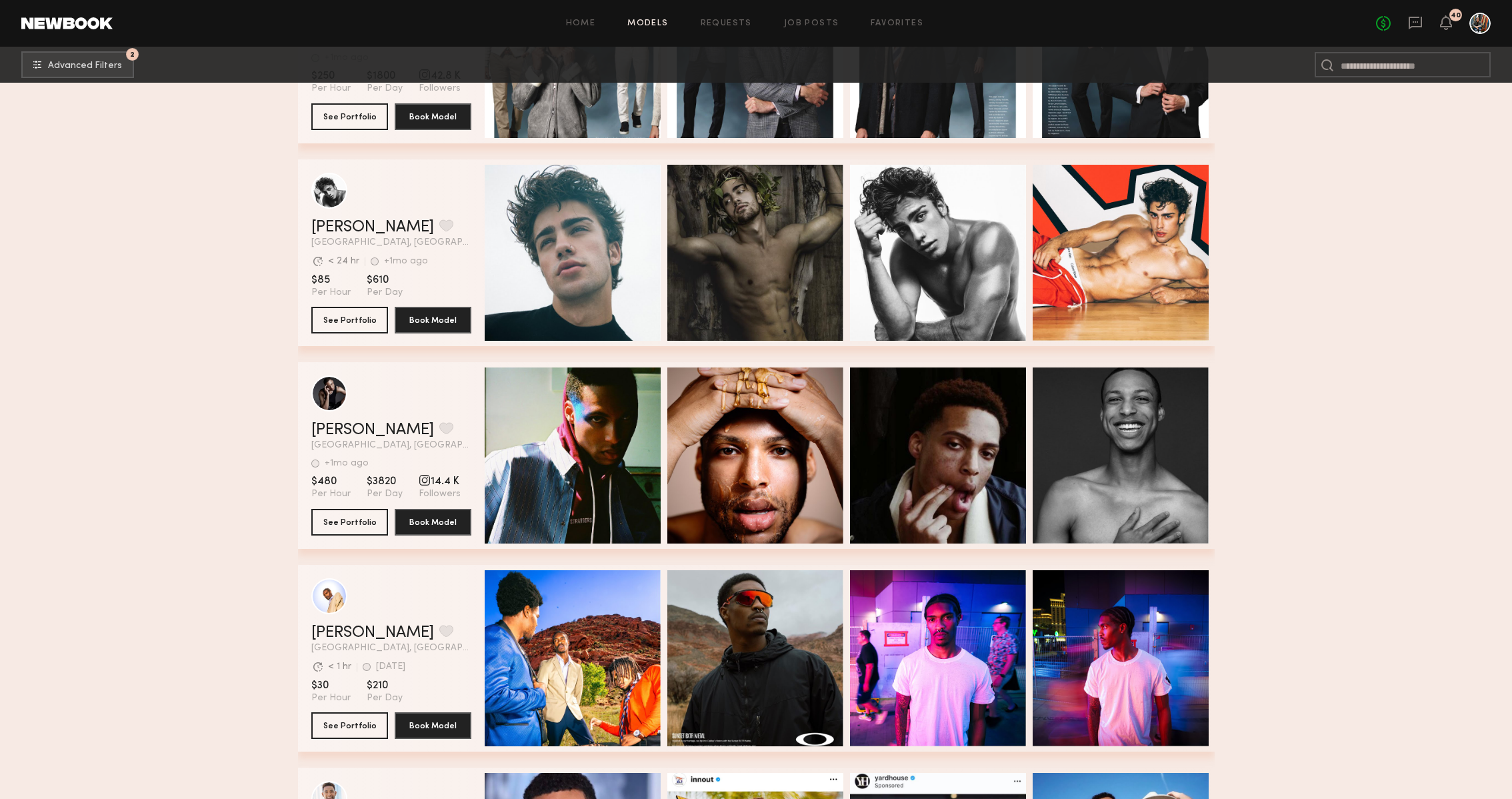
scroll to position [71544, 0]
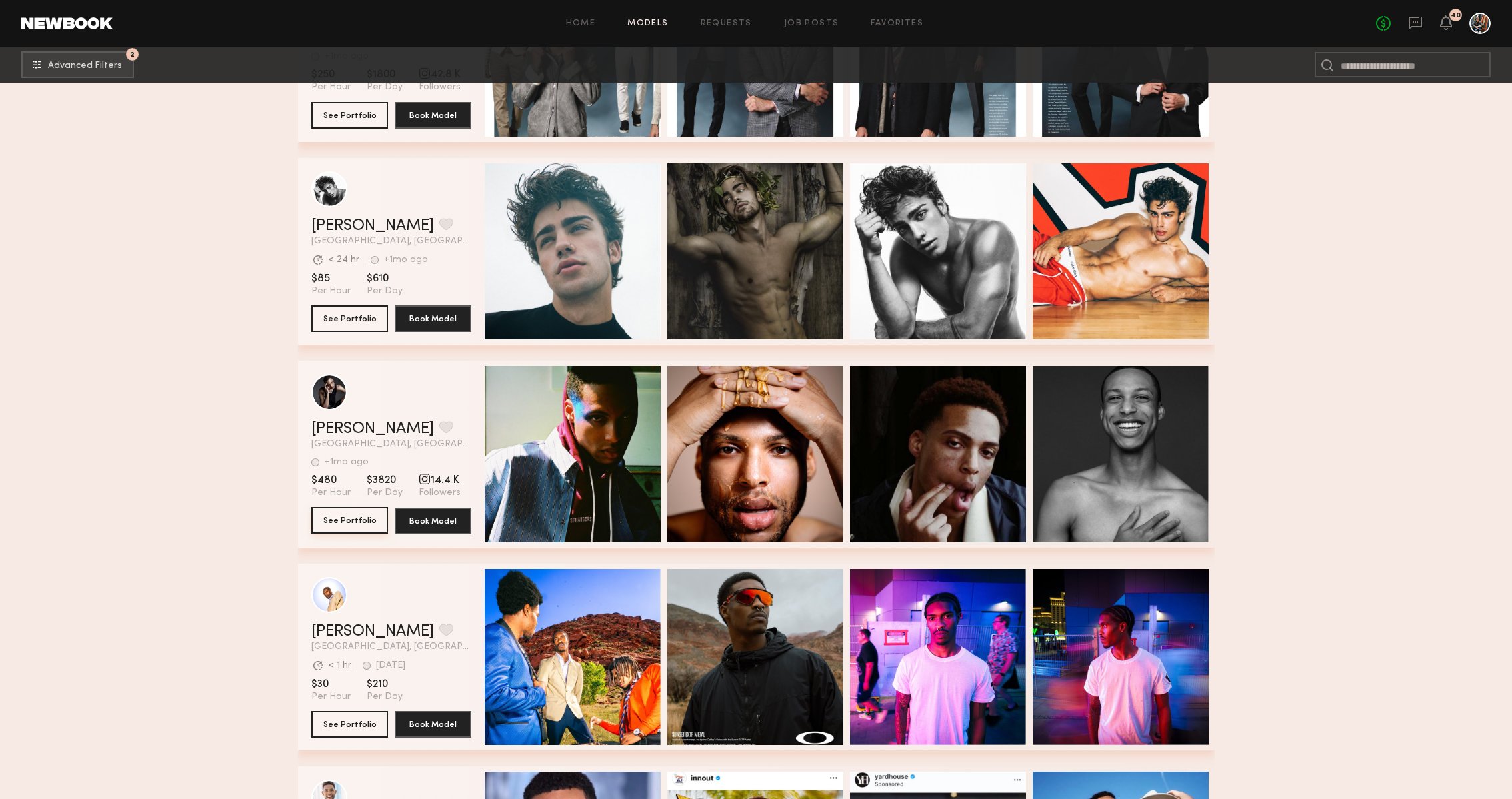
click at [356, 518] on button "See Portfolio" at bounding box center [349, 520] width 77 height 27
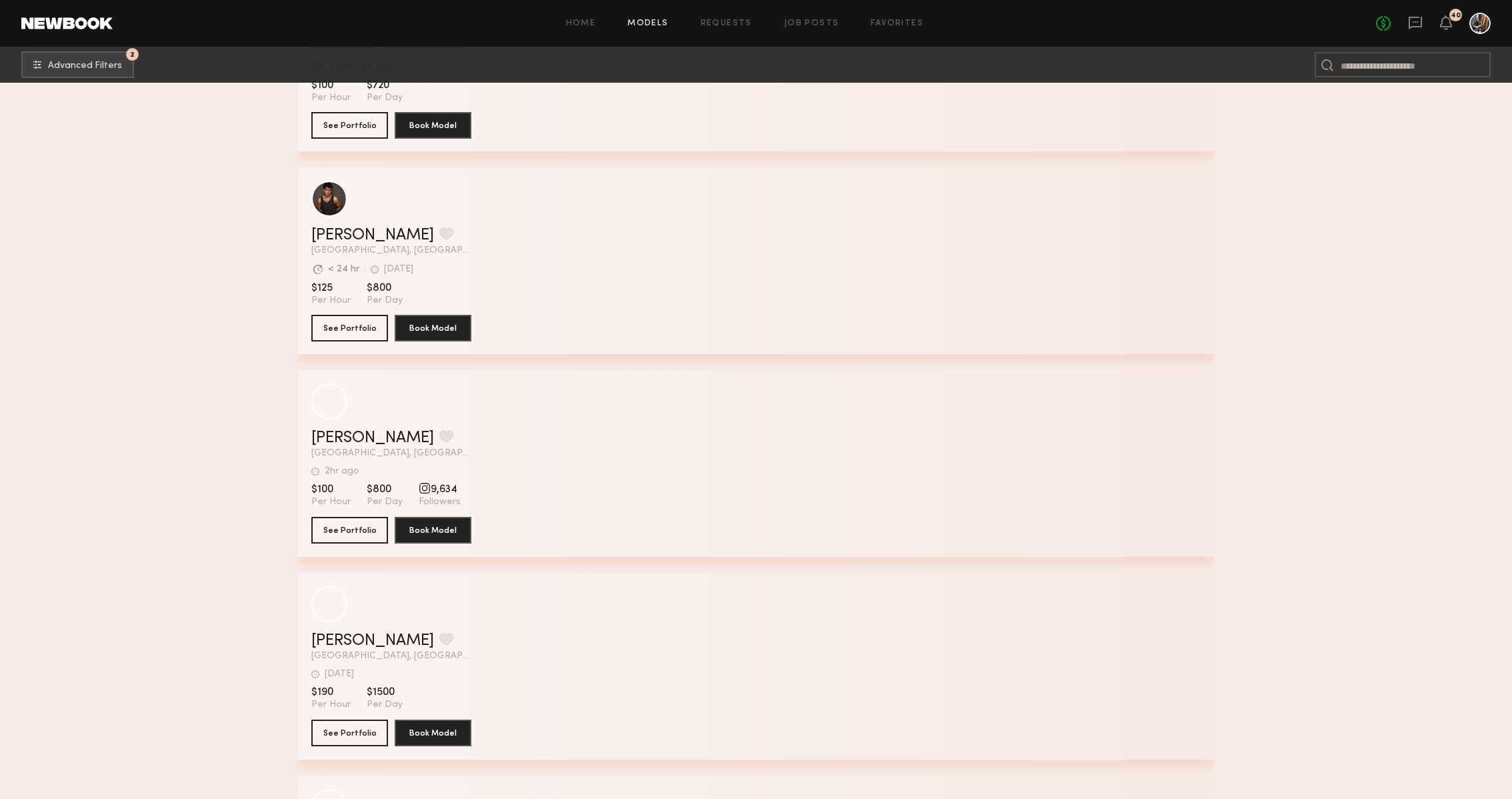
scroll to position [75188, 0]
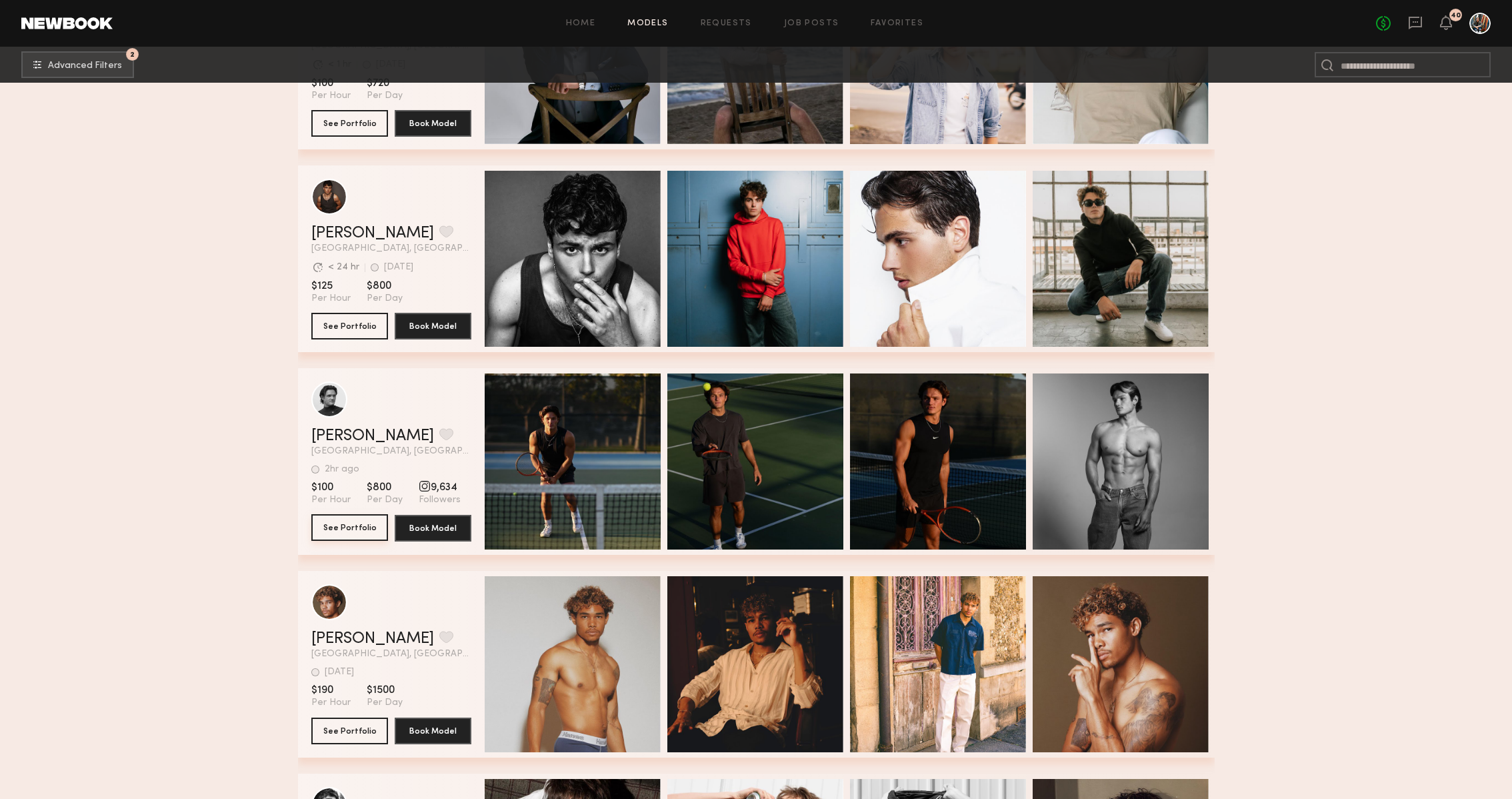
click at [373, 524] on button "See Portfolio" at bounding box center [349, 527] width 77 height 27
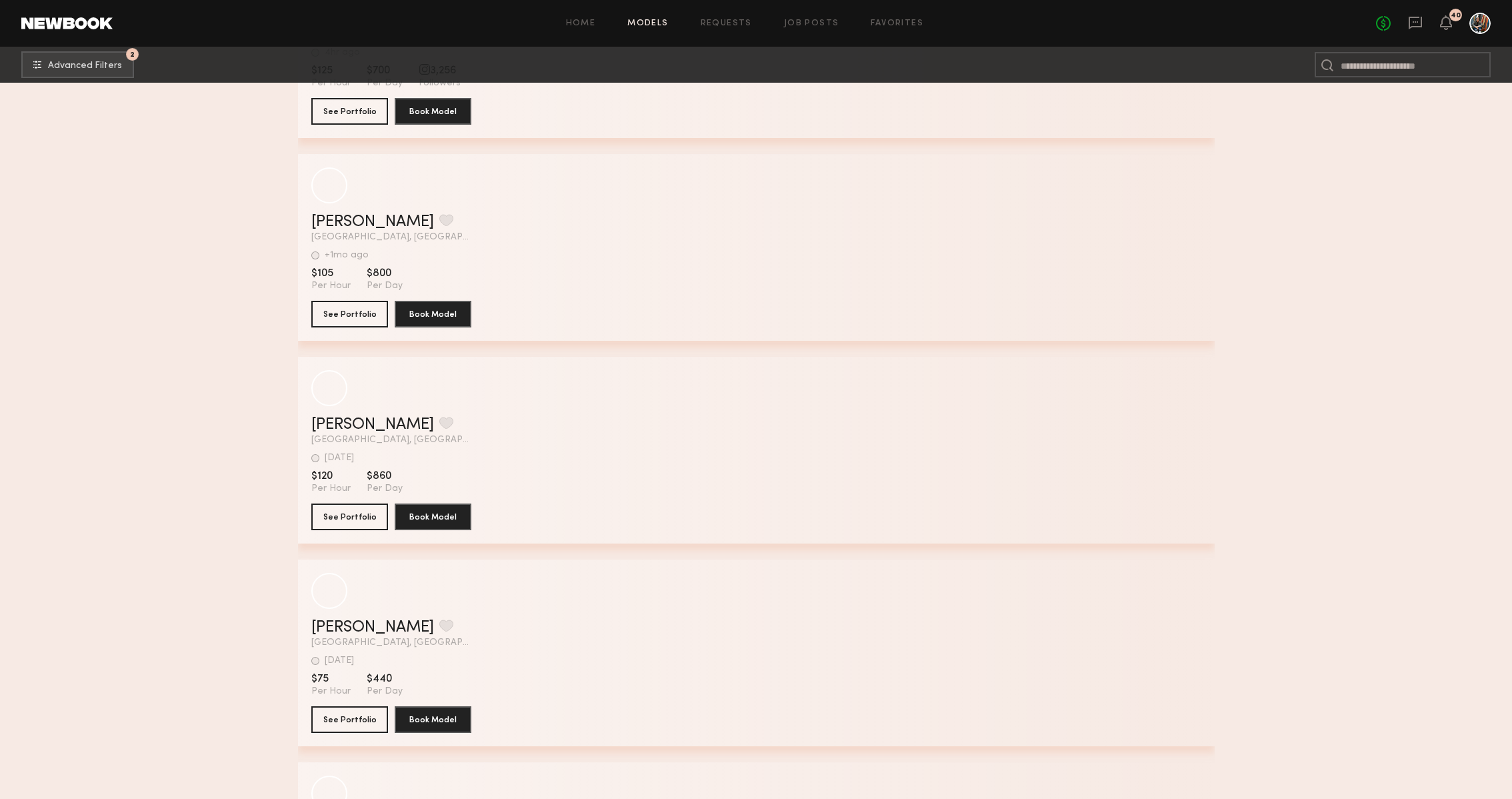
scroll to position [78649, 0]
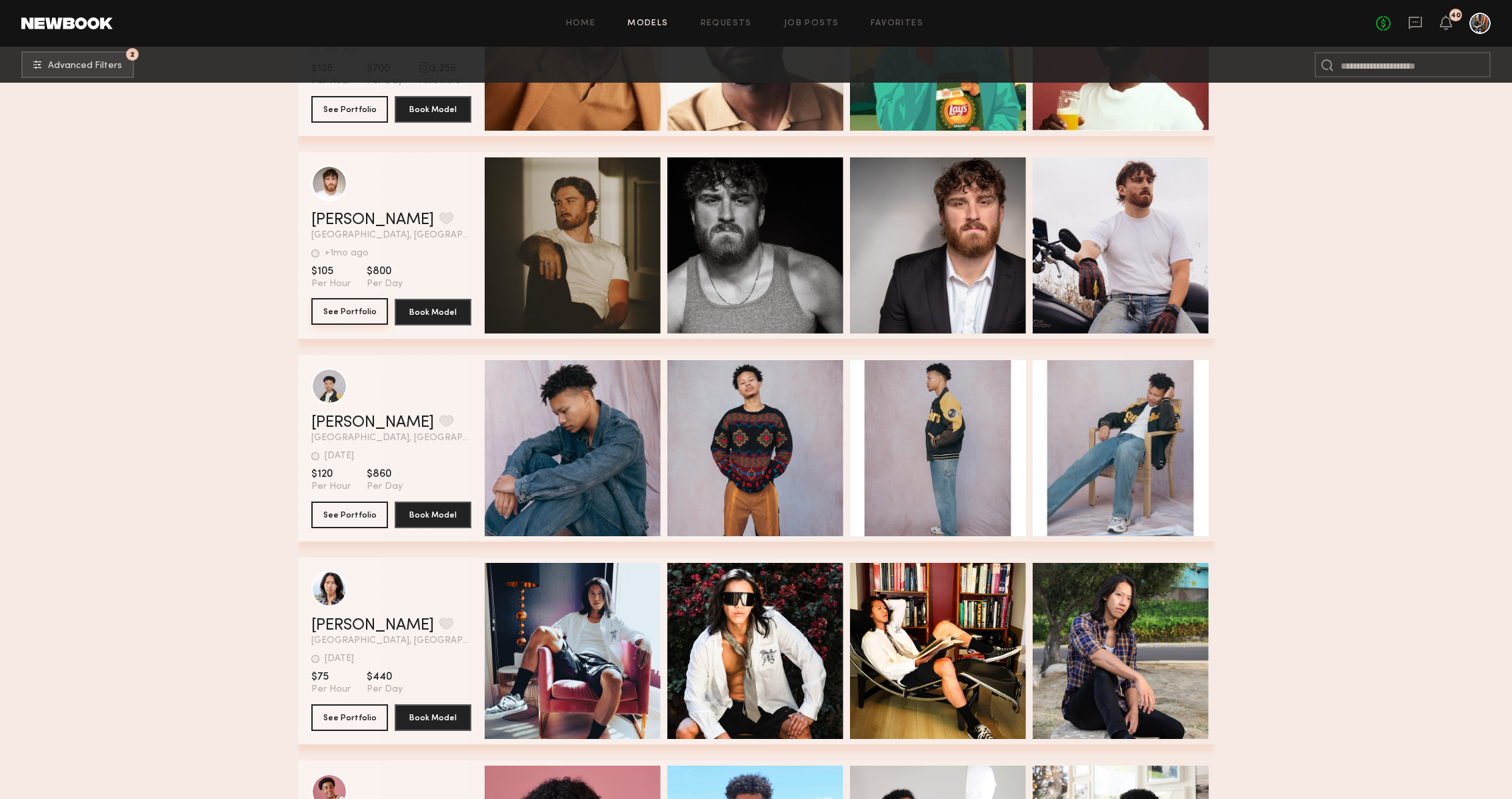
click at [375, 309] on button "See Portfolio" at bounding box center [349, 311] width 77 height 27
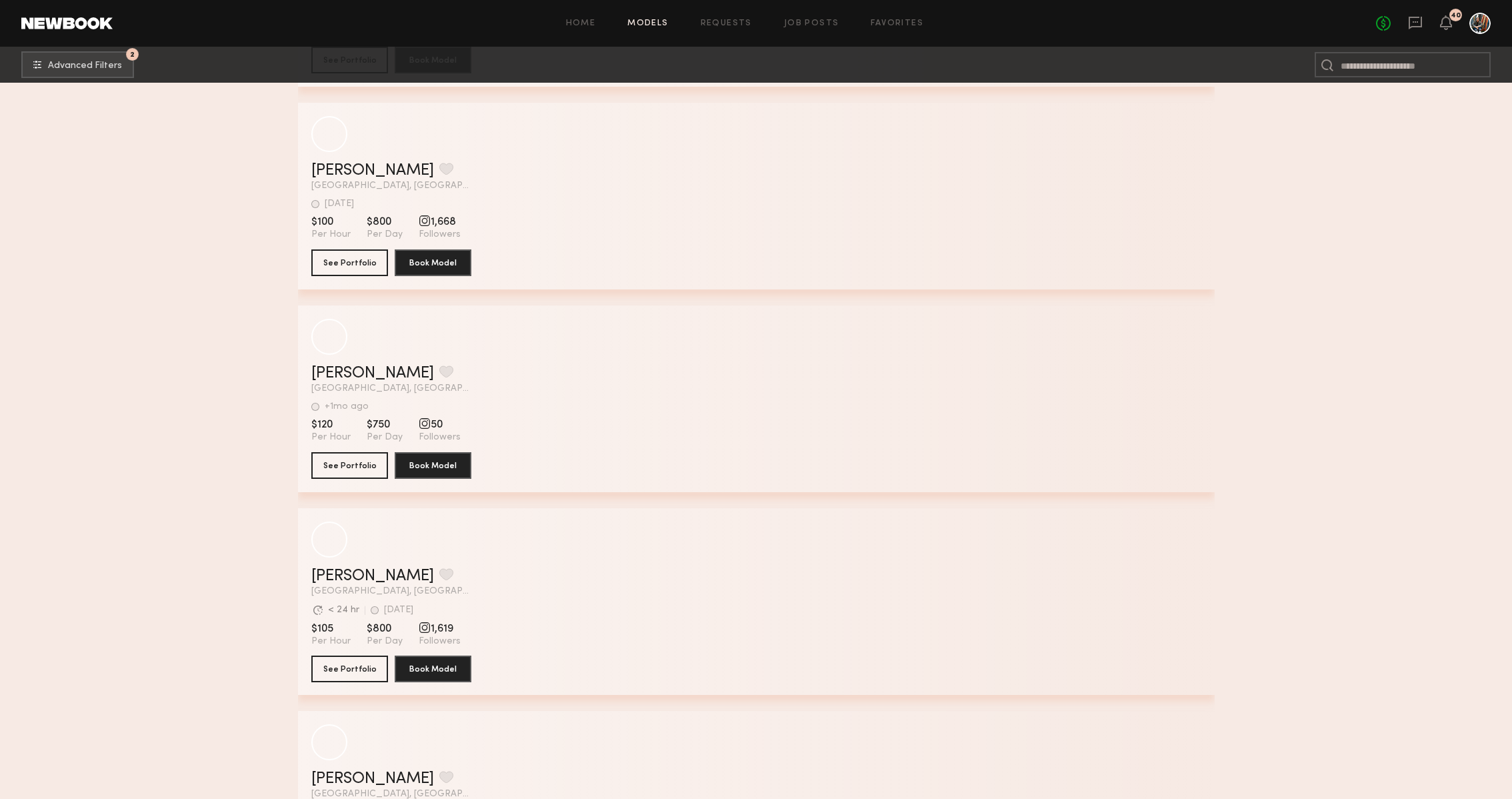
scroll to position [97972, 0]
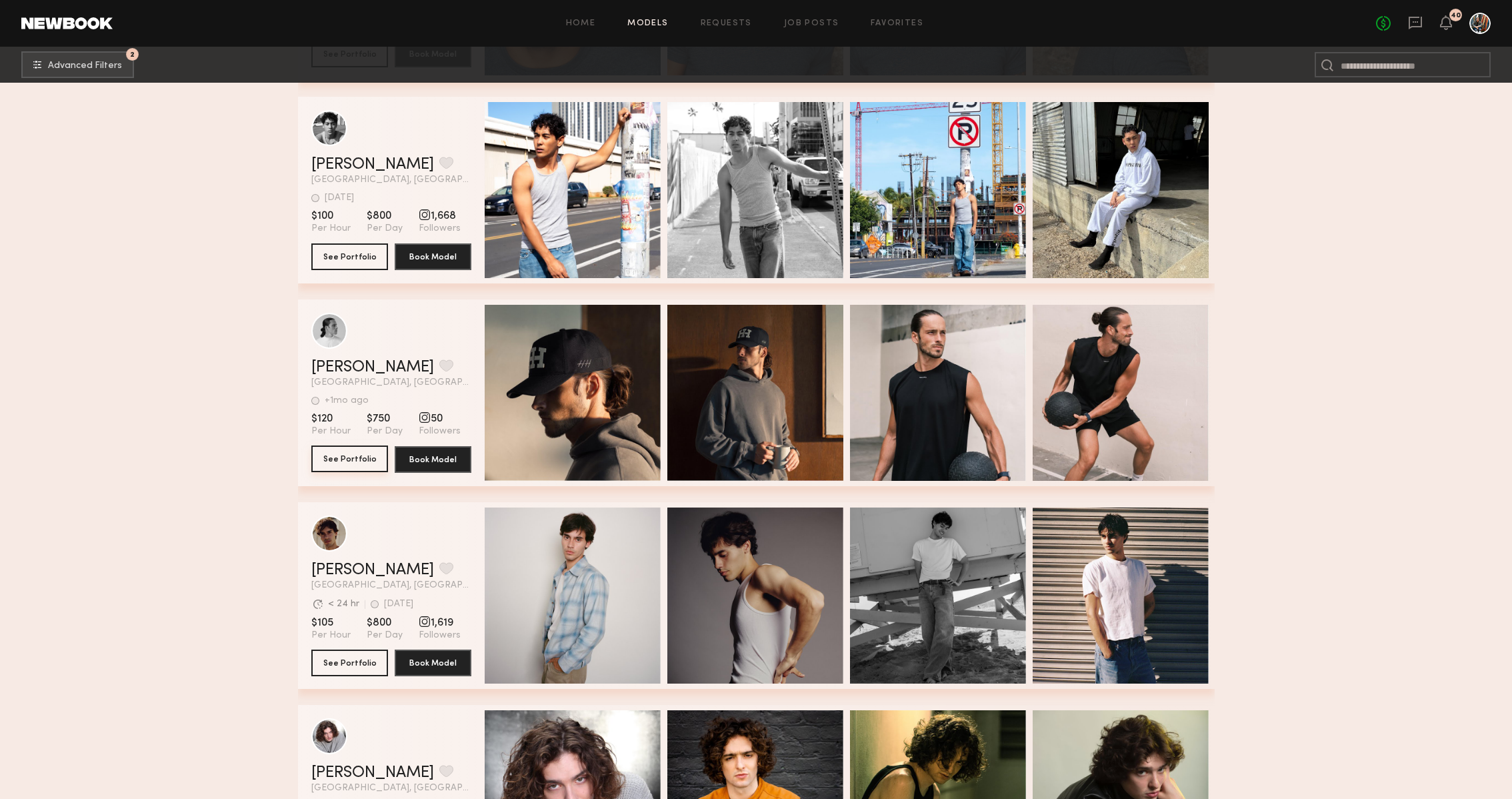
click at [354, 455] on button "See Portfolio" at bounding box center [349, 458] width 77 height 27
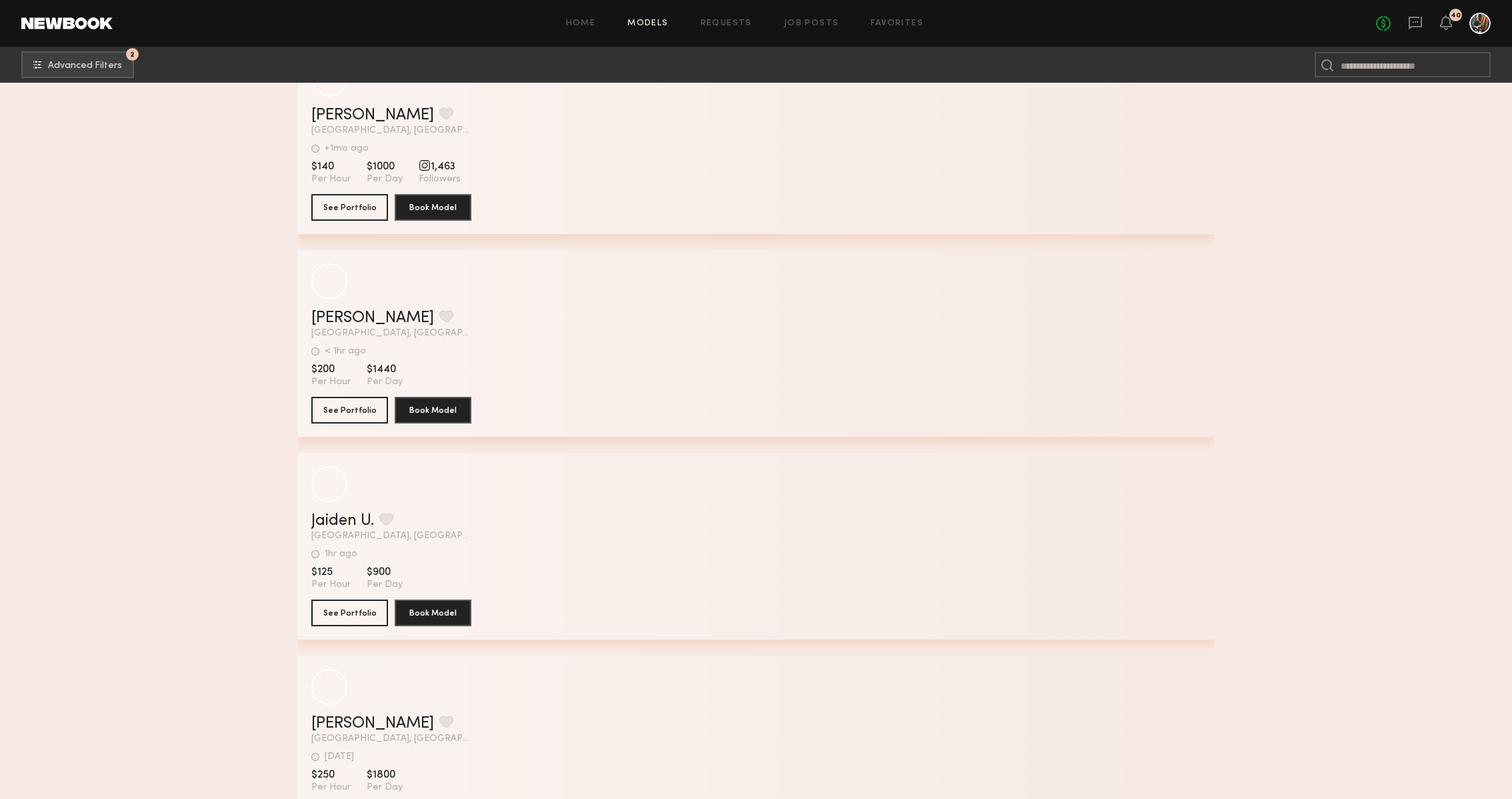
scroll to position [104529, 0]
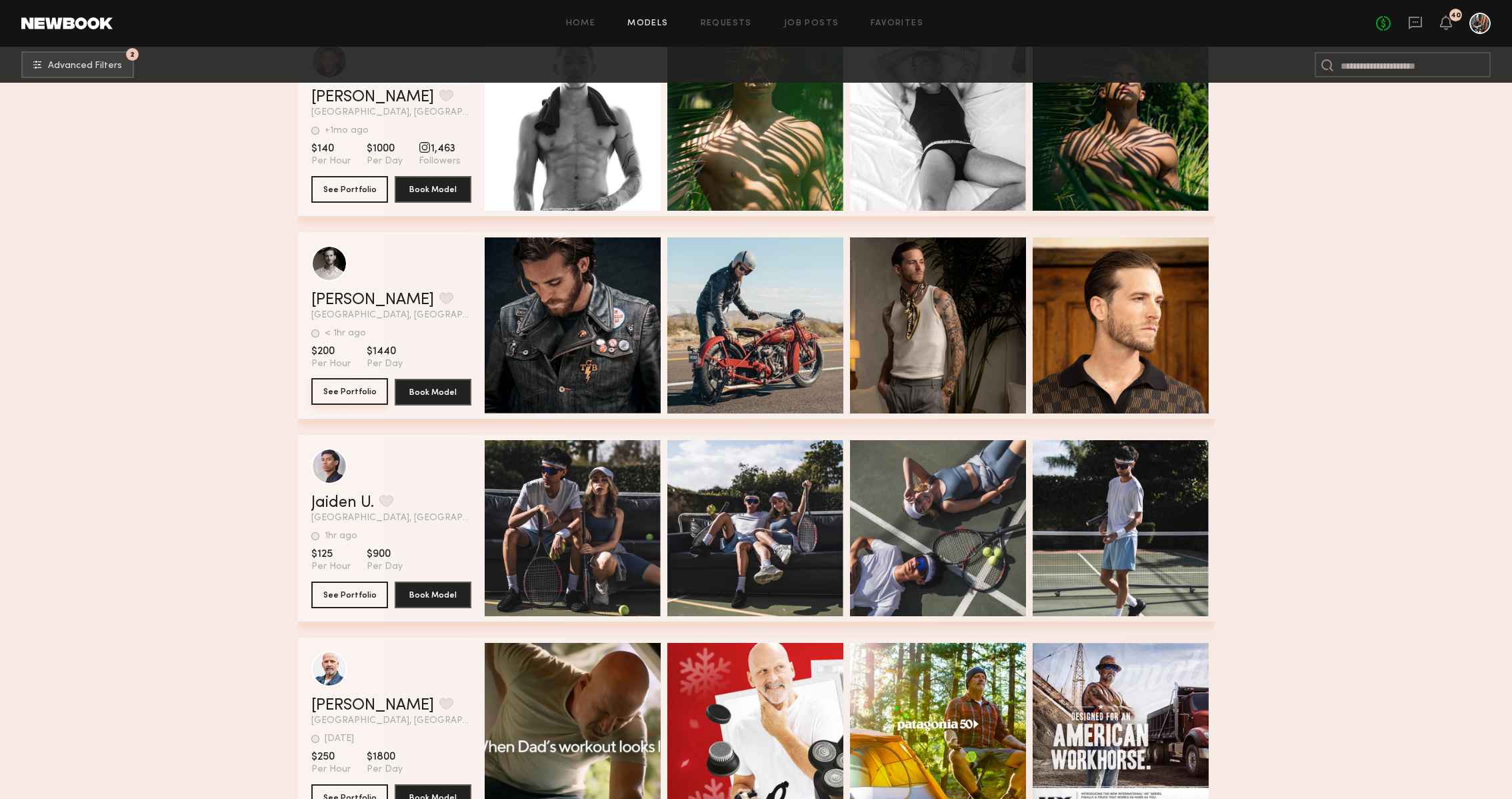
click at [370, 386] on button "See Portfolio" at bounding box center [349, 391] width 77 height 27
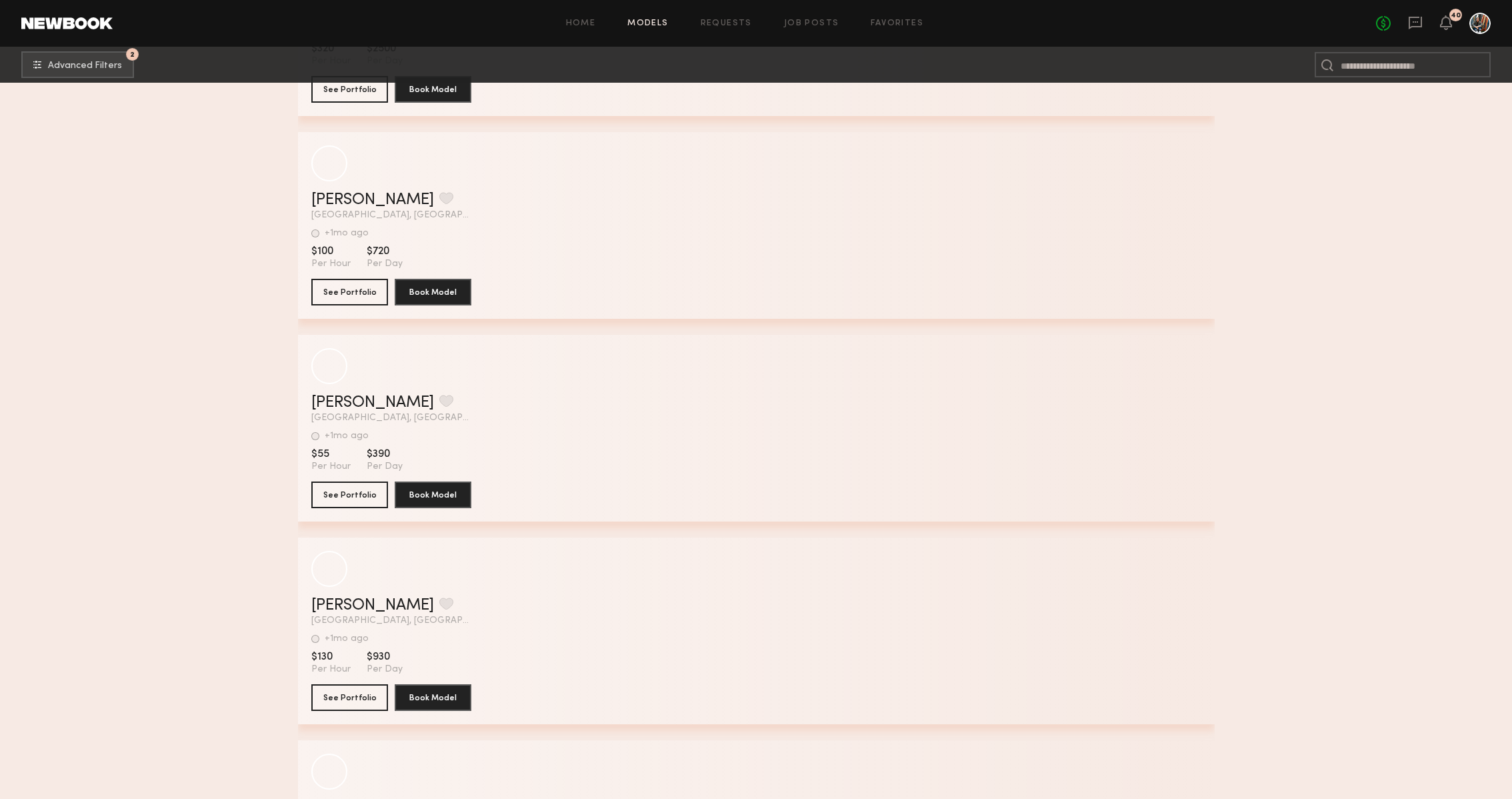
scroll to position [119640, 0]
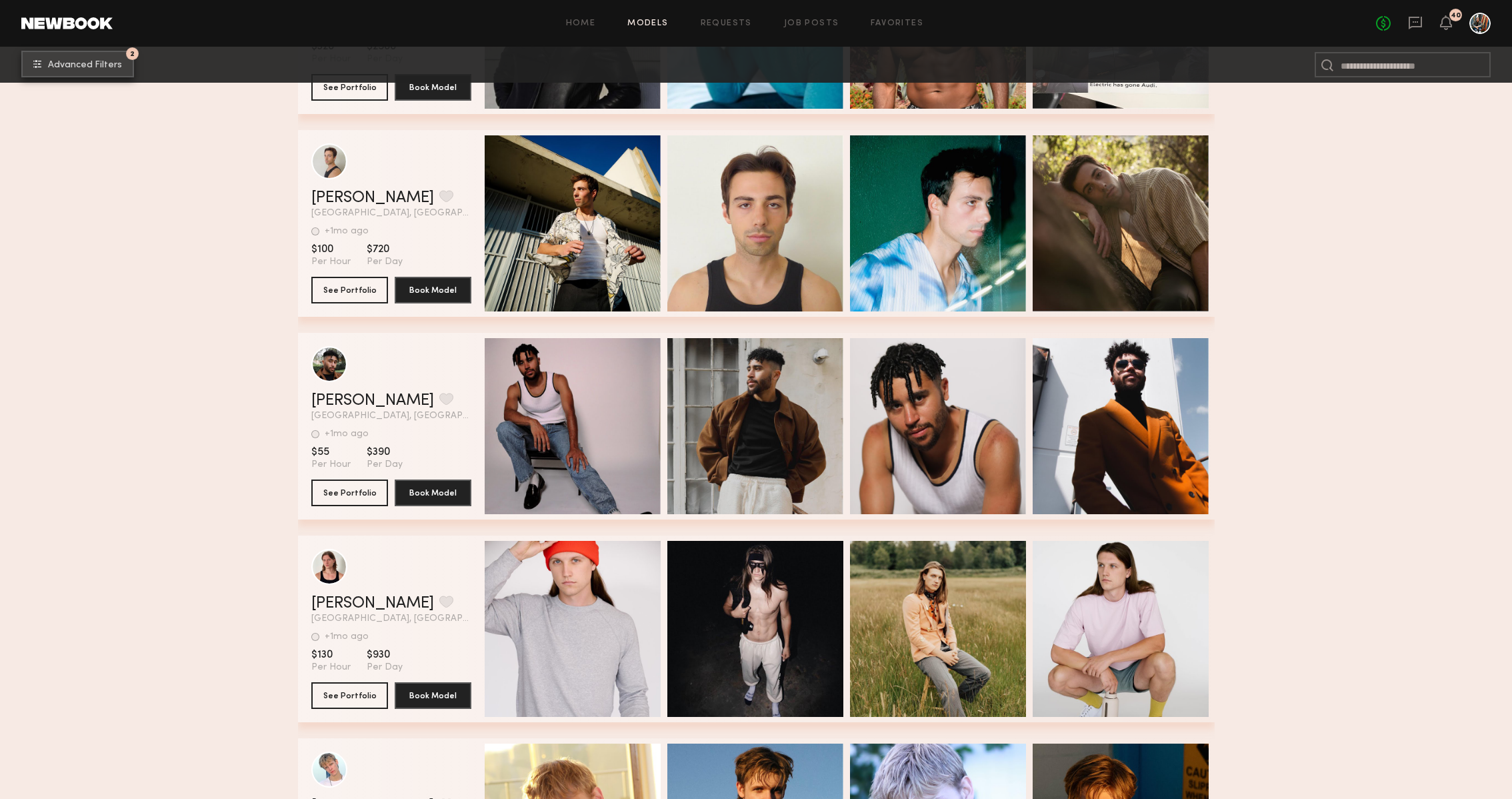
click at [78, 63] on span "Advanced Filters" at bounding box center [85, 65] width 74 height 10
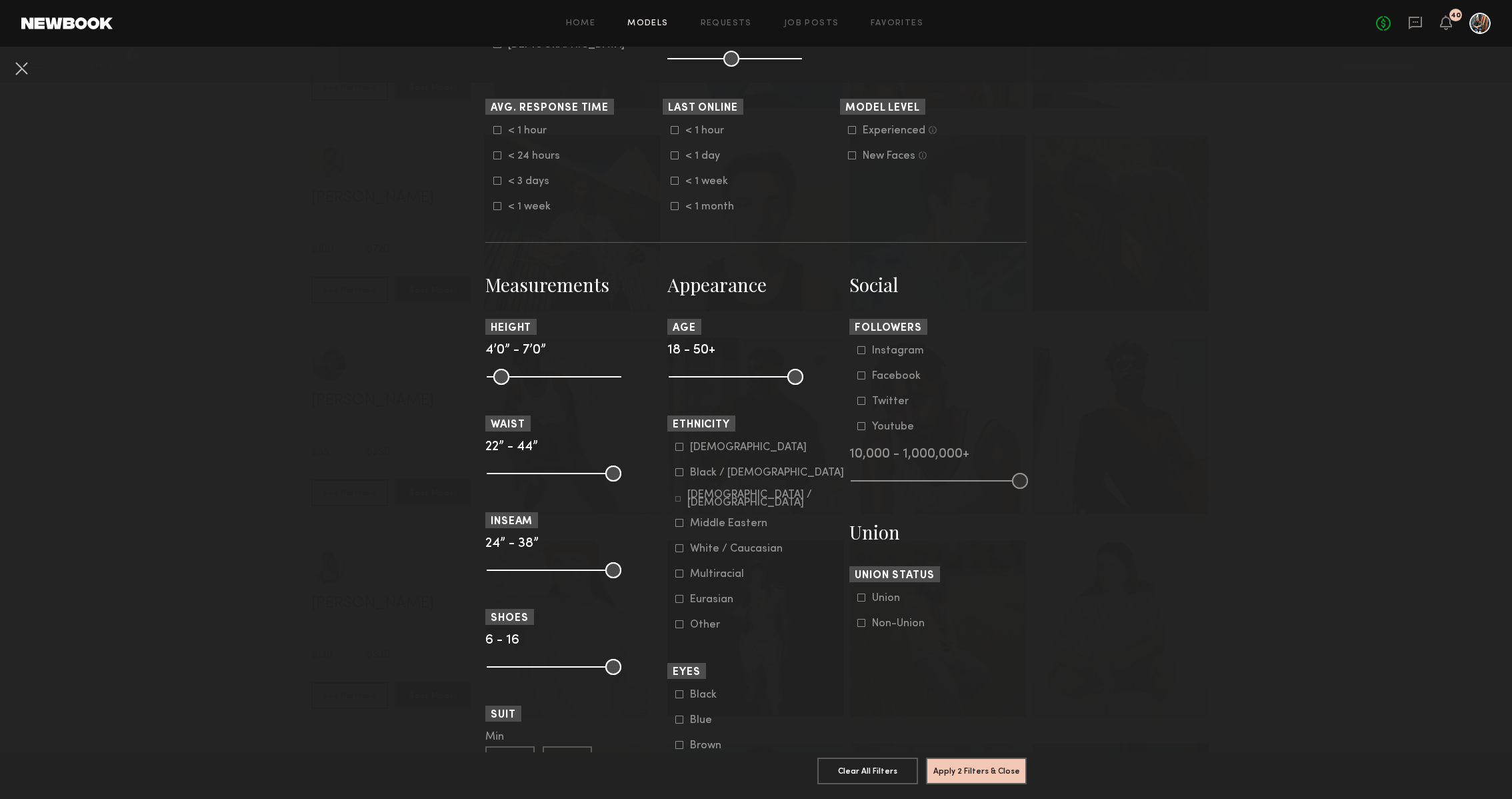
scroll to position [375, 0]
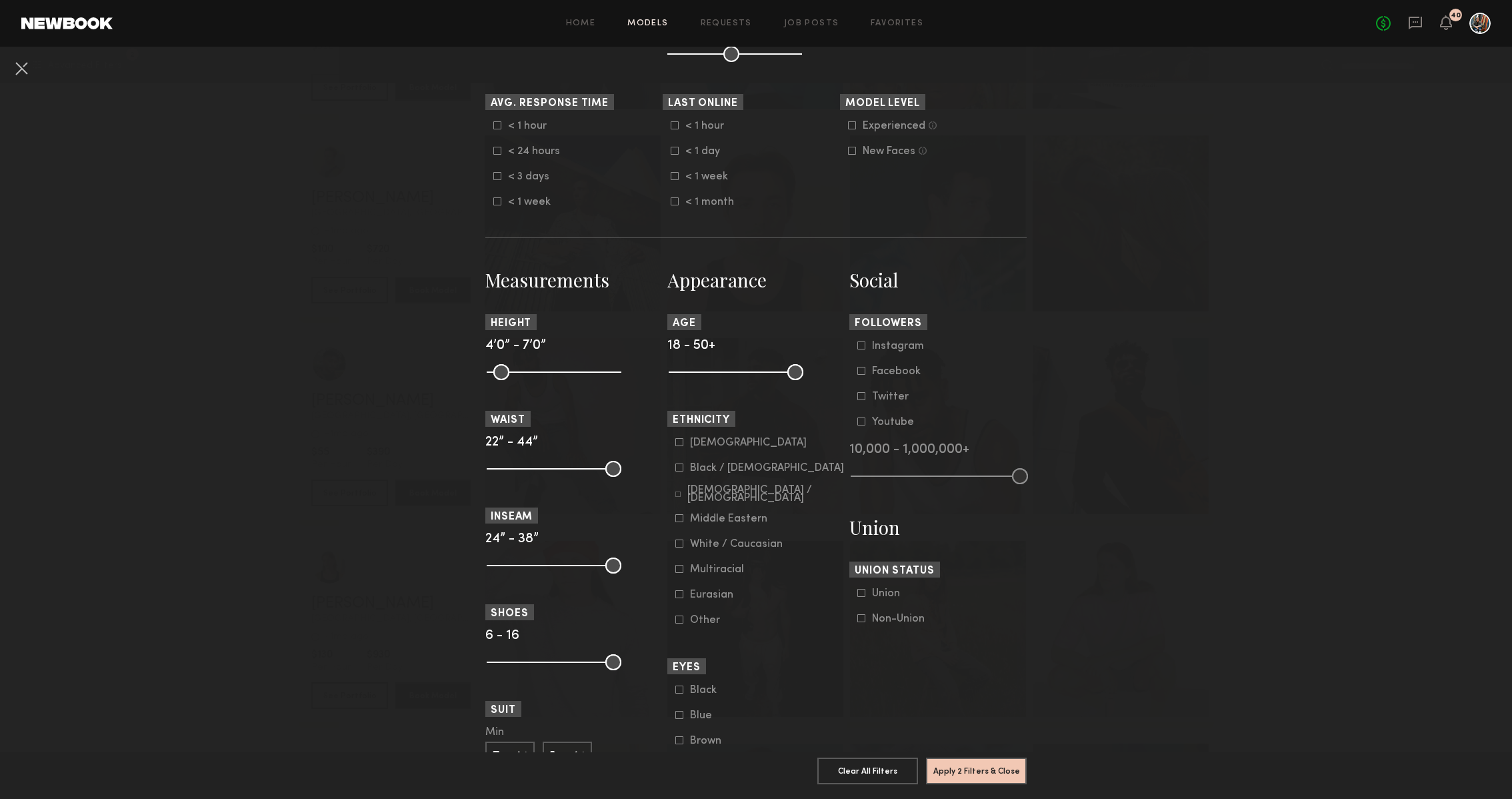
click at [677, 547] on icon at bounding box center [679, 544] width 7 height 7
drag, startPoint x: 798, startPoint y: 371, endPoint x: 746, endPoint y: 375, distance: 52.2
type input "**"
click at [746, 375] on input "range" at bounding box center [736, 373] width 135 height 16
click at [976, 753] on section "Apply 4 Filters & Close Clear All Filters Apply 4 Filters & Close" at bounding box center [756, 776] width 541 height 47
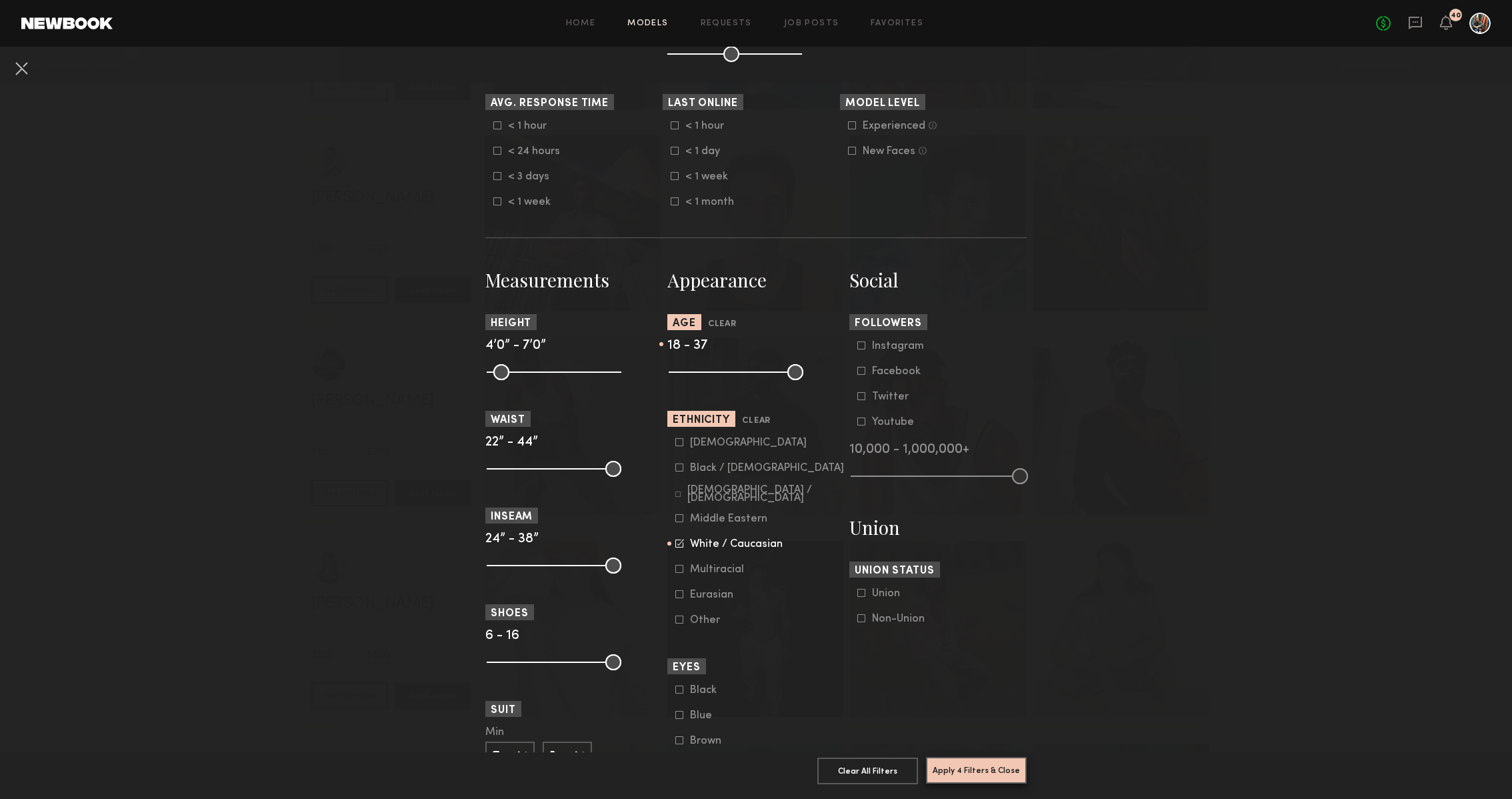
click at [972, 766] on button "Apply 4 Filters & Close" at bounding box center [976, 770] width 101 height 27
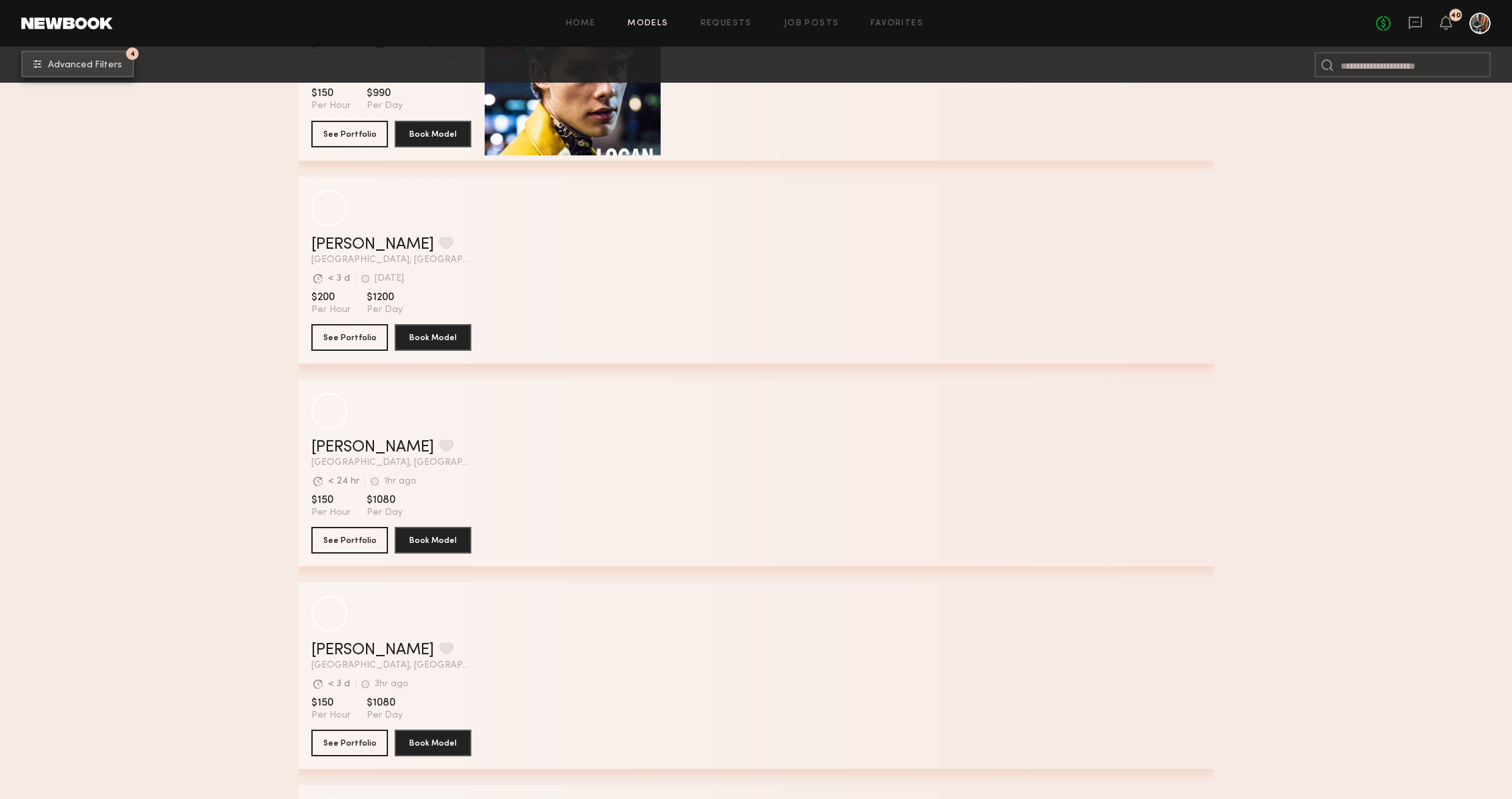
scroll to position [745, 0]
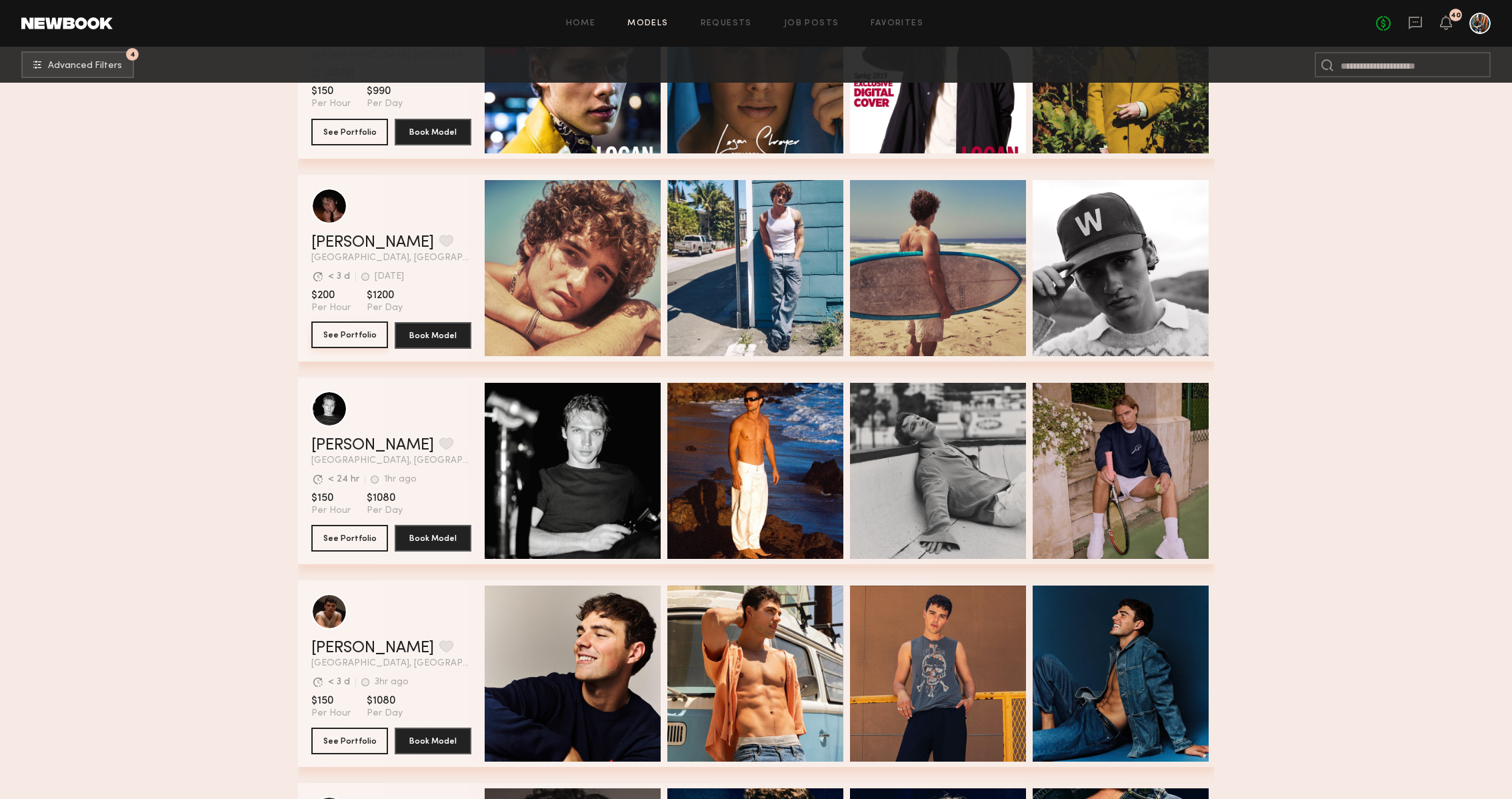
click at [351, 341] on button "See Portfolio" at bounding box center [349, 334] width 77 height 27
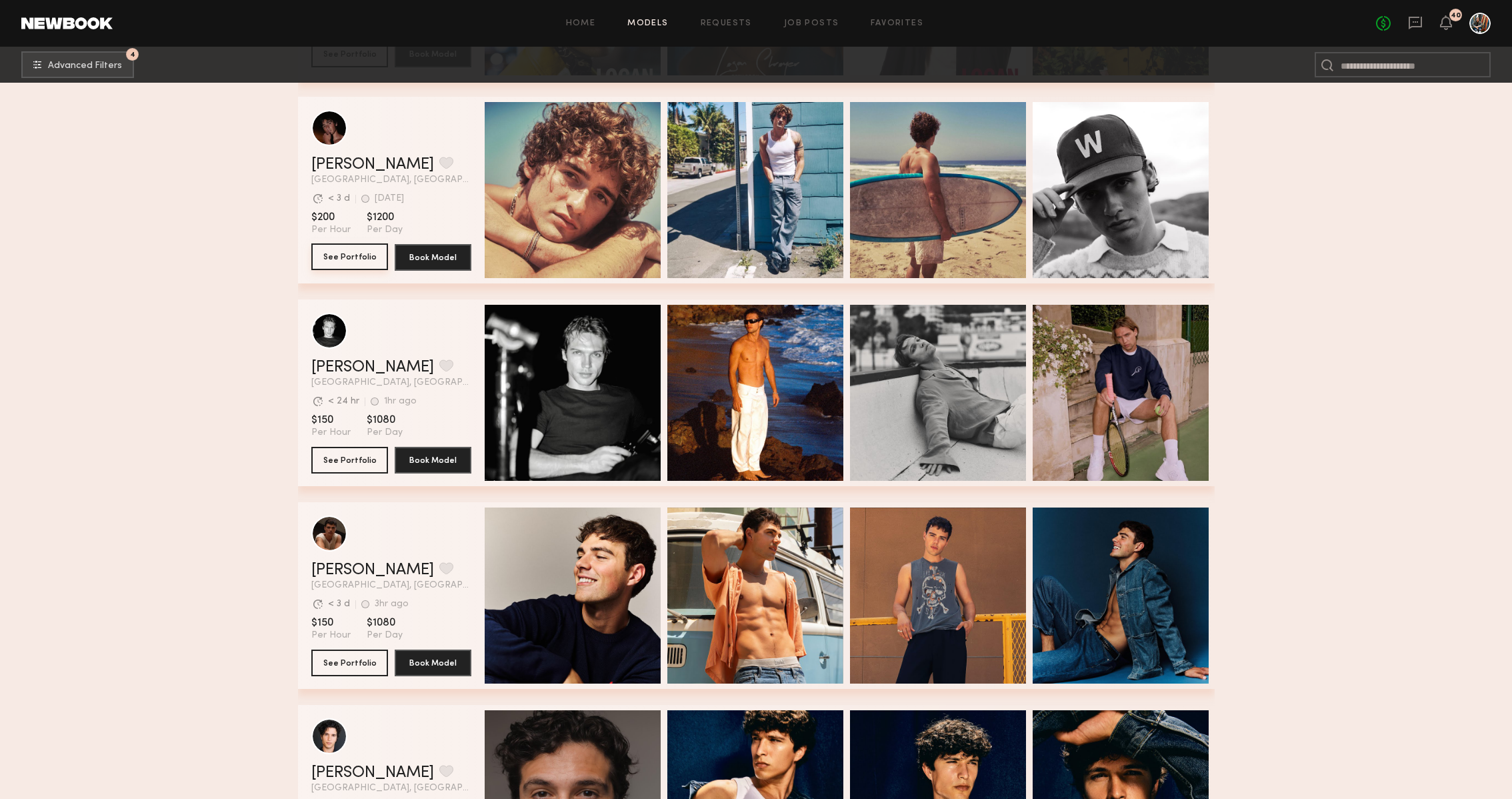
scroll to position [839, 0]
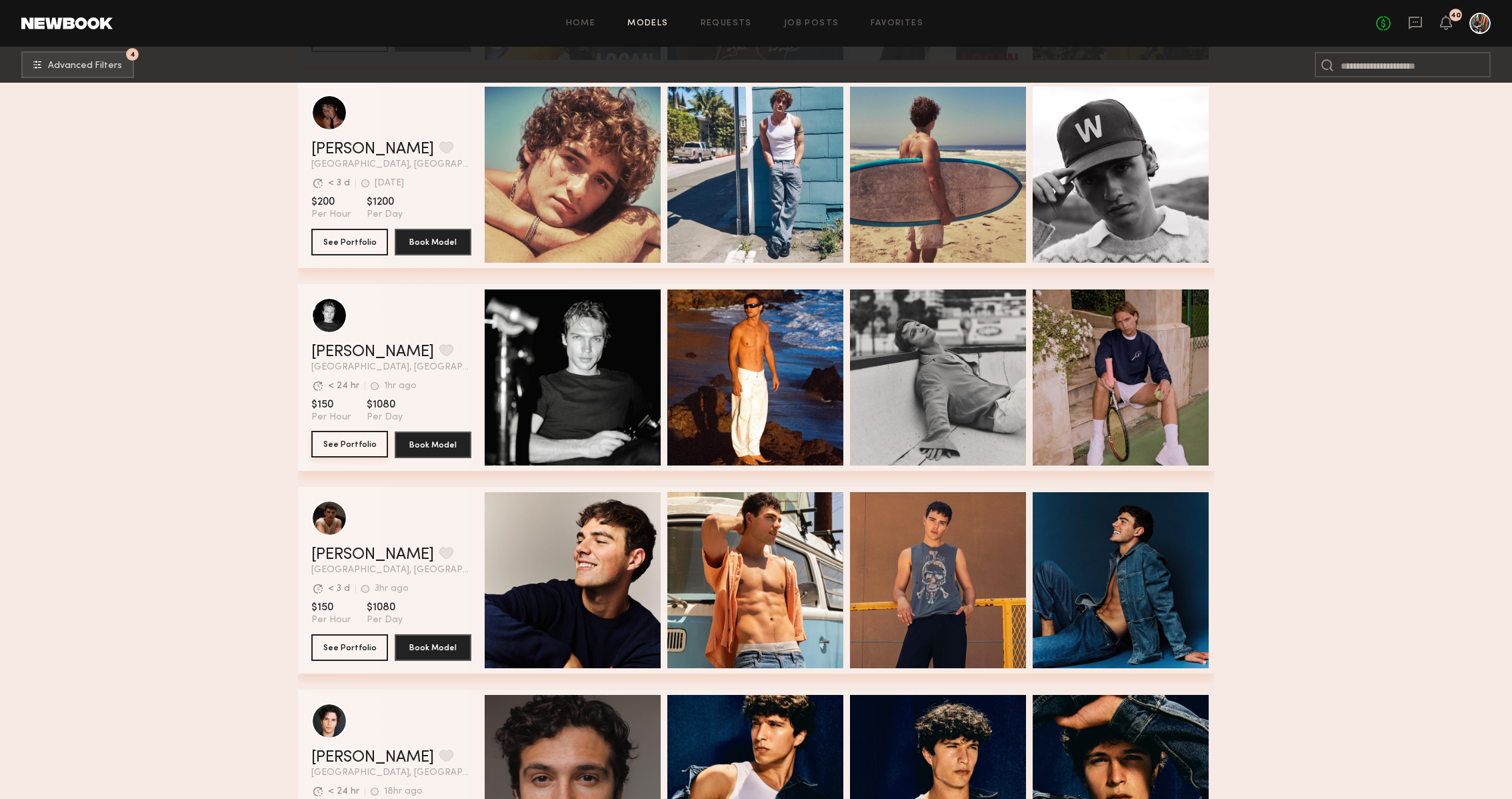
click at [357, 448] on button "See Portfolio" at bounding box center [349, 444] width 77 height 27
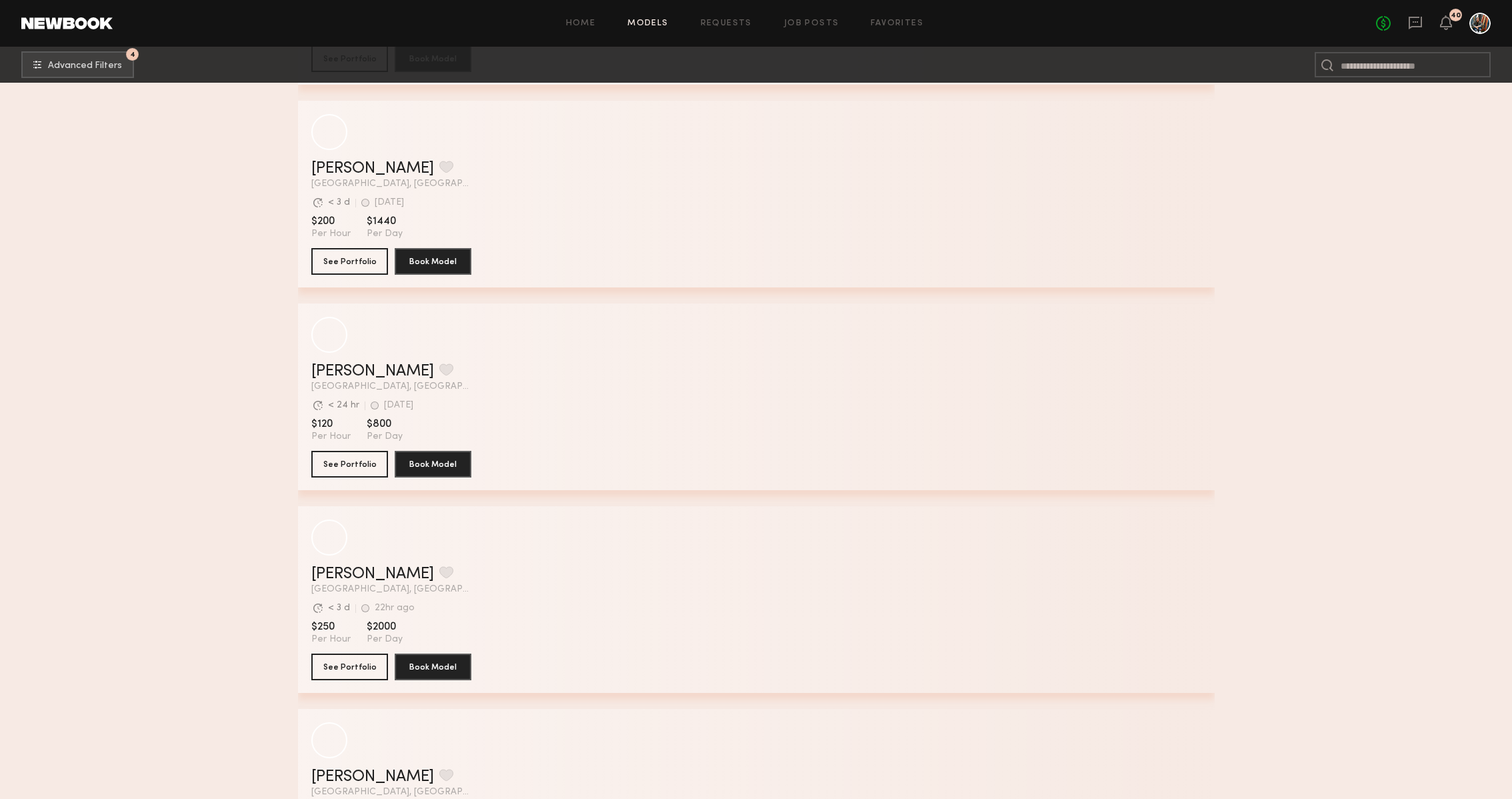
scroll to position [10352, 0]
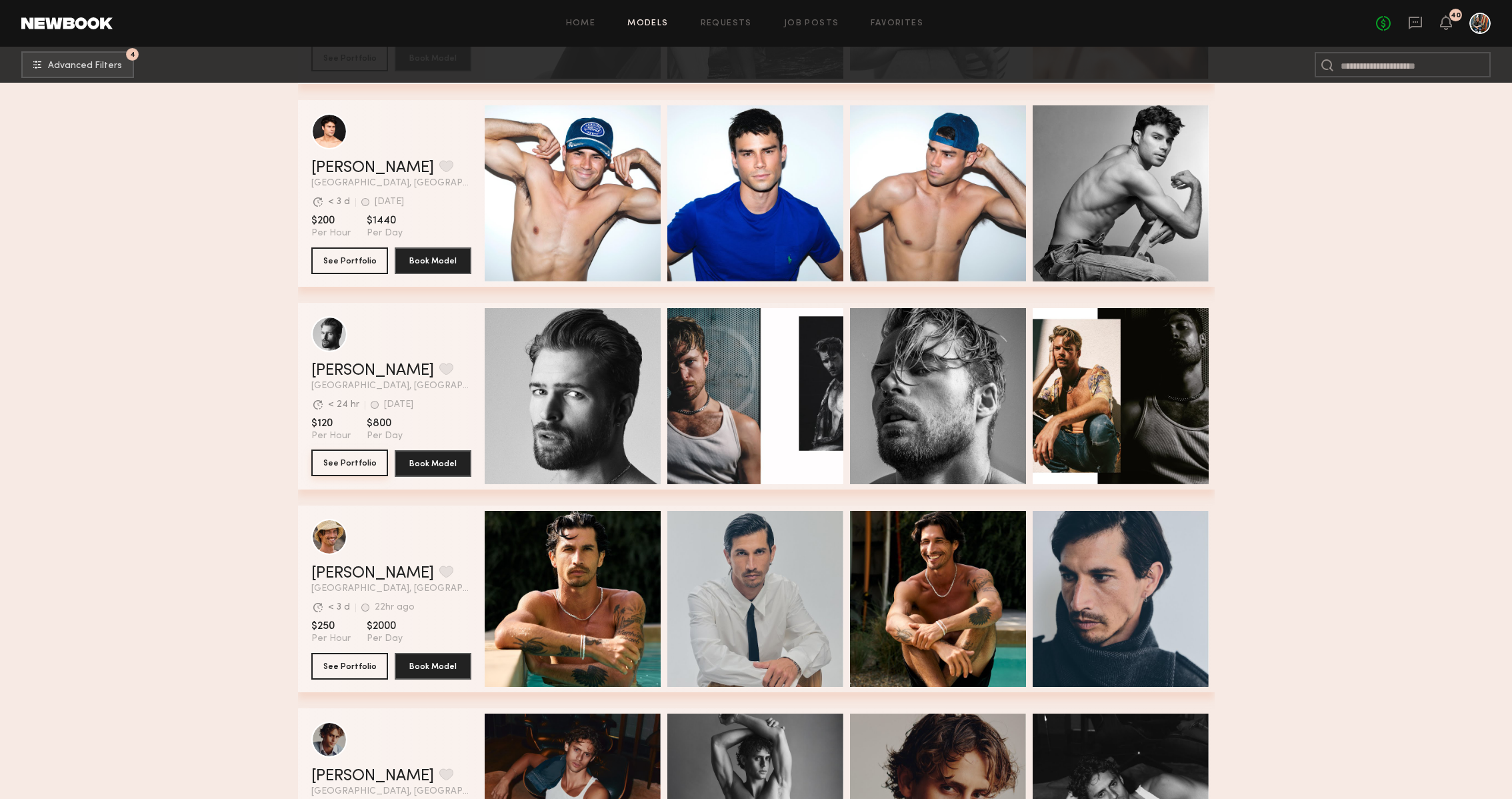
click at [366, 463] on button "See Portfolio" at bounding box center [349, 463] width 77 height 27
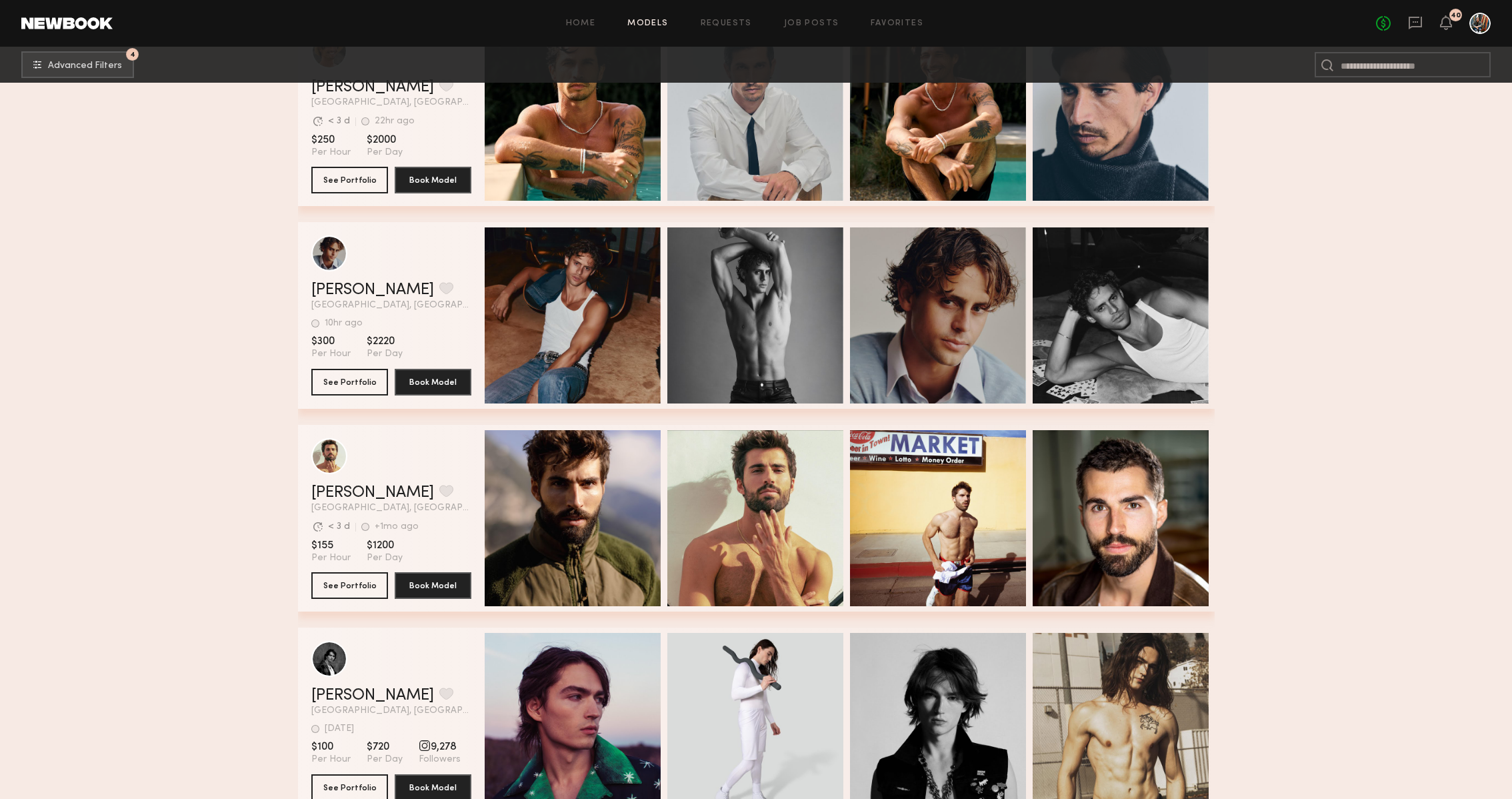
scroll to position [10846, 0]
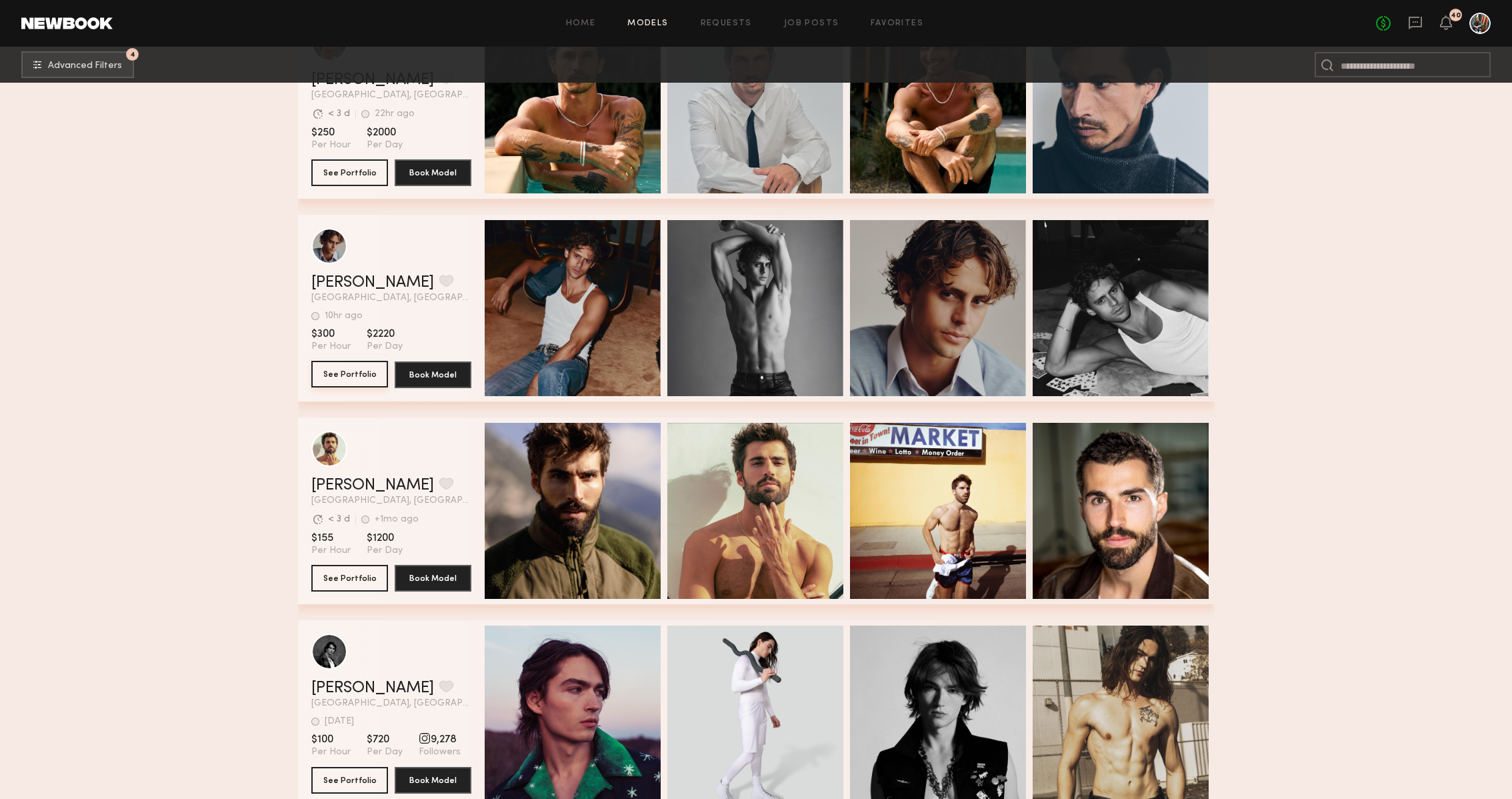
click at [370, 375] on button "See Portfolio" at bounding box center [349, 374] width 77 height 27
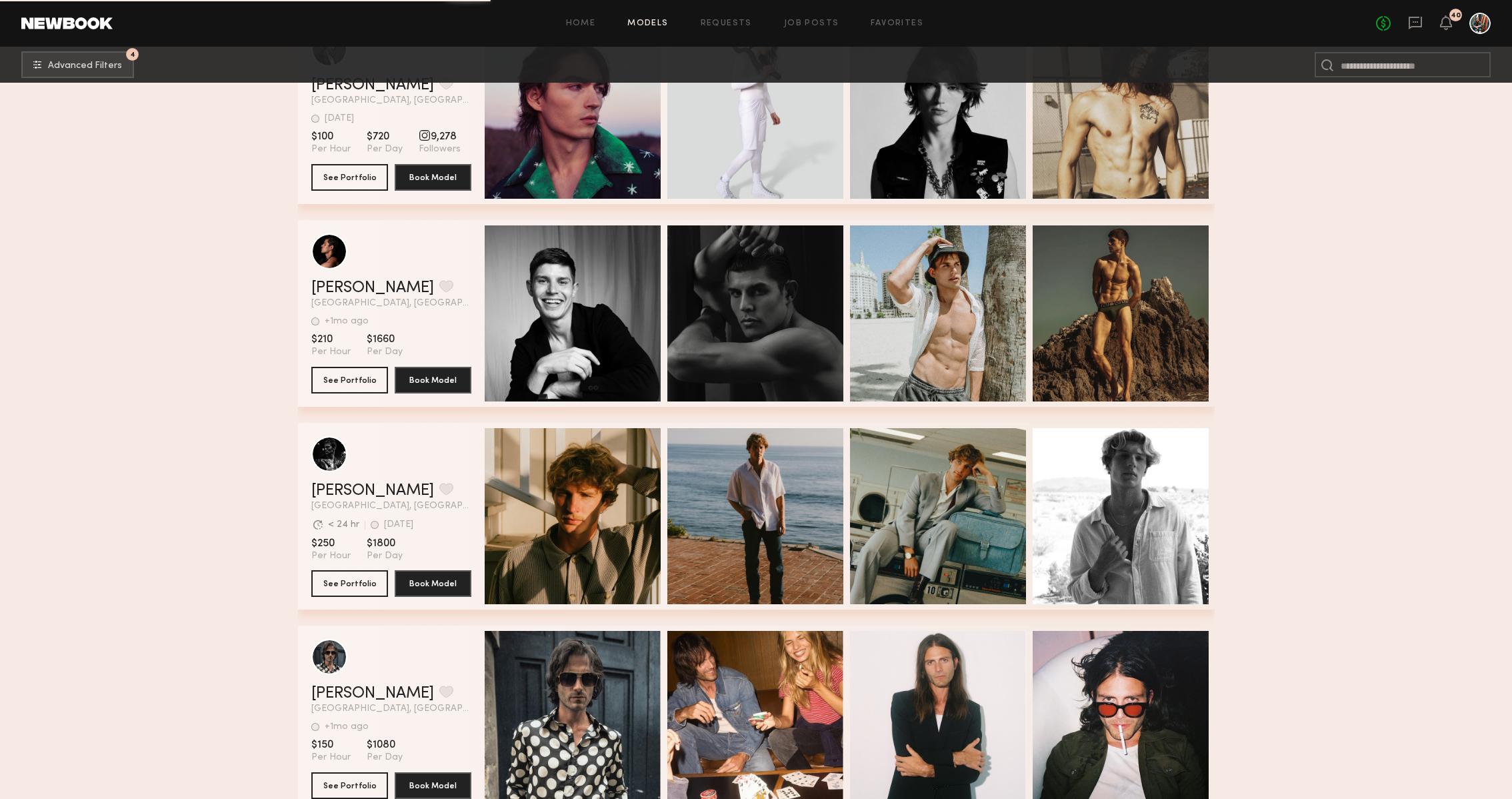
scroll to position [11453, 0]
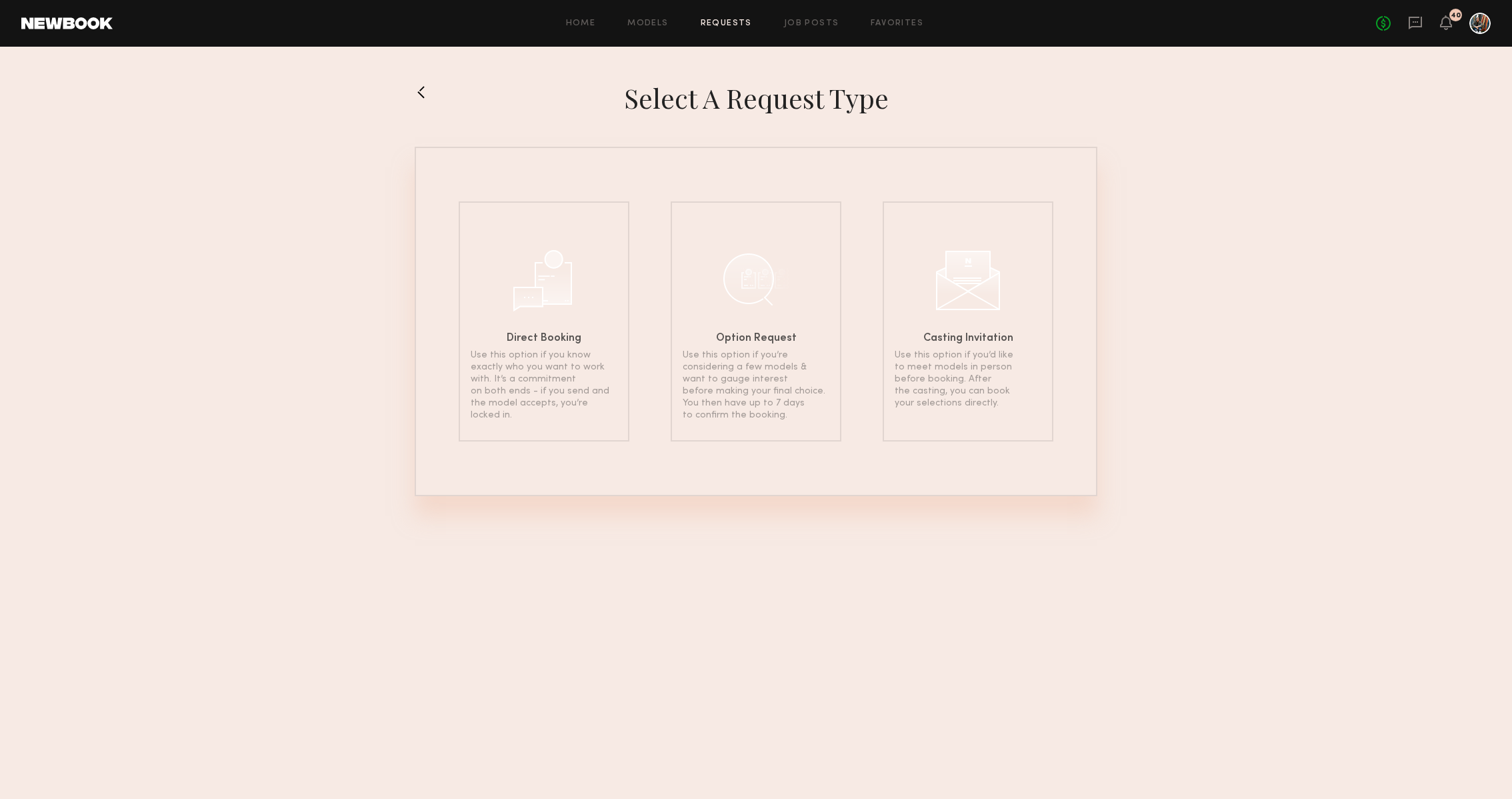
click at [1423, 20] on div "No fees up to $5,000 40" at bounding box center [1434, 23] width 114 height 21
click at [1417, 22] on icon at bounding box center [1416, 23] width 15 height 15
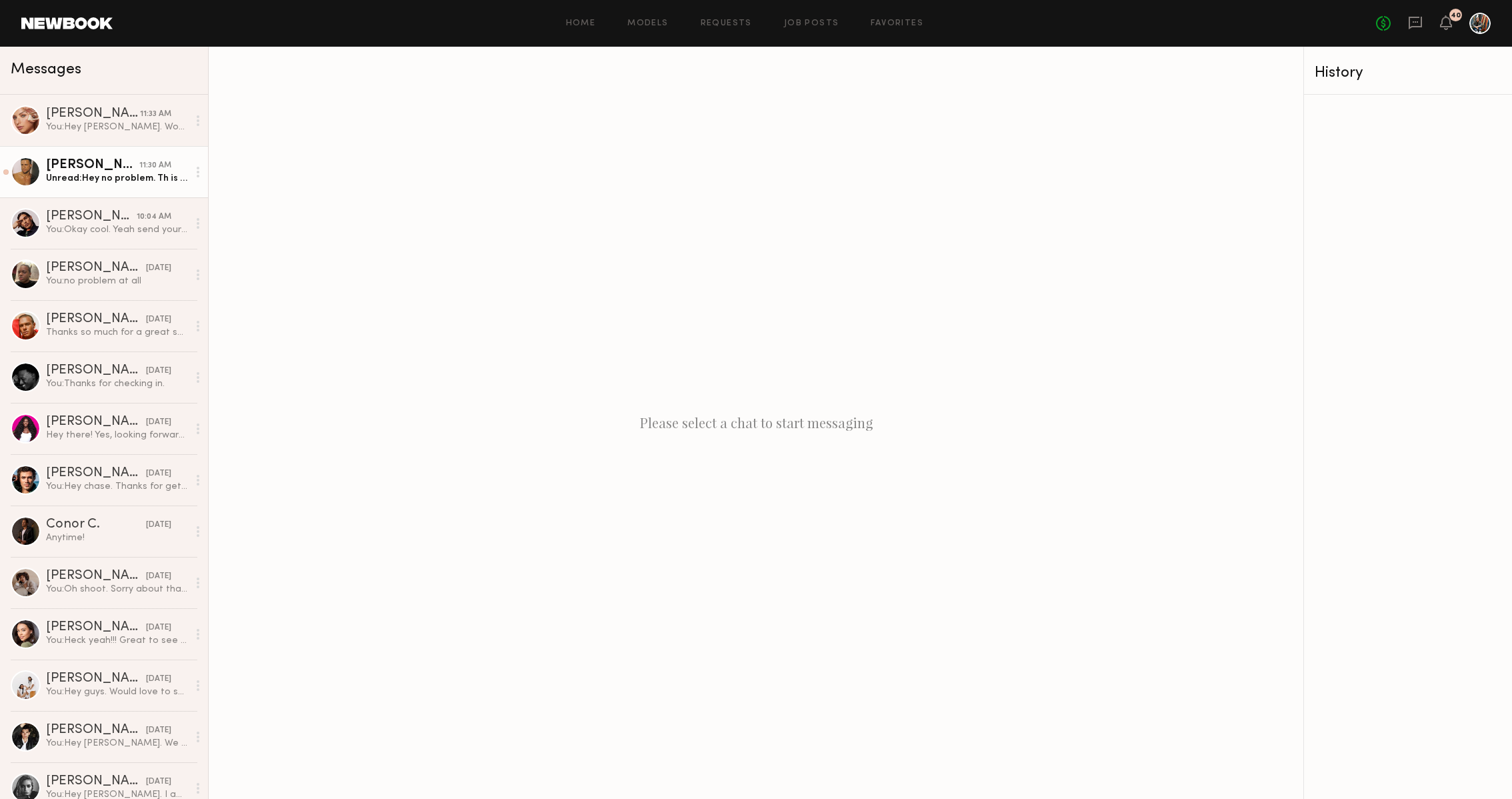
click at [122, 173] on div "Unread: Hey no problem. Th is for your consideration. Let’s stay in touch" at bounding box center [117, 178] width 142 height 13
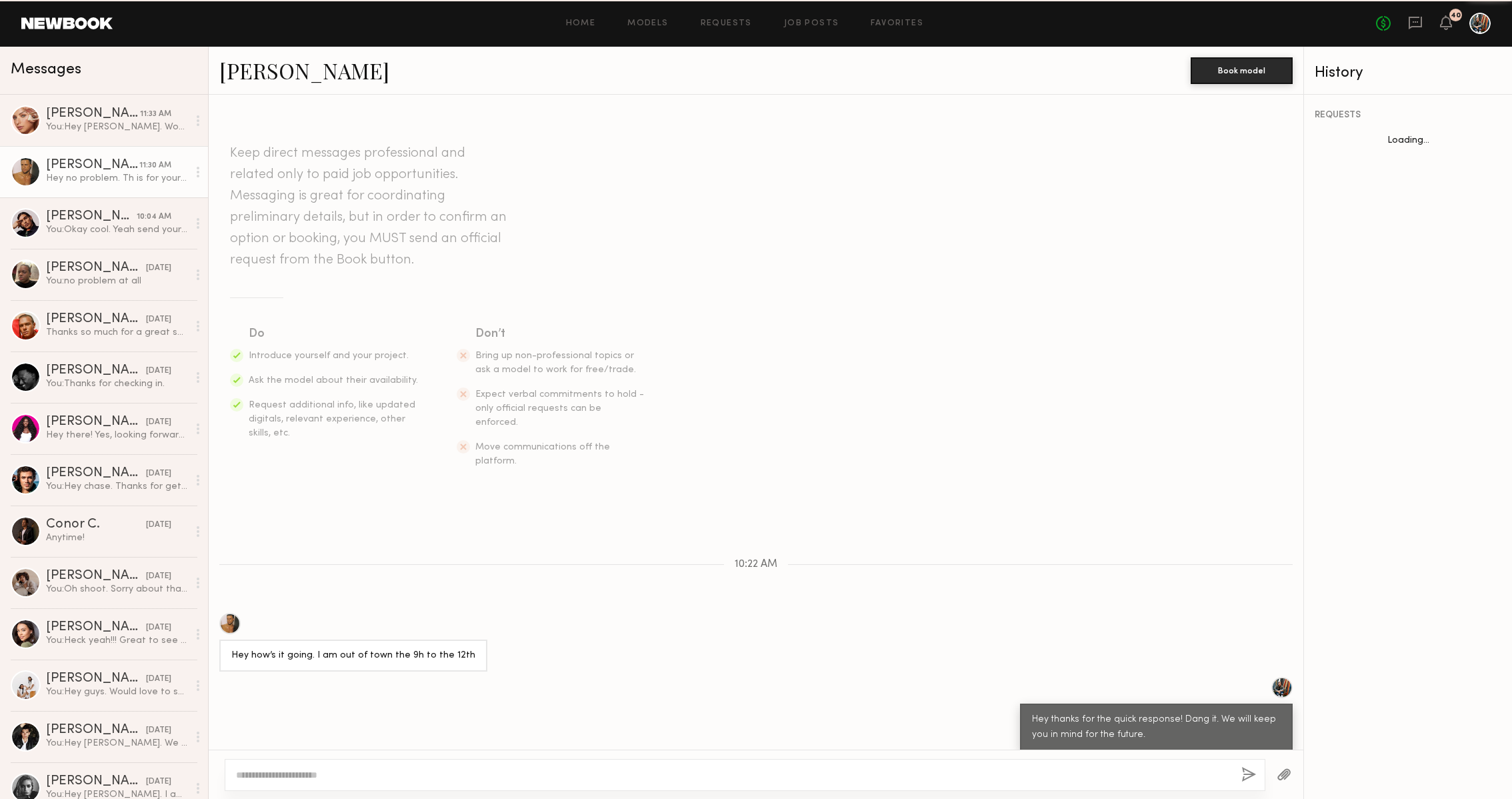
scroll to position [35, 0]
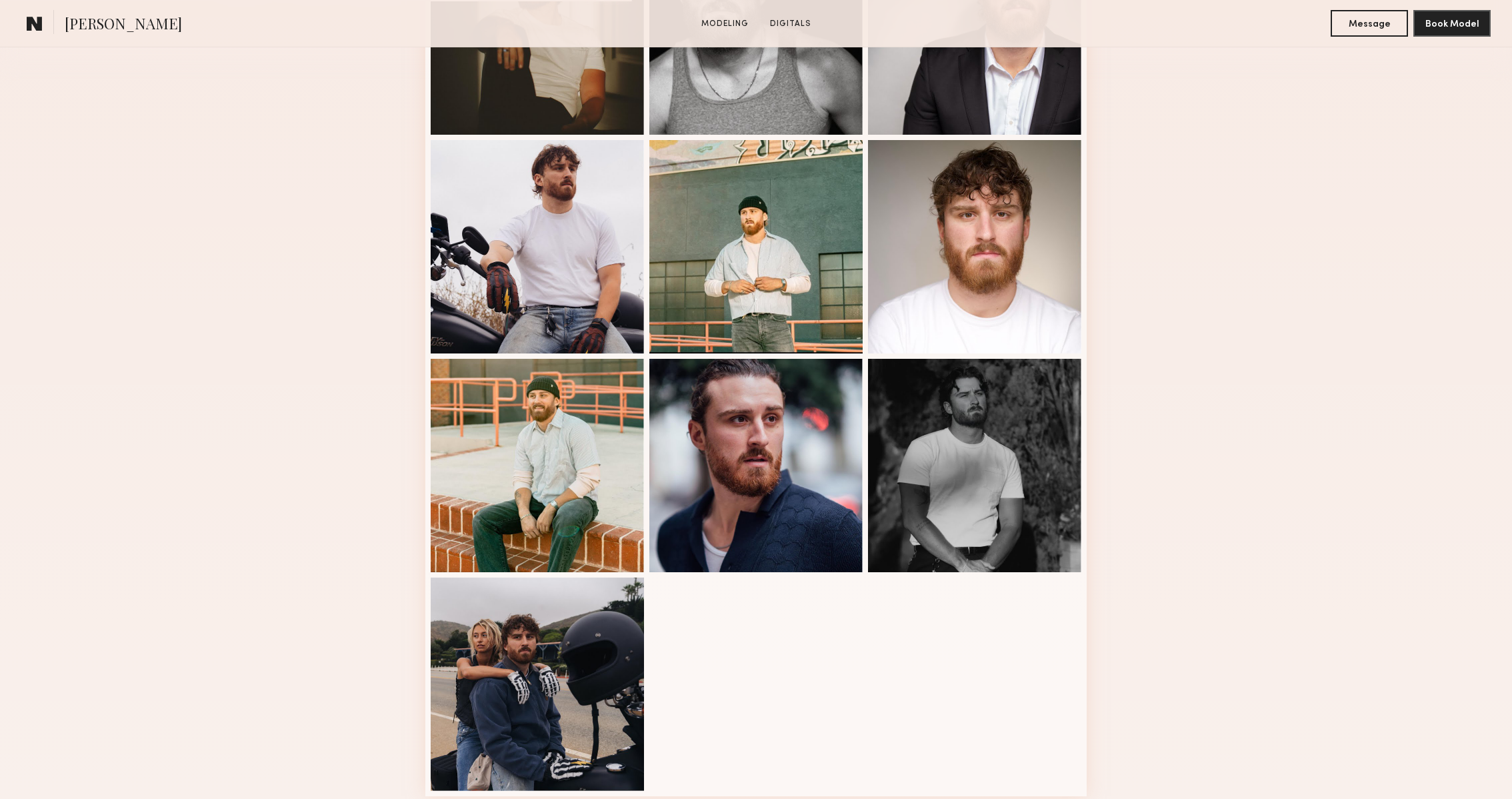
scroll to position [474, 0]
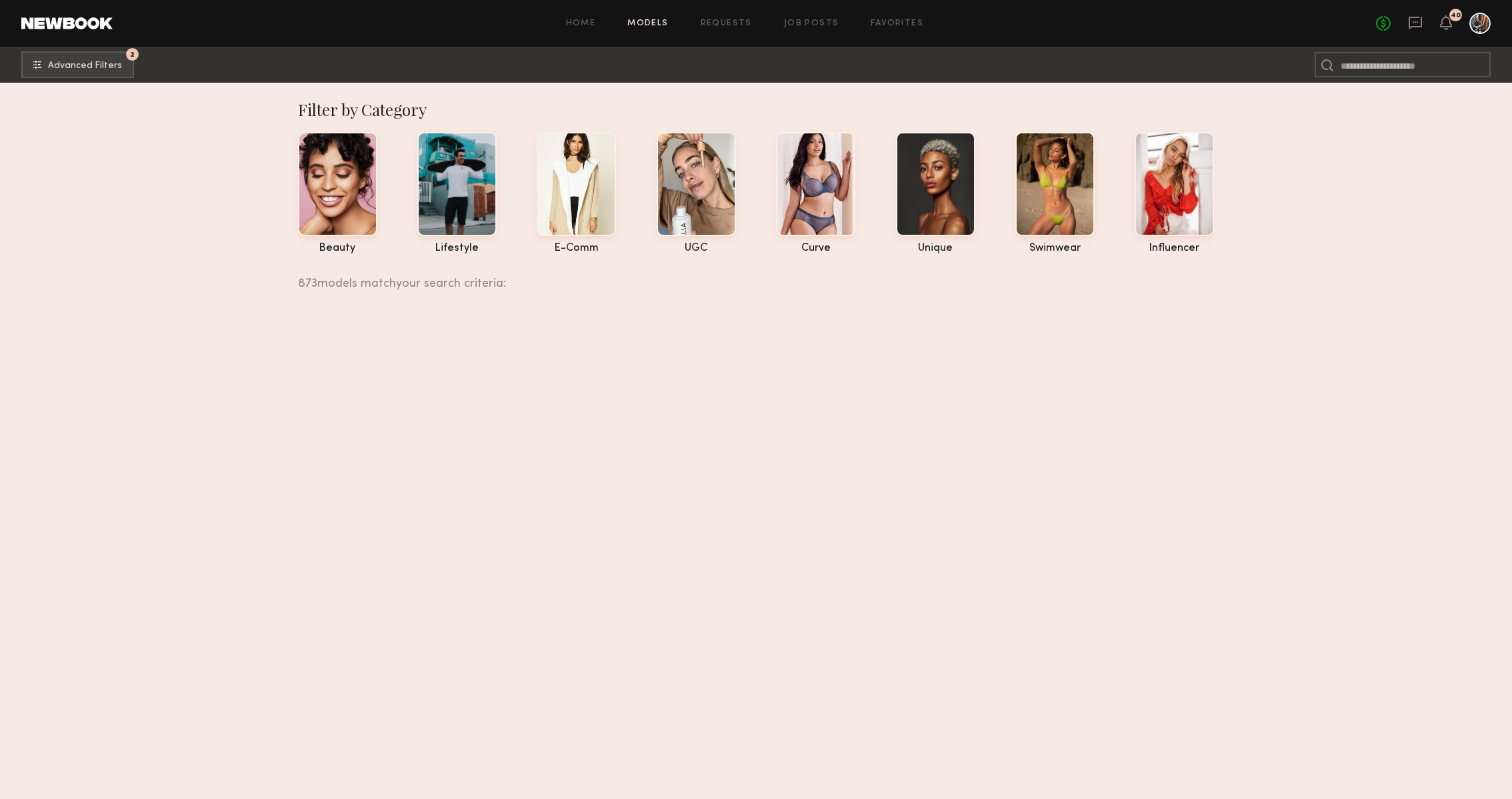
scroll to position [14793, 0]
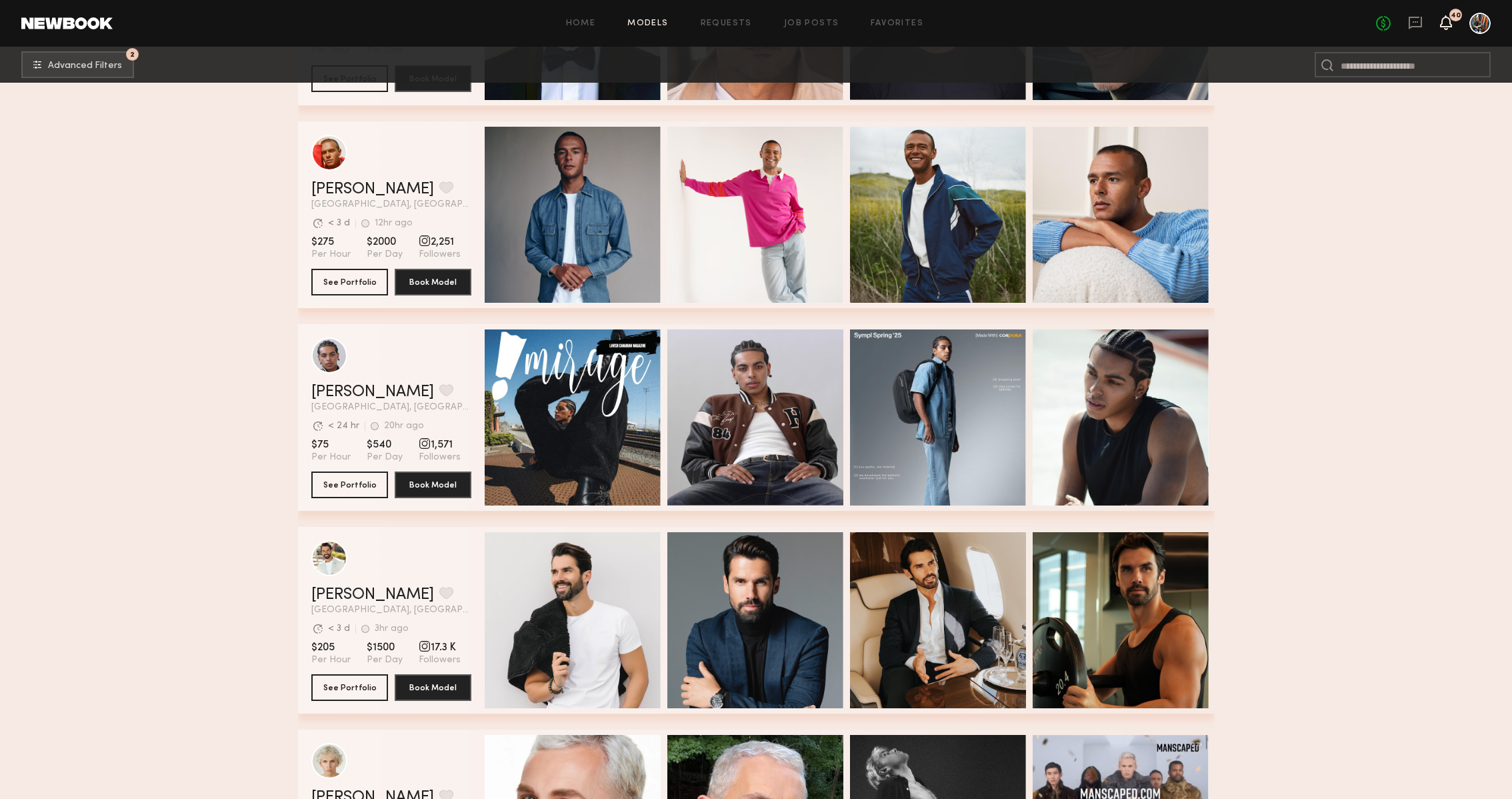
click at [1445, 28] on icon at bounding box center [1446, 29] width 4 height 2
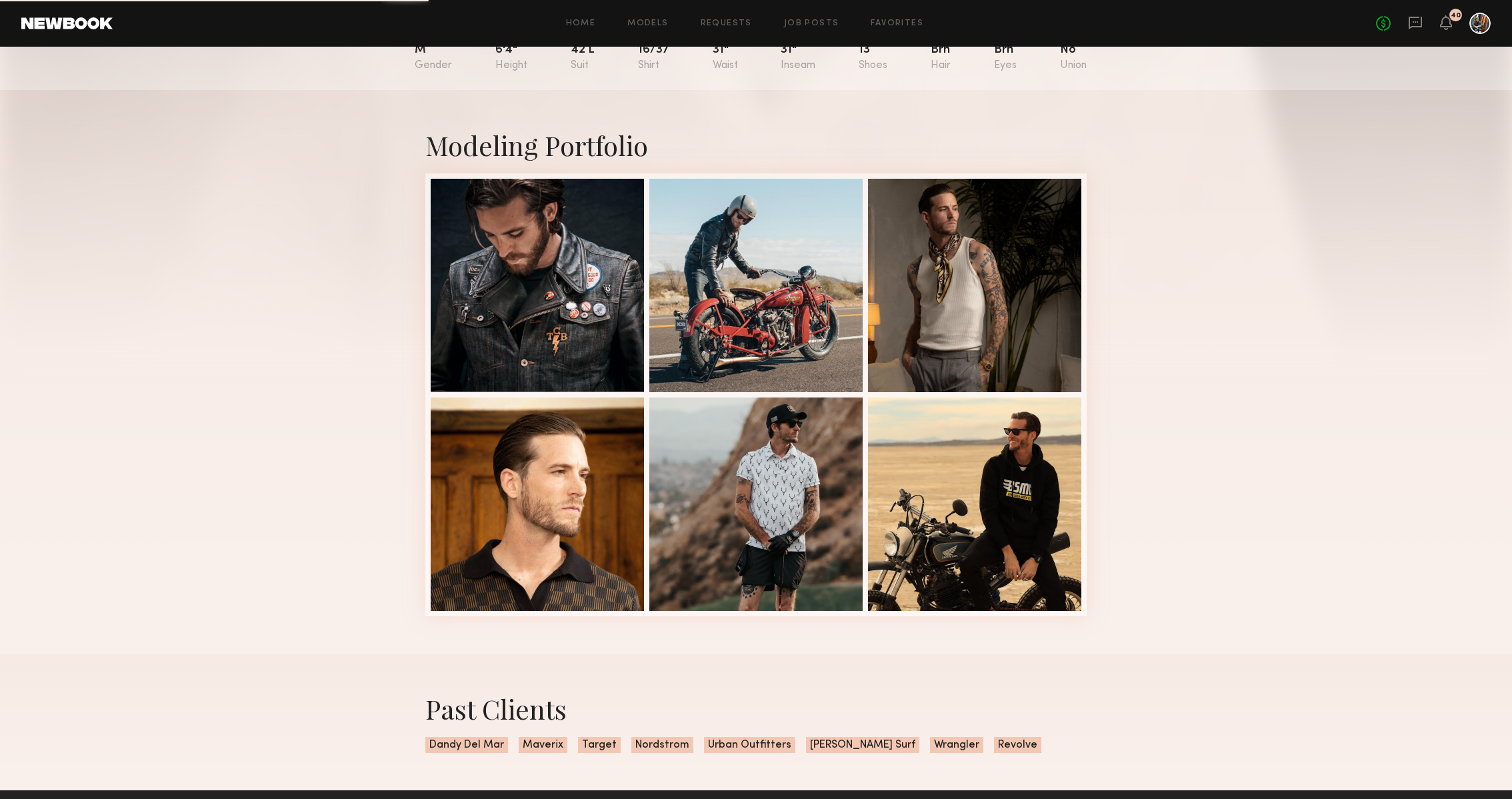
scroll to position [218, 0]
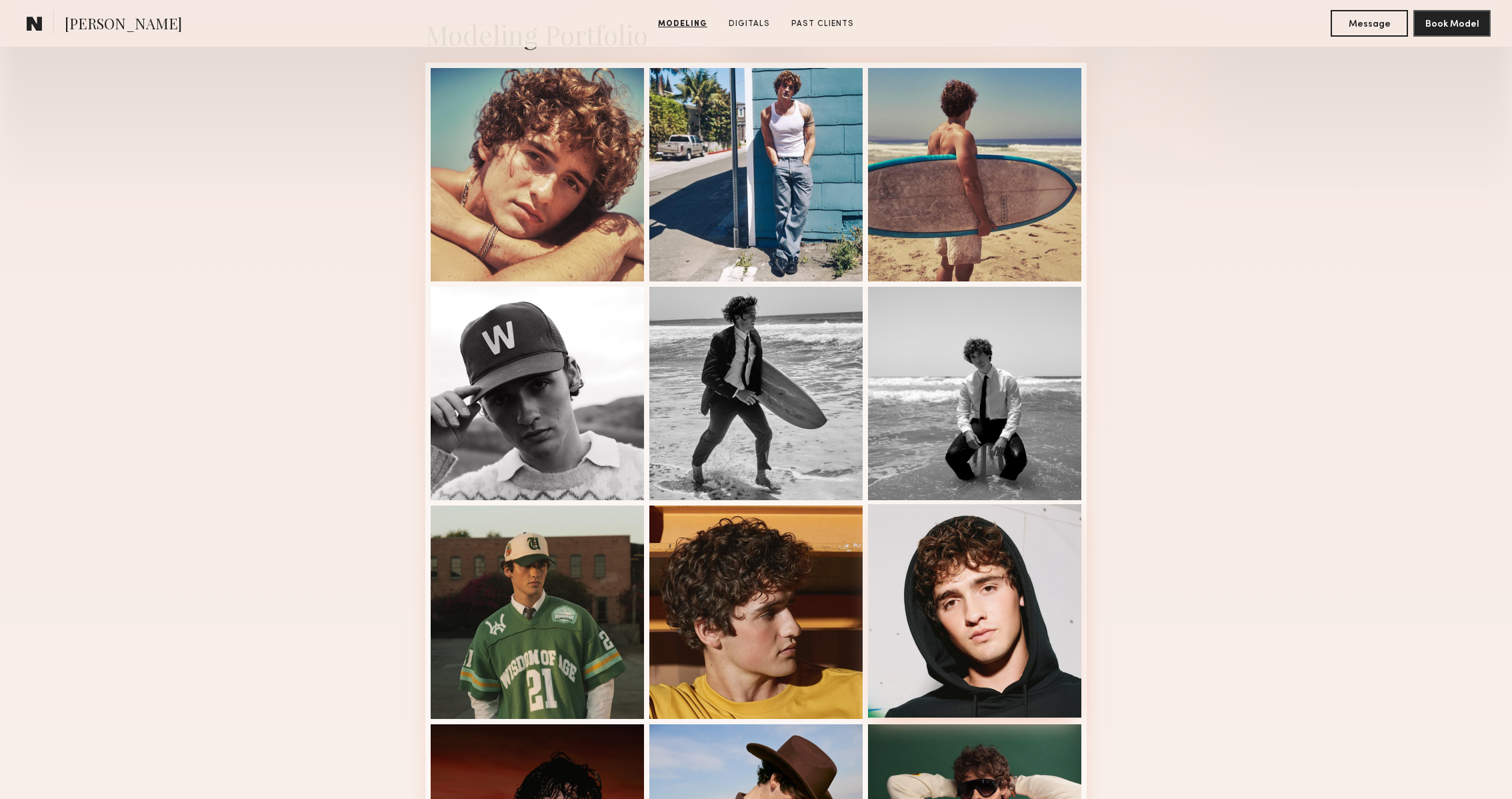
scroll to position [332, 0]
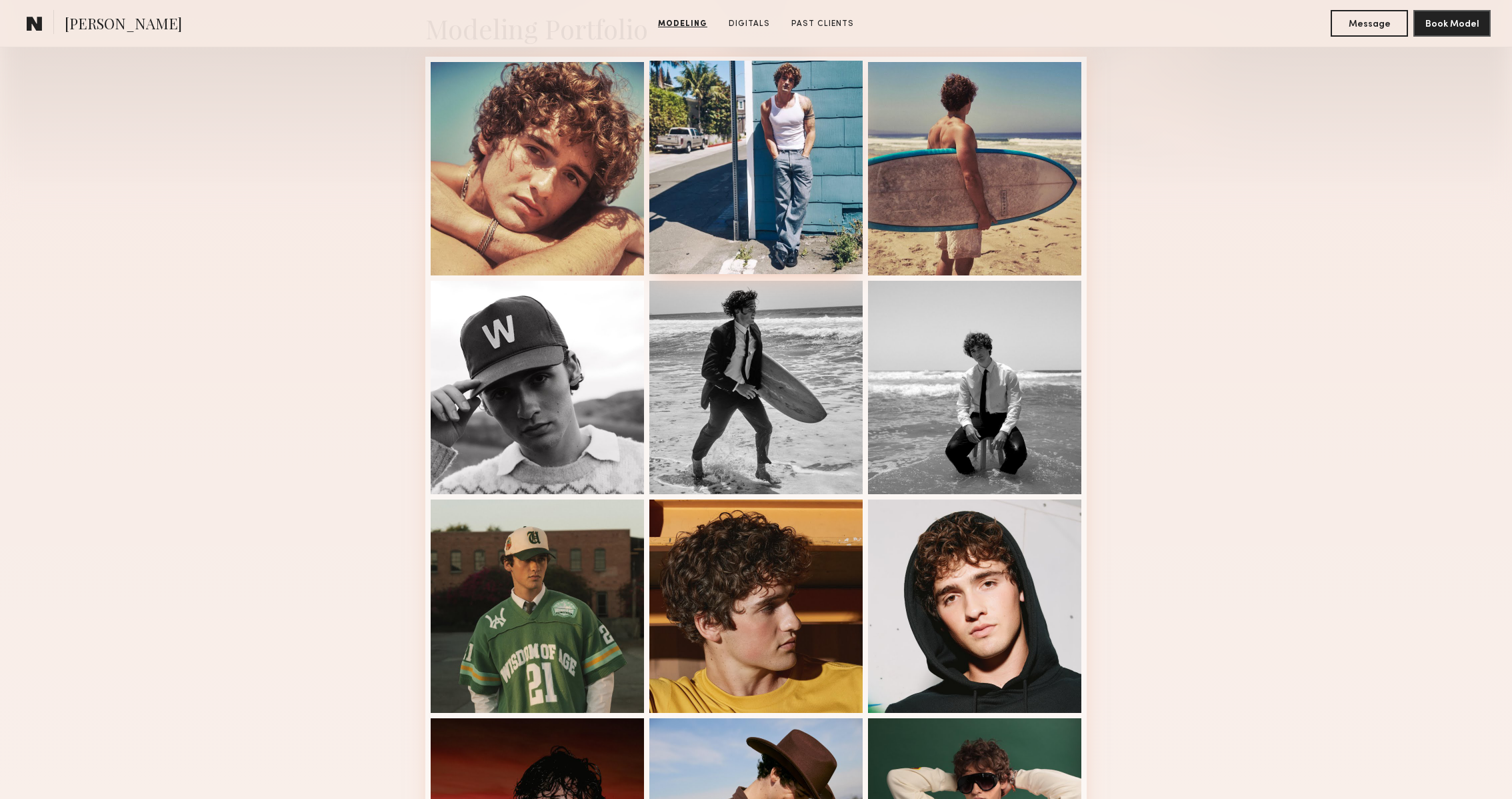
click at [733, 176] on div at bounding box center [756, 167] width 213 height 213
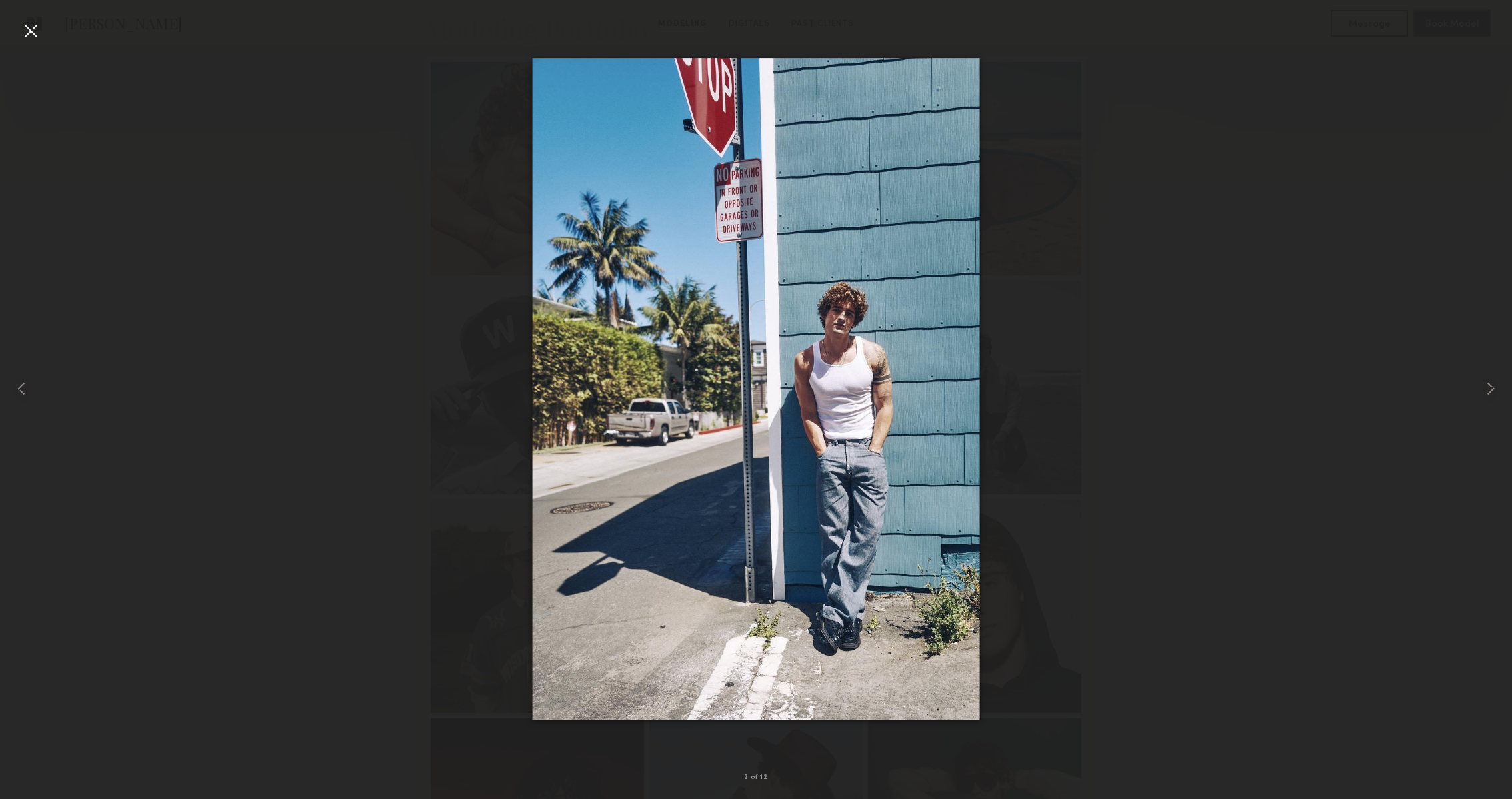
click at [29, 34] on div at bounding box center [30, 30] width 21 height 21
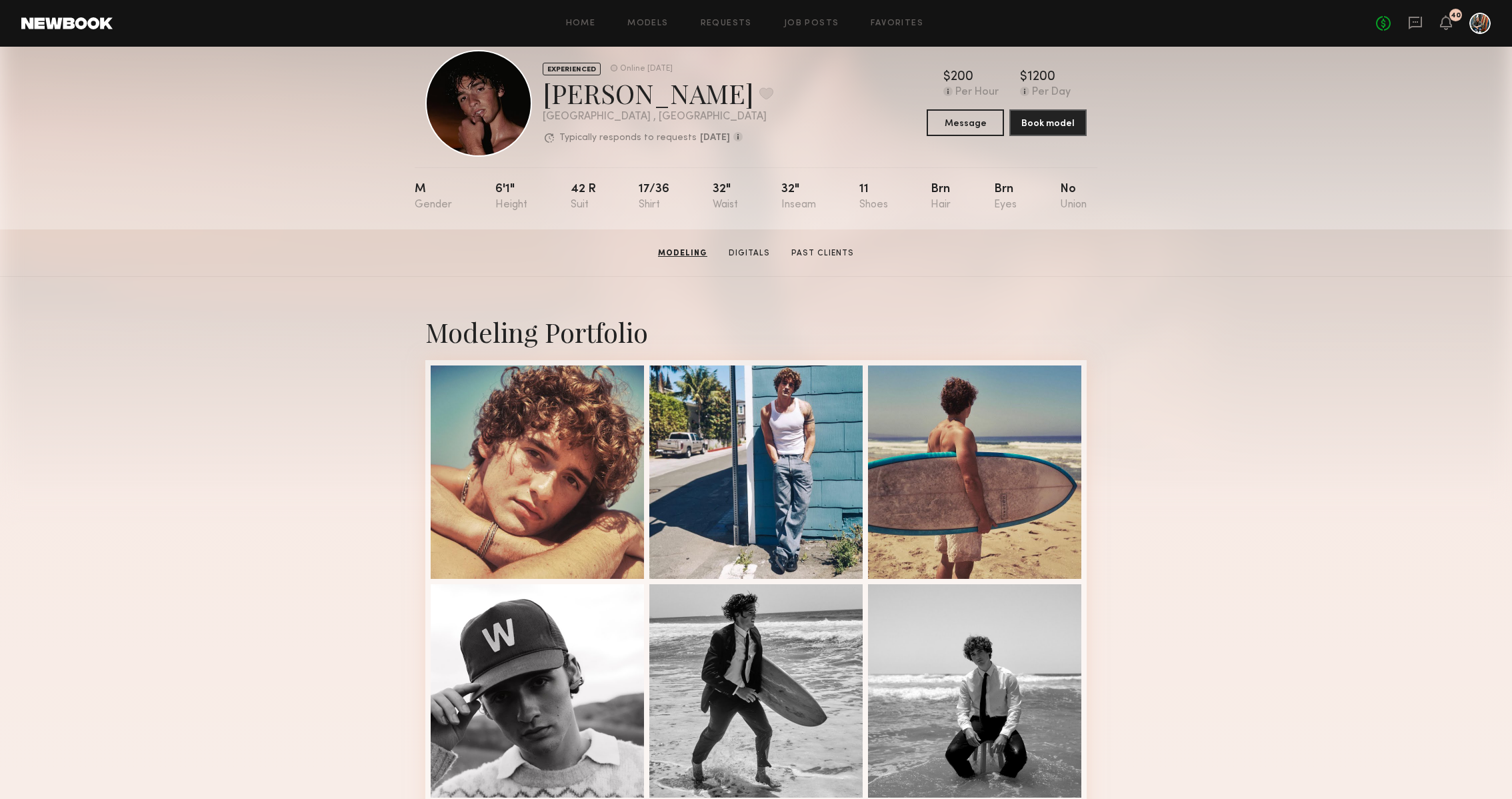
scroll to position [0, 0]
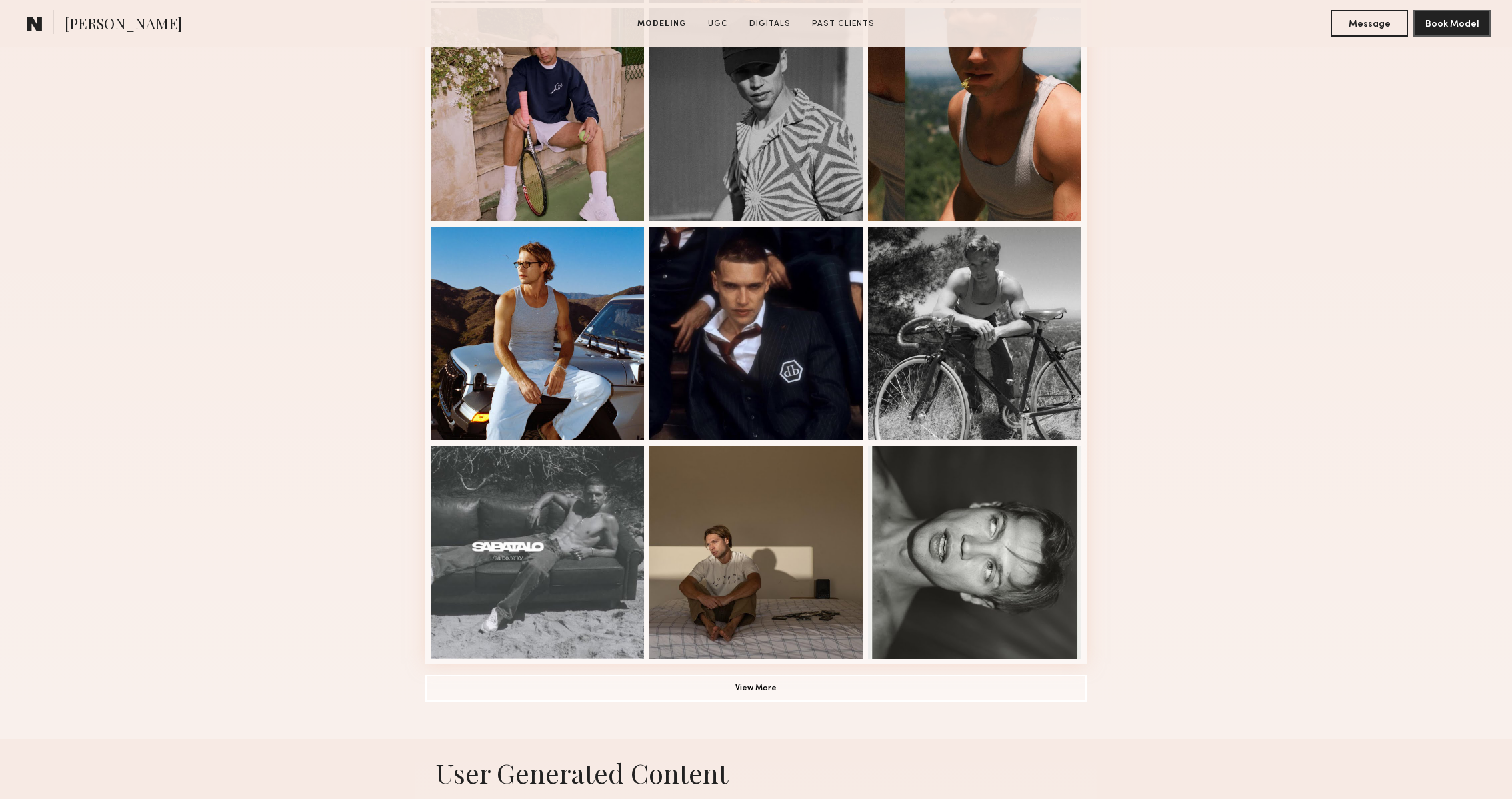
scroll to position [611, 0]
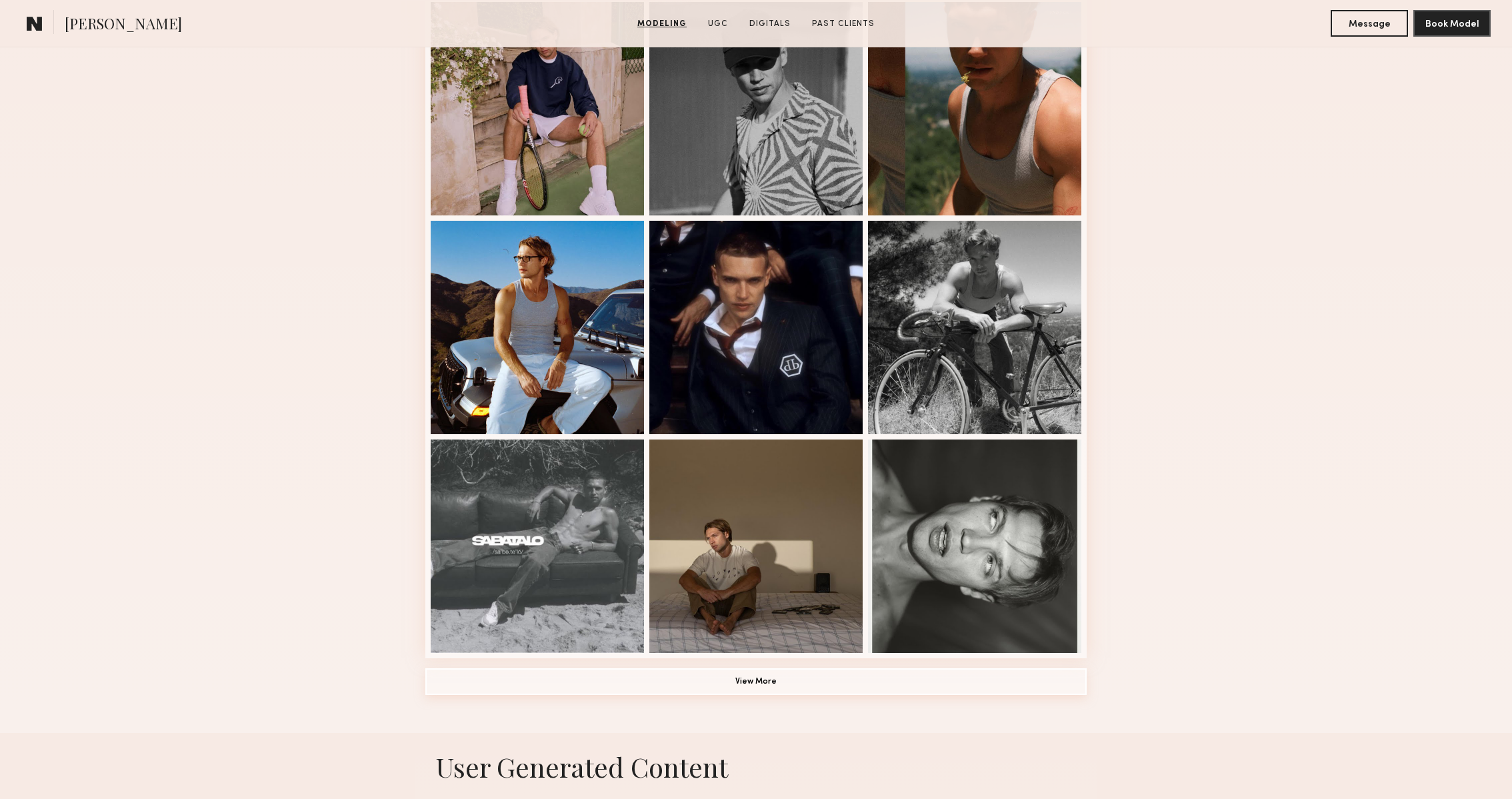
click at [742, 687] on button "View More" at bounding box center [756, 681] width 662 height 27
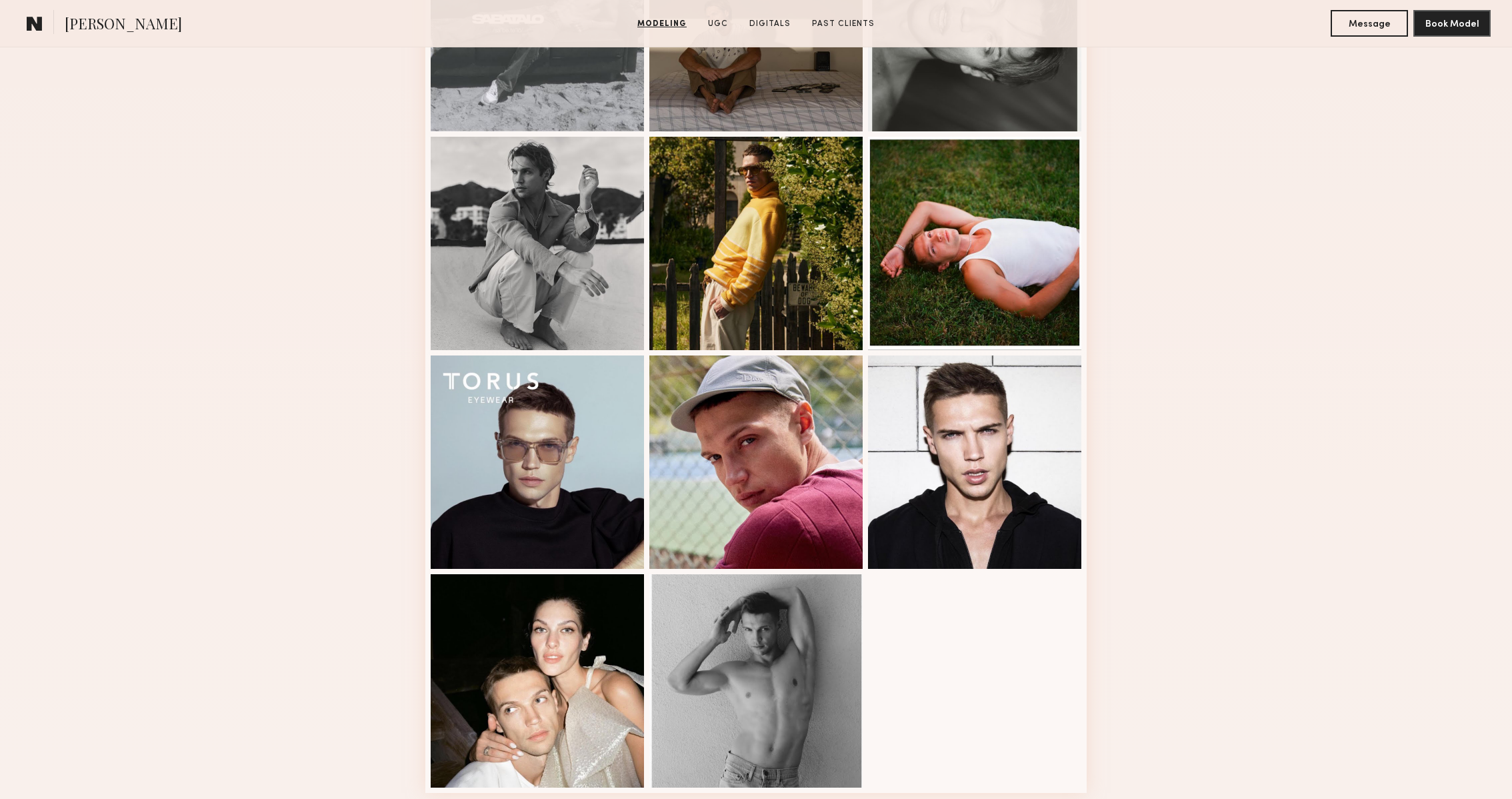
scroll to position [1135, 0]
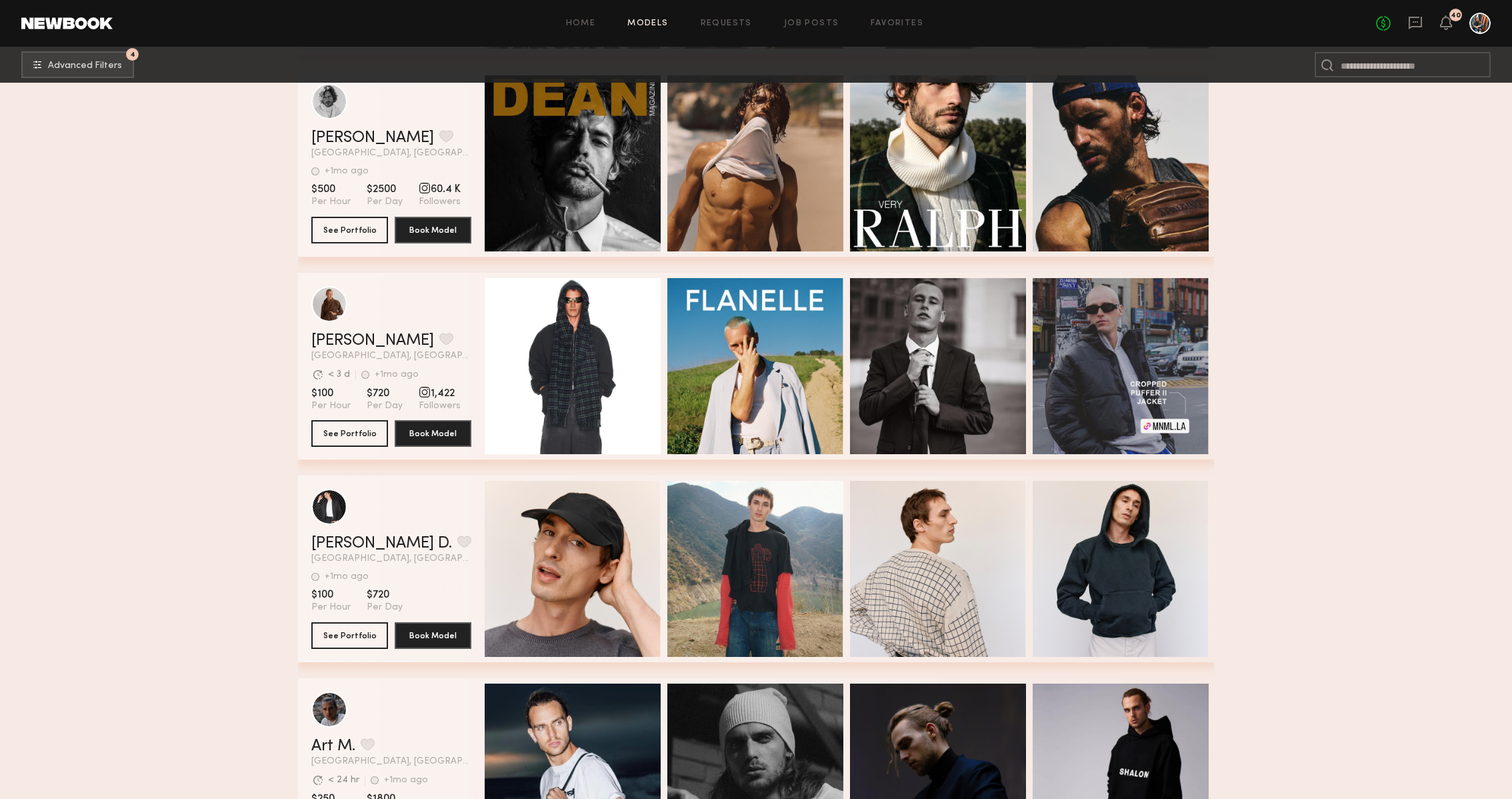
scroll to position [12209, 0]
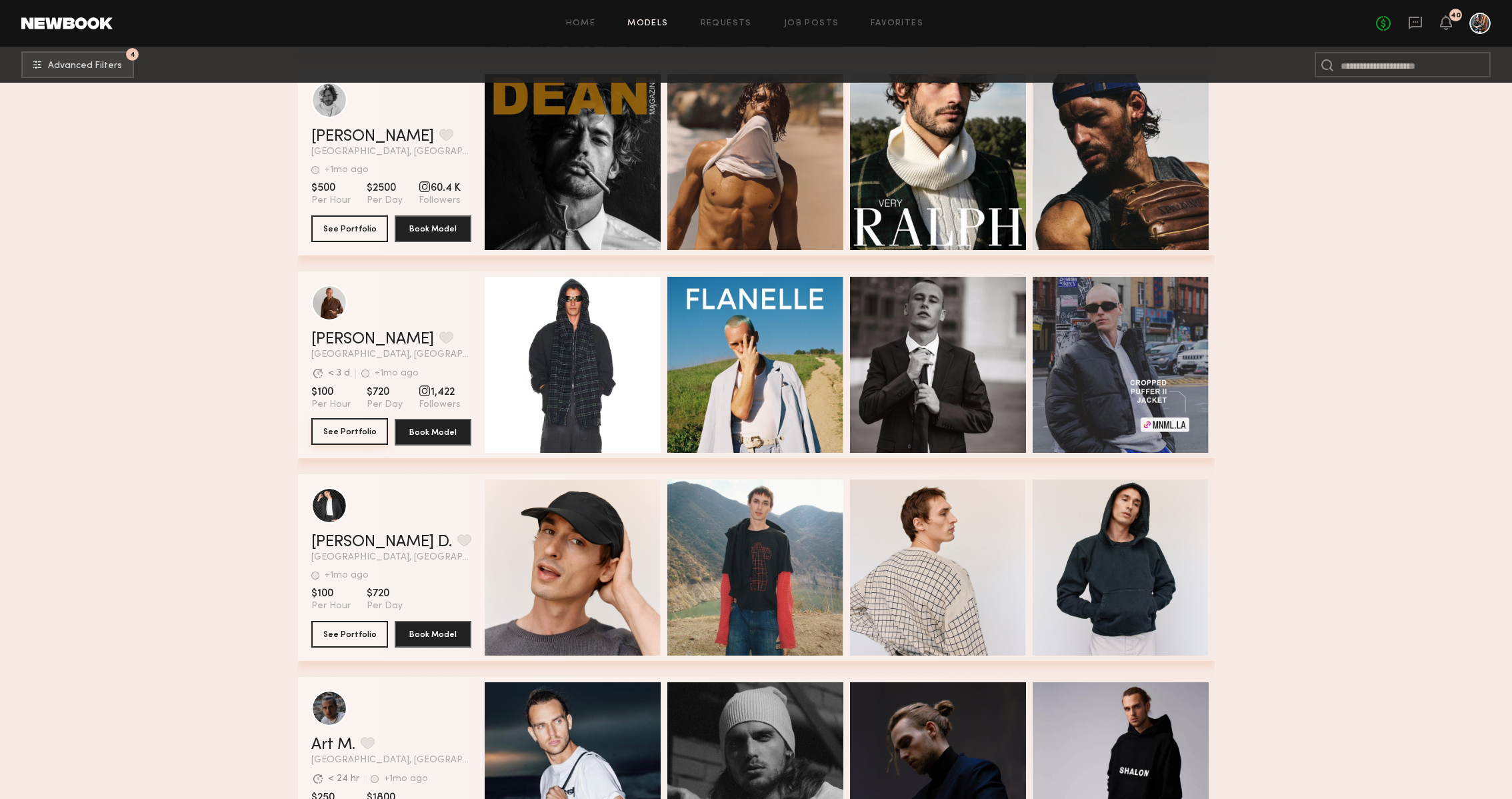
click at [356, 434] on button "See Portfolio" at bounding box center [349, 431] width 77 height 27
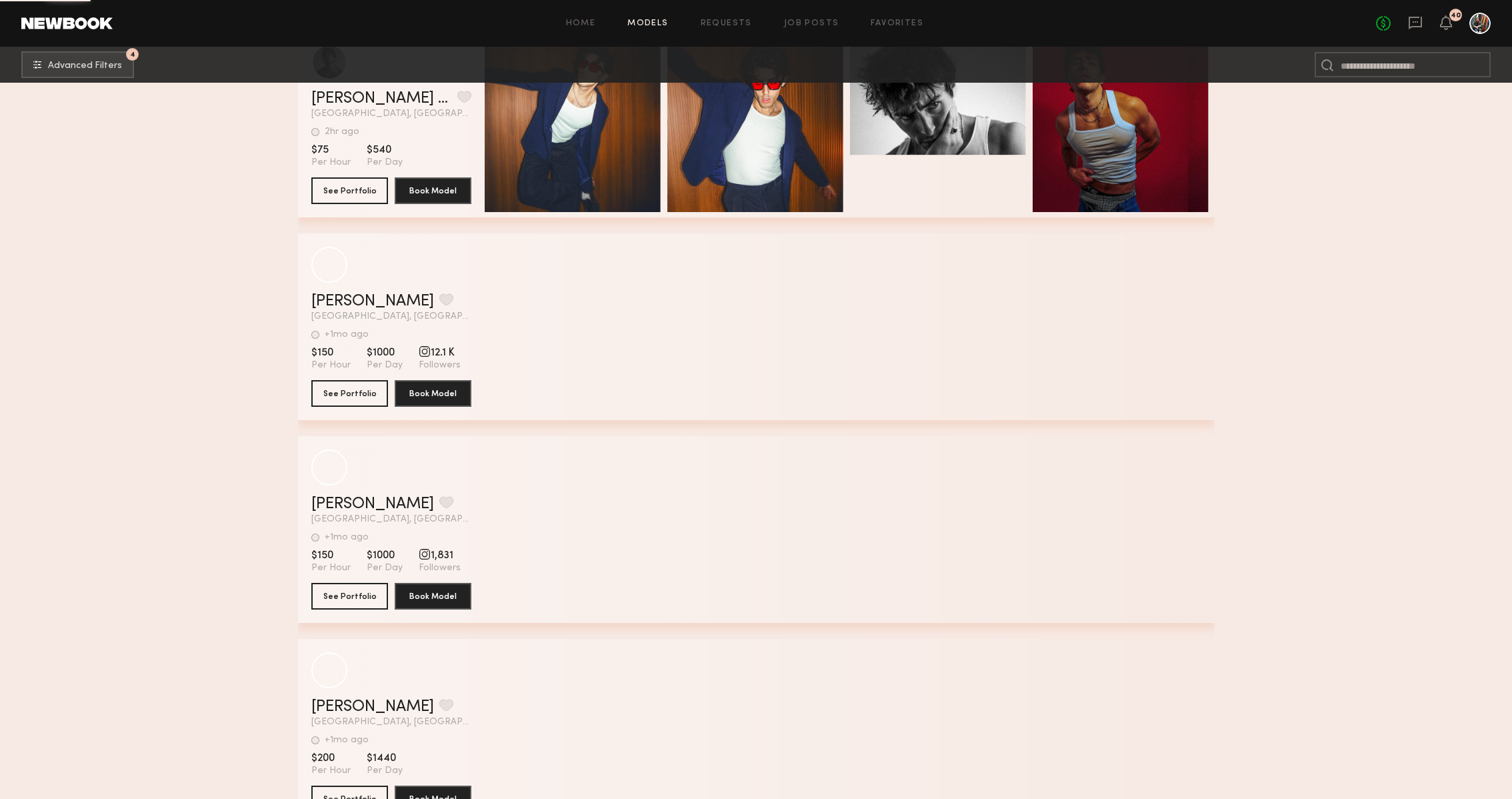
scroll to position [18332, 0]
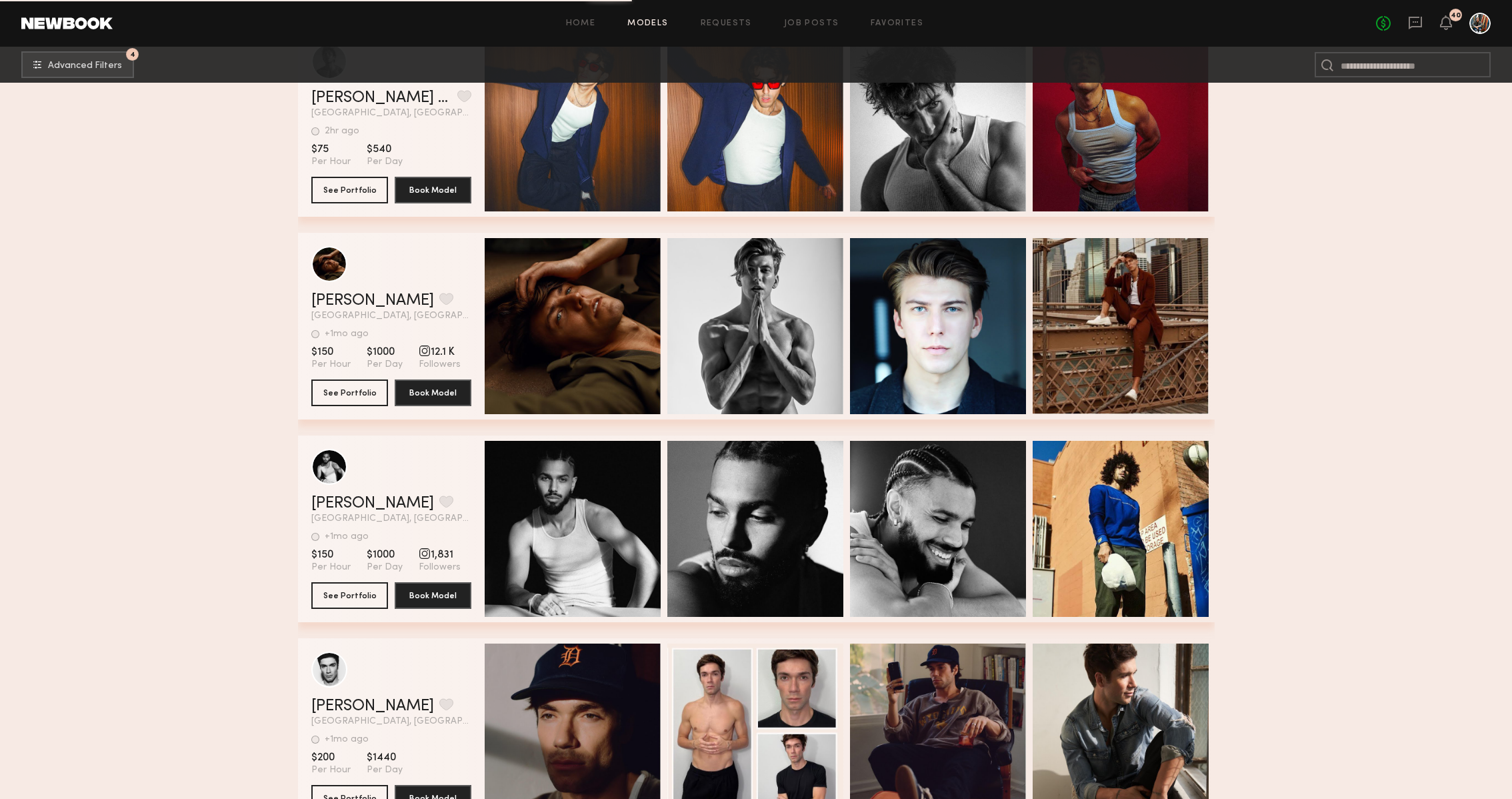
click at [1413, 22] on icon at bounding box center [1415, 22] width 5 height 1
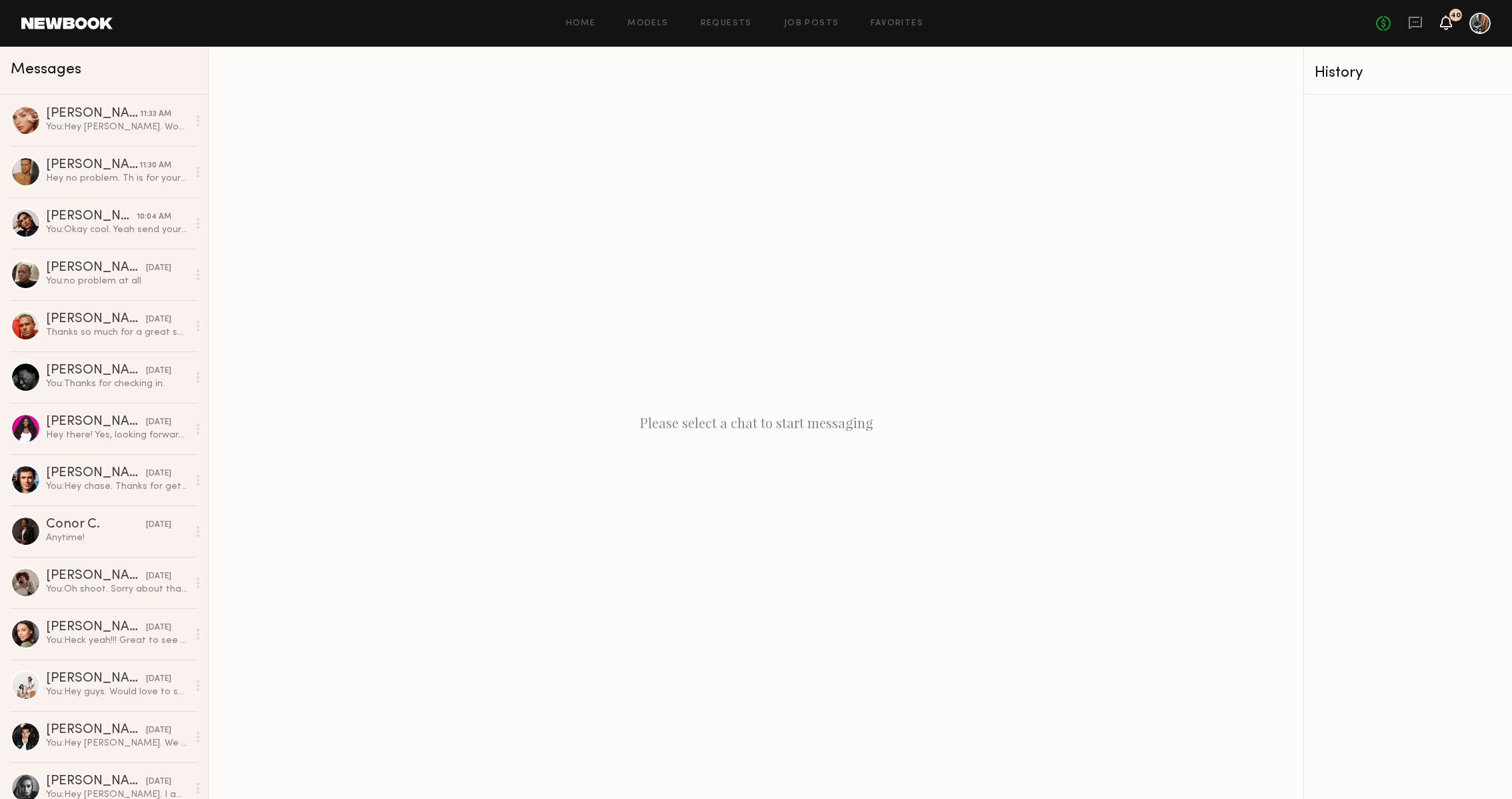
click at [1449, 23] on icon at bounding box center [1447, 22] width 11 height 10
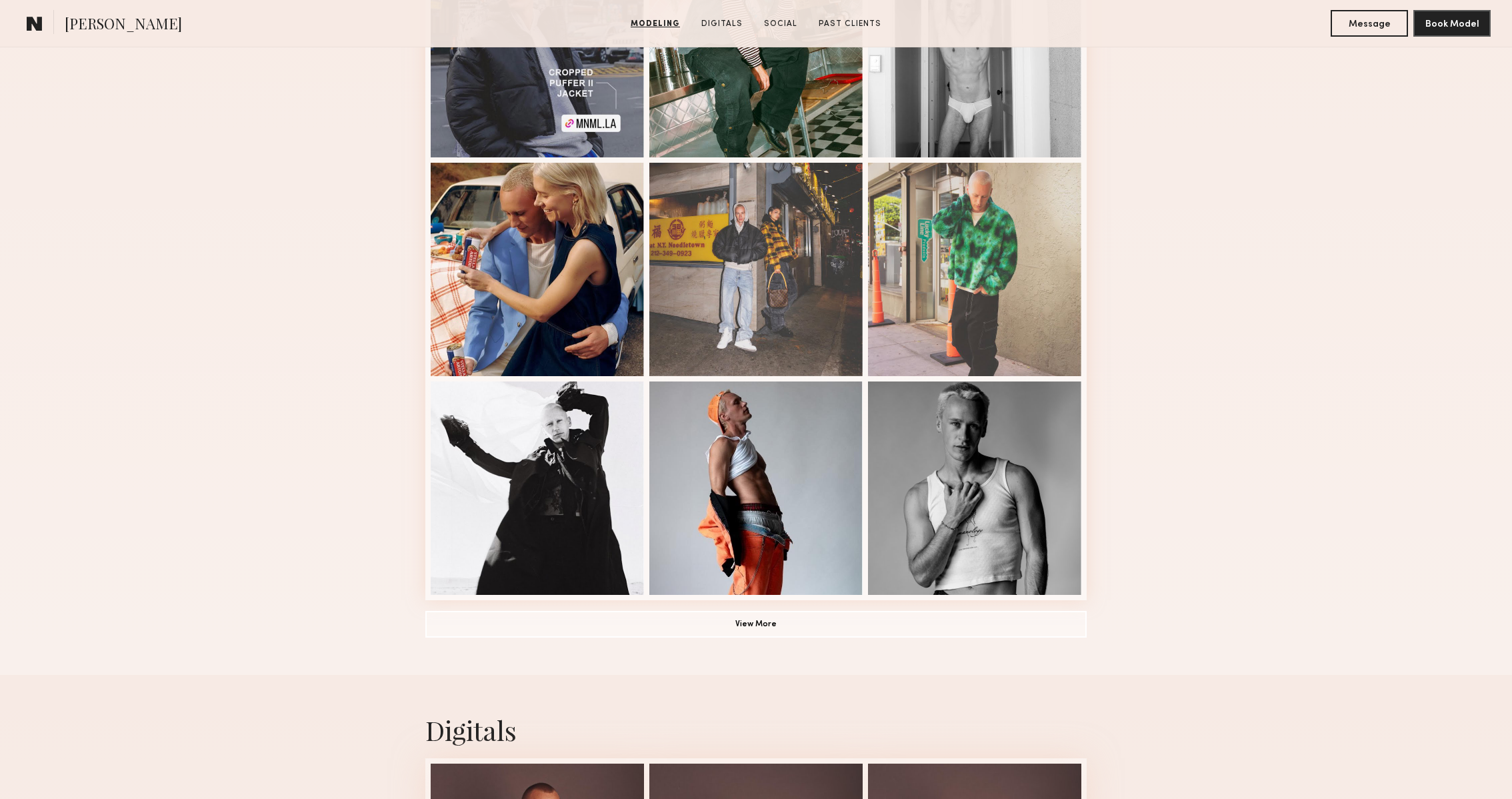
scroll to position [695, 0]
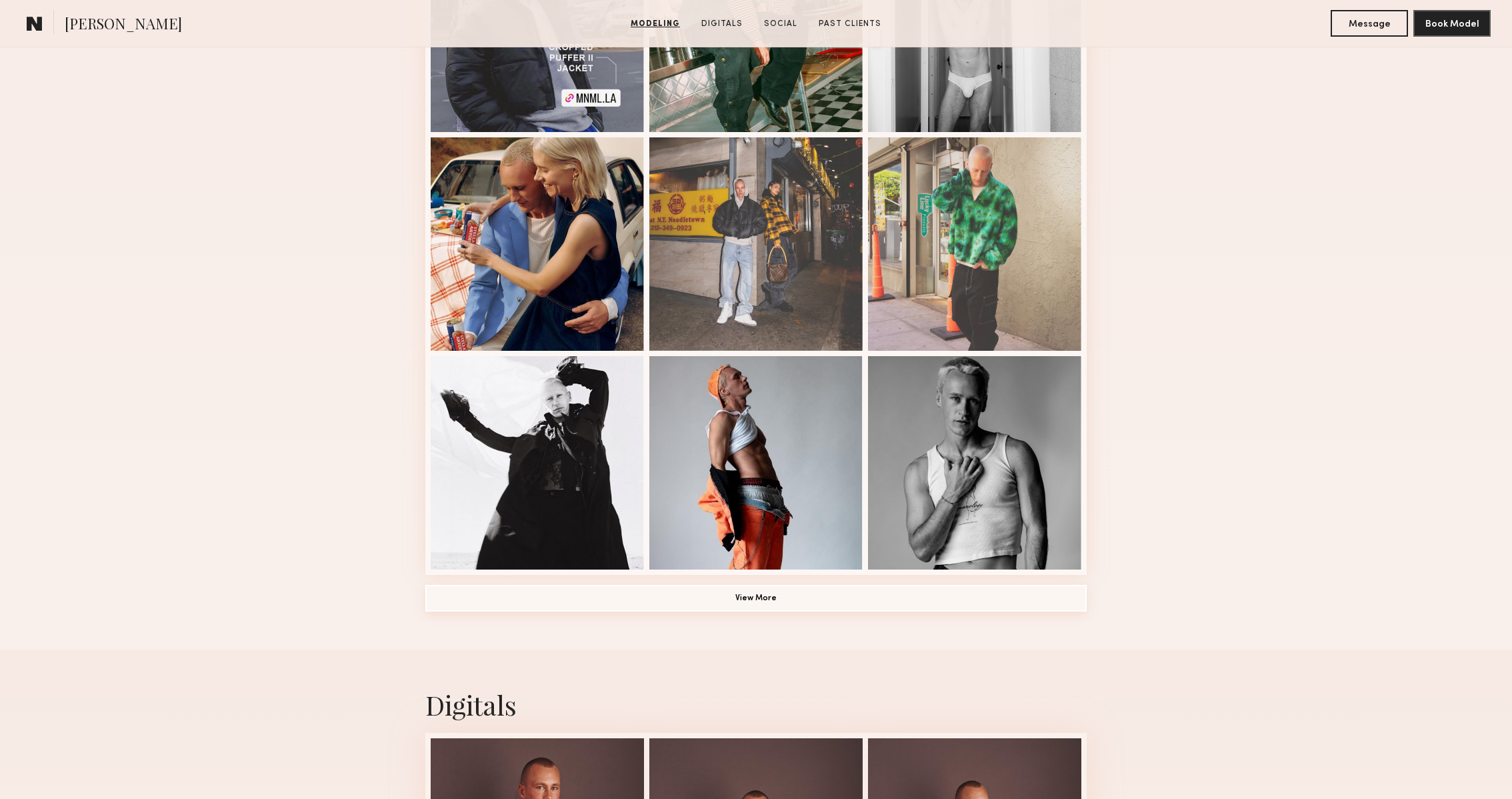
click at [756, 608] on button "View More" at bounding box center [756, 598] width 662 height 27
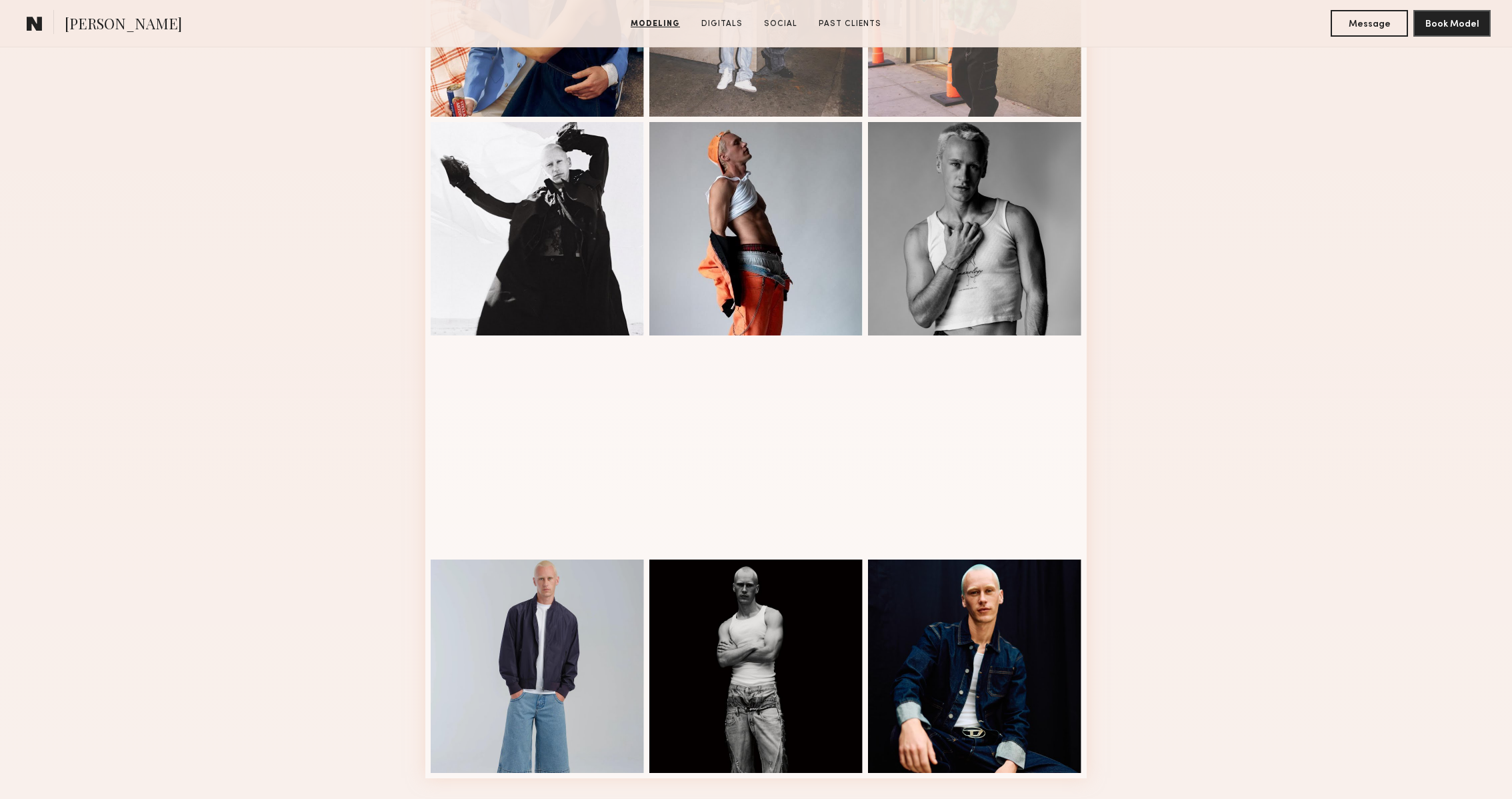
scroll to position [1017, 0]
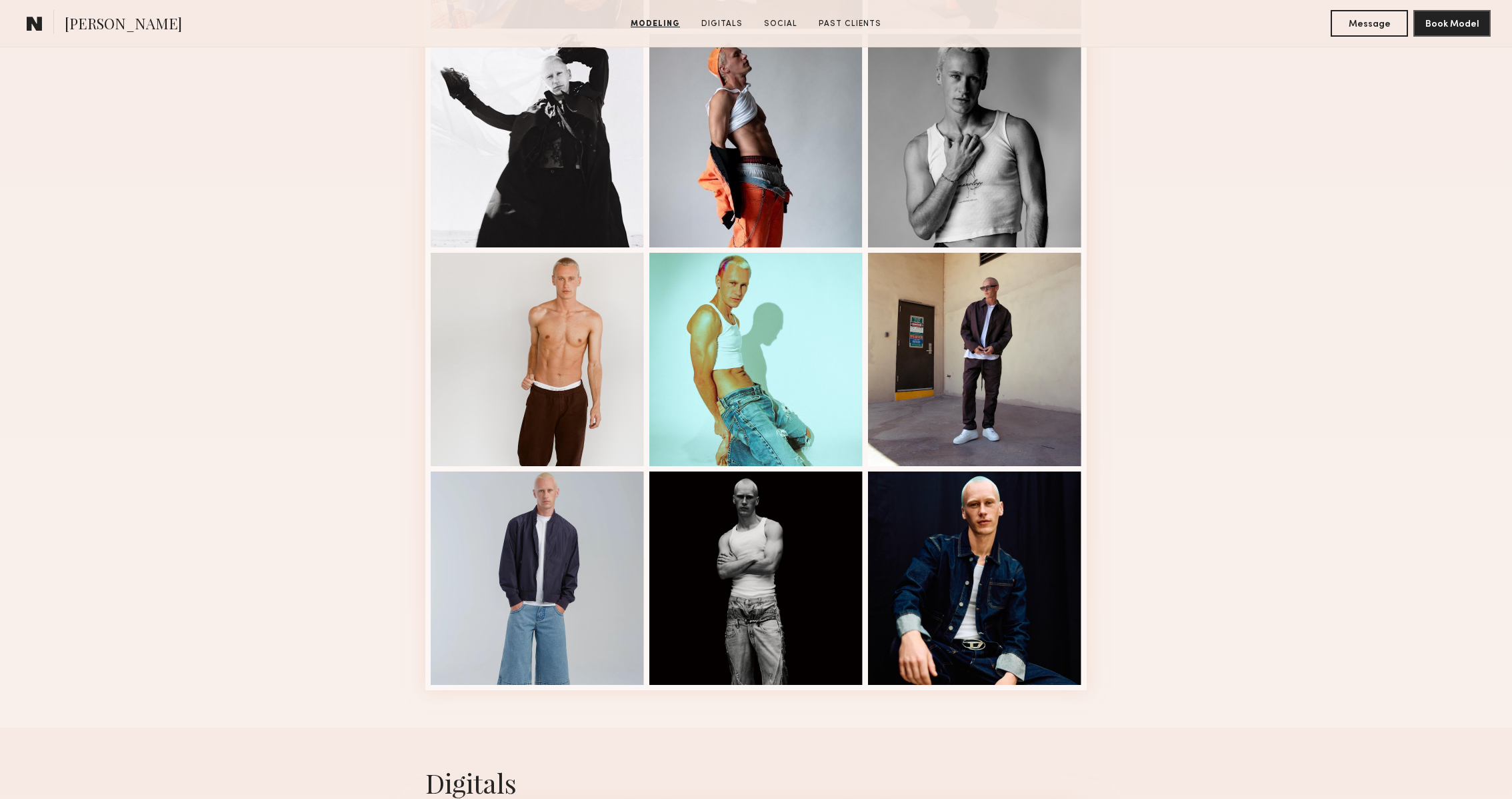
drag, startPoint x: 1355, startPoint y: 540, endPoint x: 1483, endPoint y: 443, distance: 160.6
click at [1483, 458] on div "Modeling Portfolio" at bounding box center [756, 8] width 1512 height 1439
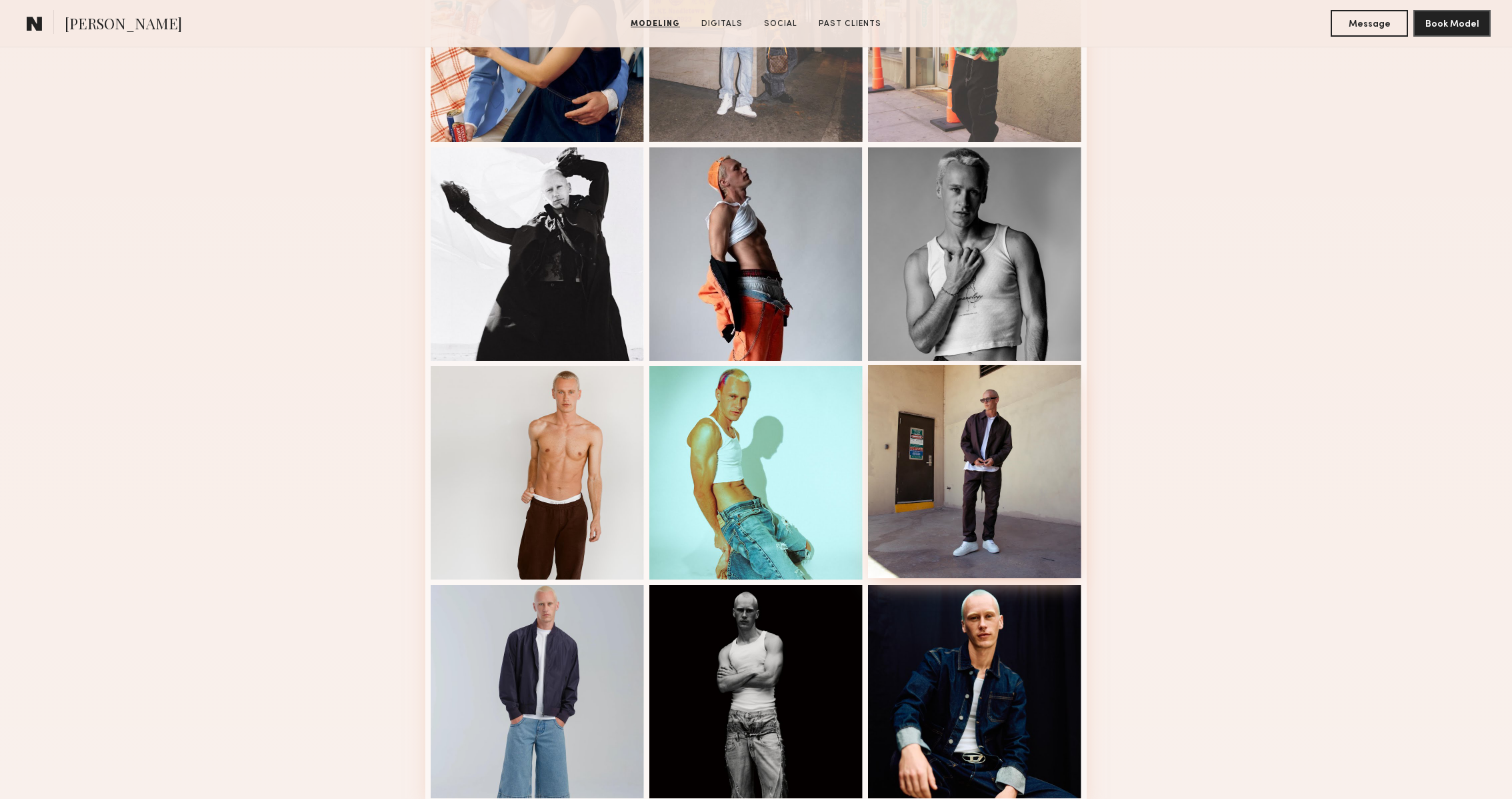
click at [1037, 474] on div at bounding box center [974, 471] width 213 height 213
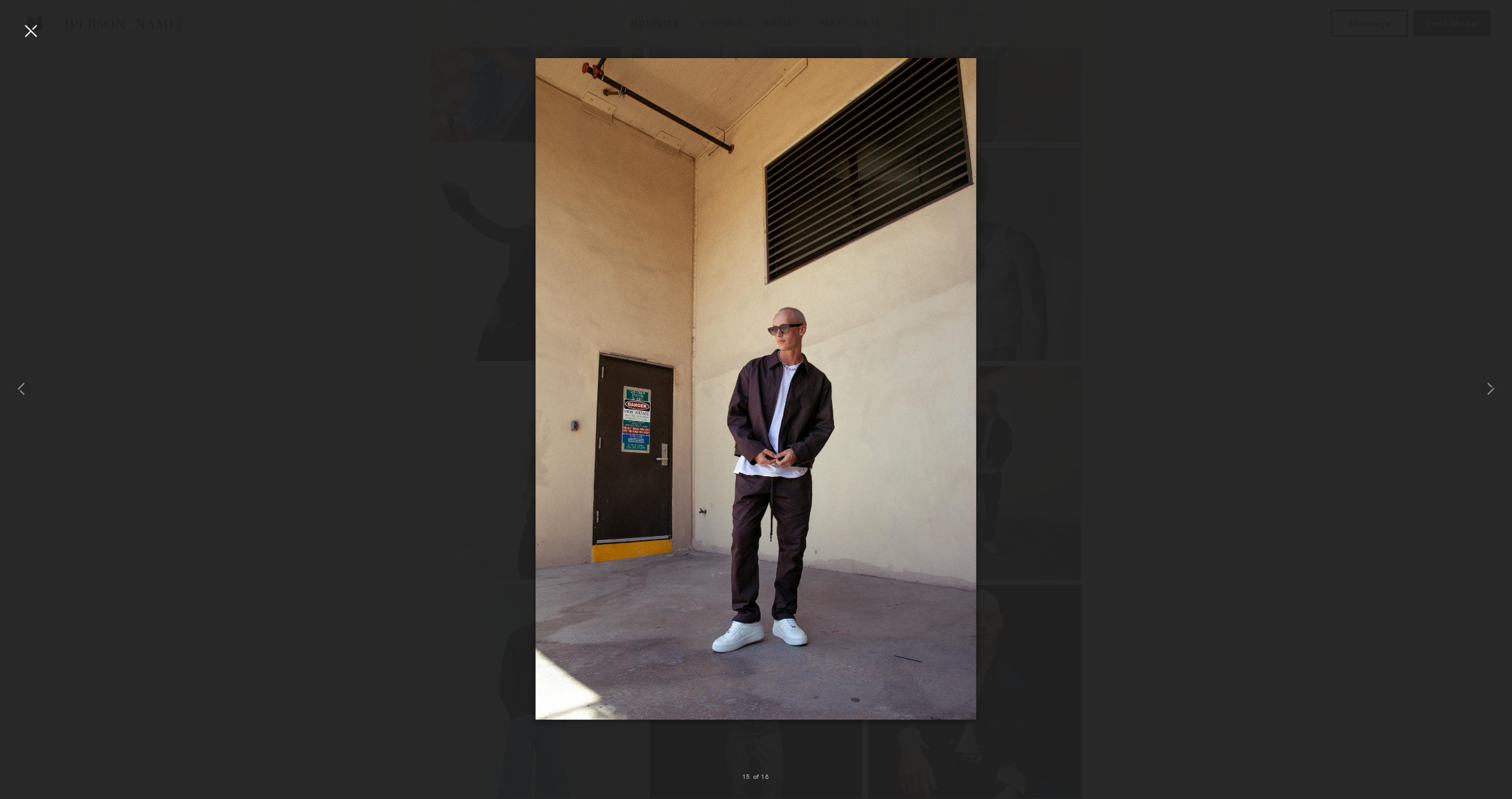
click at [33, 26] on div at bounding box center [30, 30] width 21 height 21
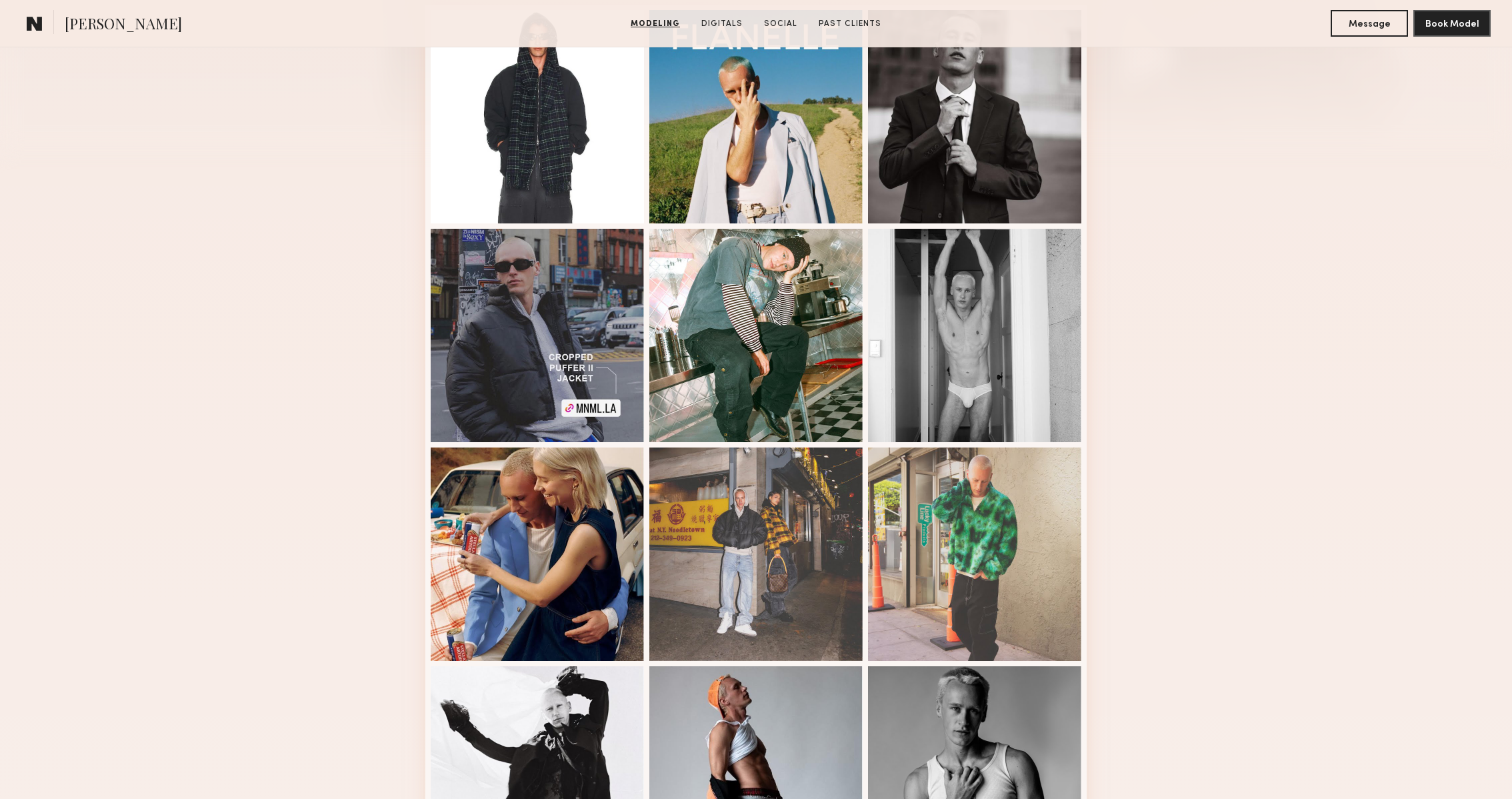
scroll to position [130, 0]
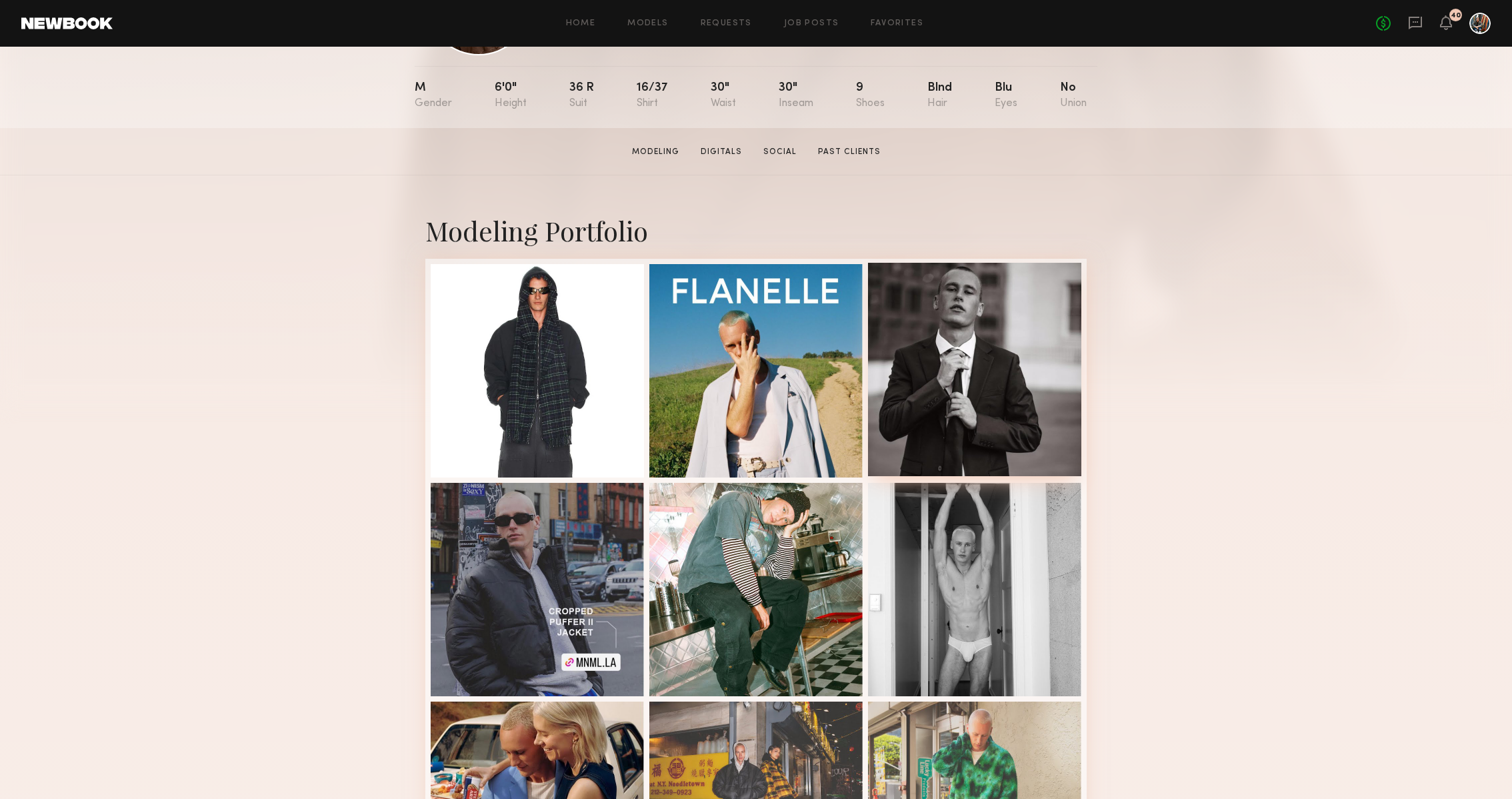
click at [1012, 361] on div at bounding box center [974, 369] width 213 height 213
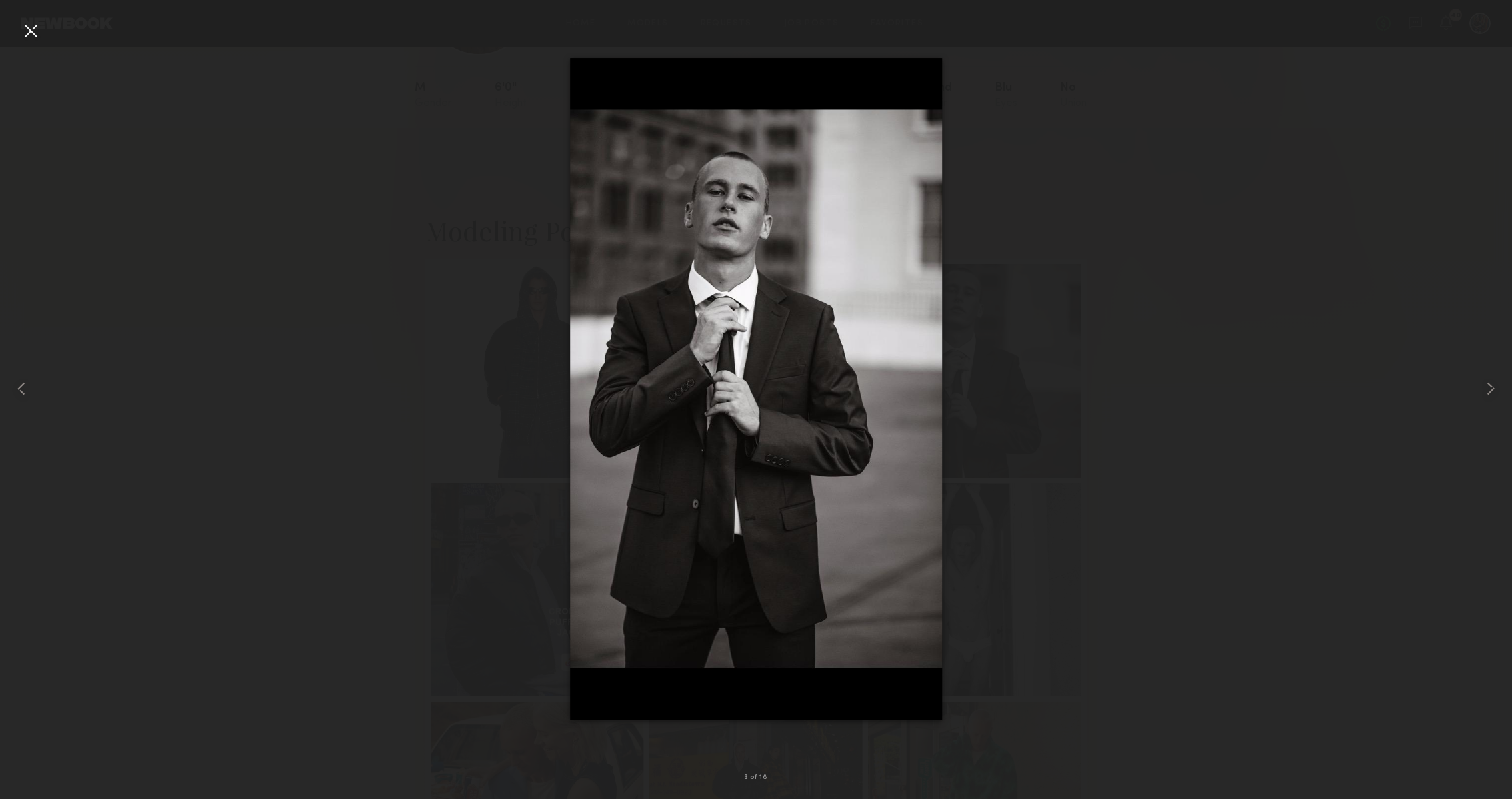
click at [20, 33] on div at bounding box center [30, 30] width 21 height 21
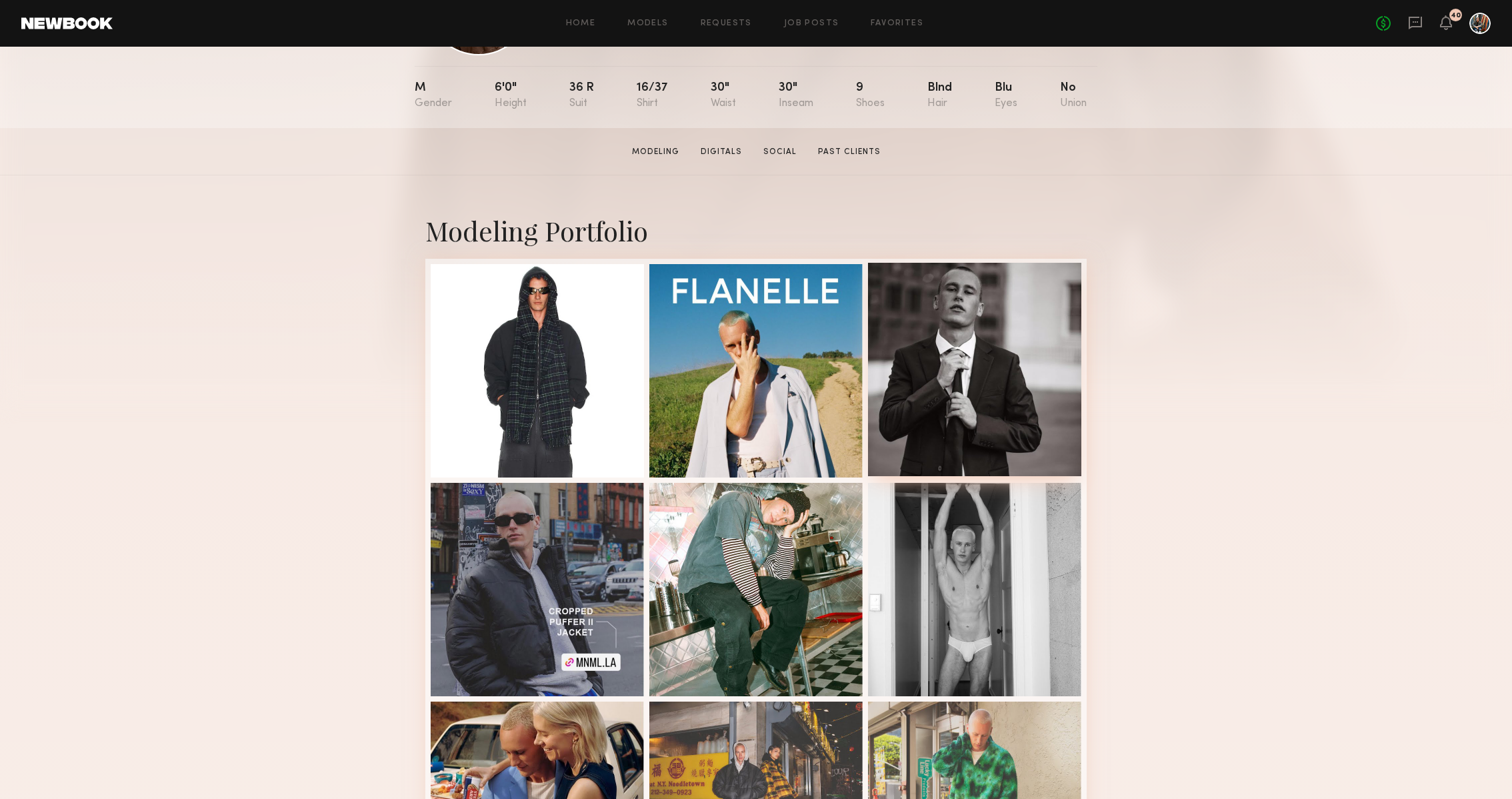
click at [1033, 332] on div at bounding box center [974, 369] width 213 height 213
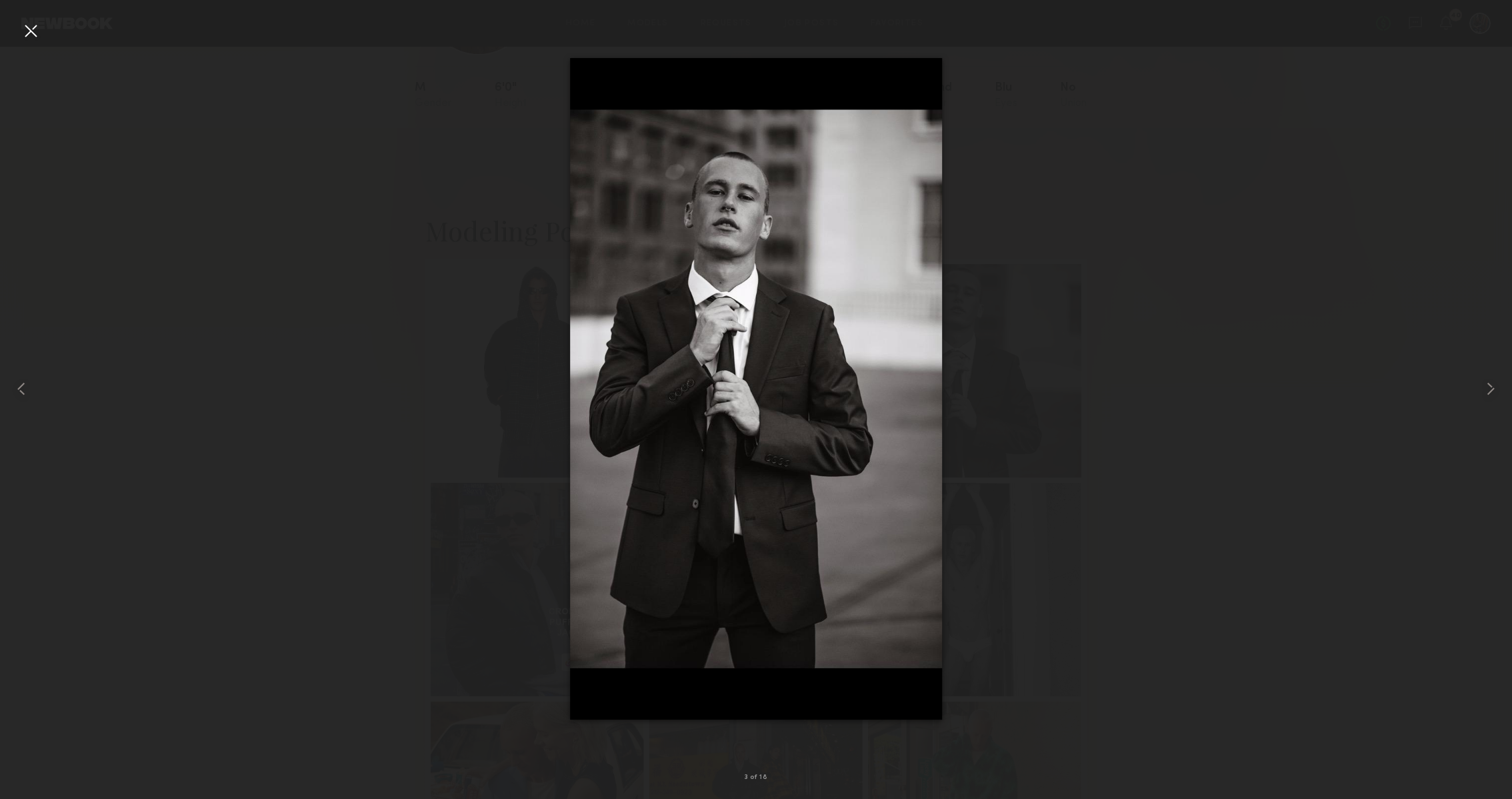
click at [21, 19] on nb-gallery-light "3 of 18" at bounding box center [756, 399] width 1512 height 799
click at [22, 26] on div at bounding box center [30, 30] width 21 height 21
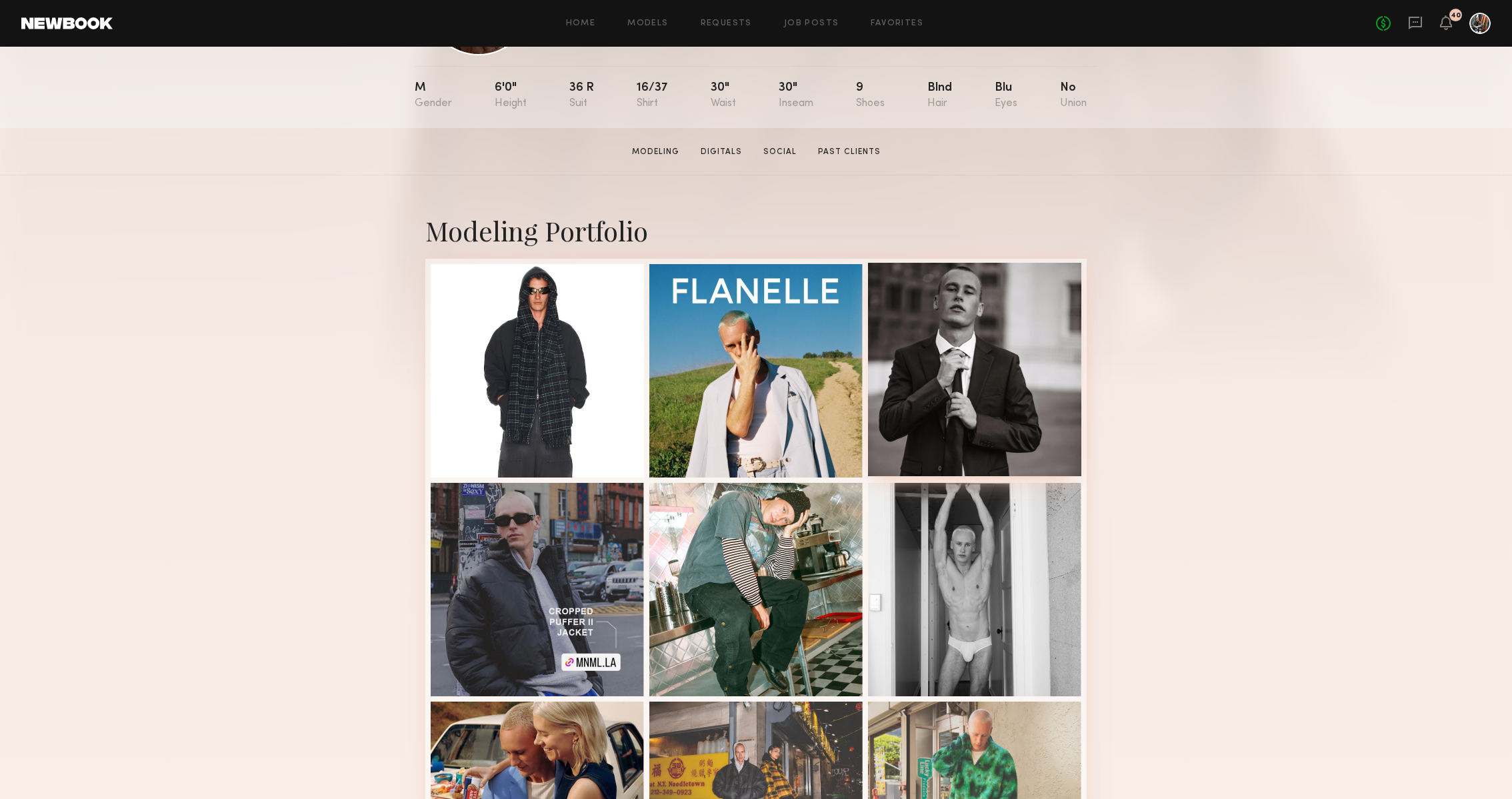
click at [999, 378] on div at bounding box center [974, 369] width 213 height 213
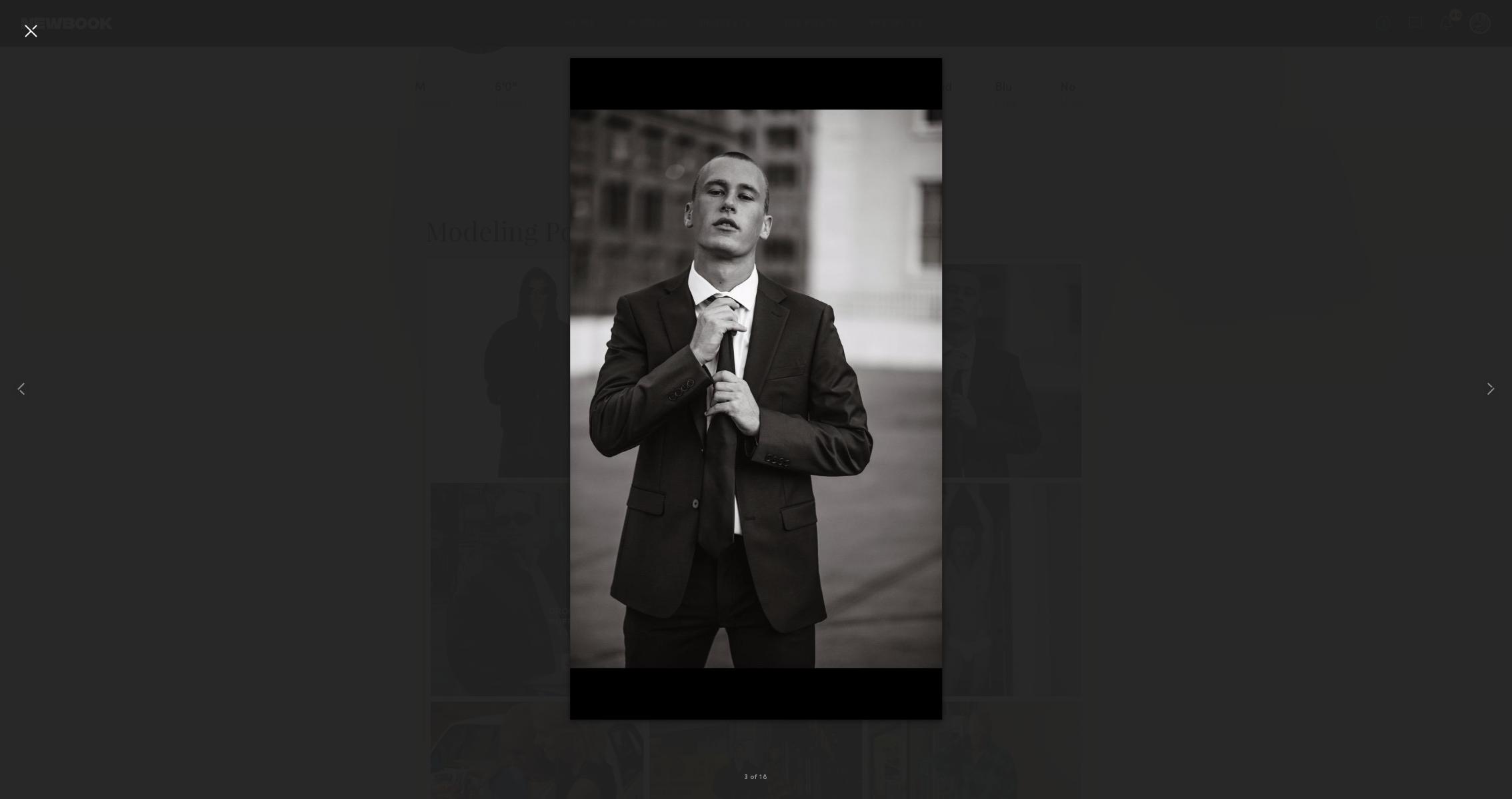
click at [20, 31] on div at bounding box center [30, 30] width 21 height 21
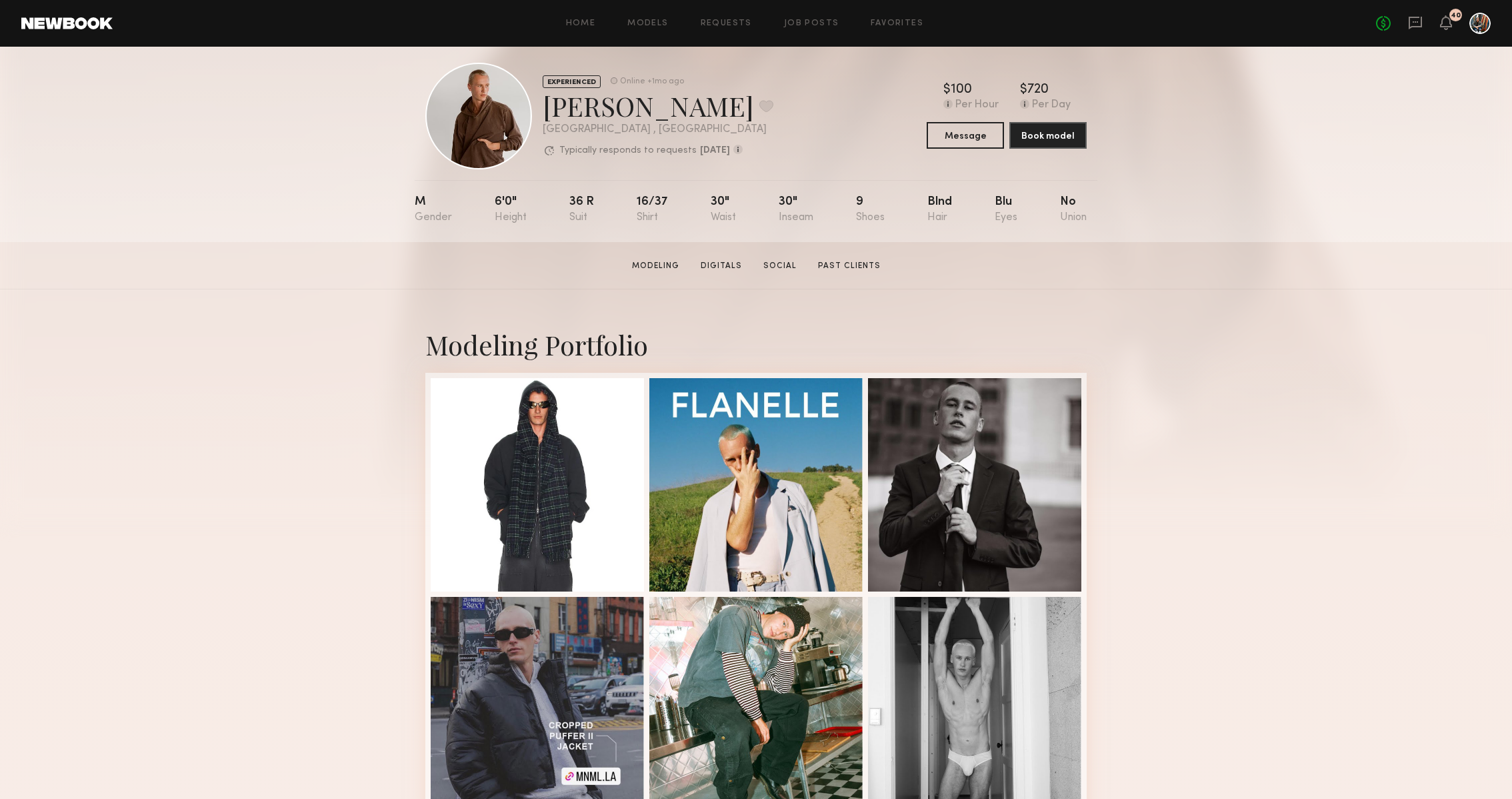
scroll to position [0, 0]
